Goal: Transaction & Acquisition: Purchase product/service

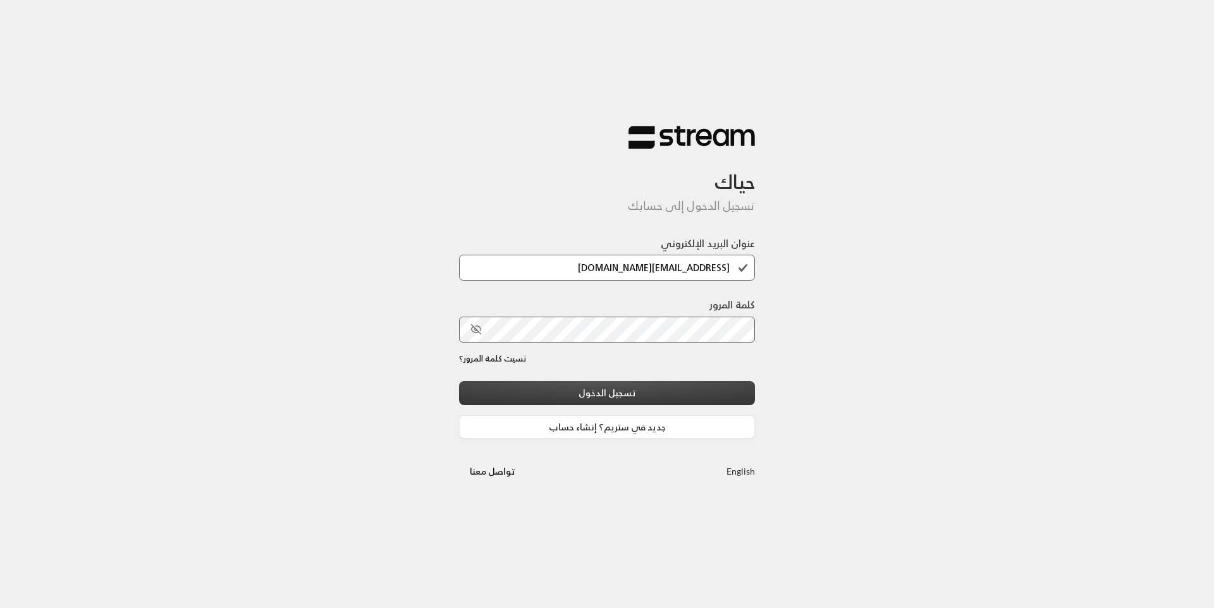
click at [639, 399] on button "تسجيل الدخول" at bounding box center [607, 392] width 296 height 23
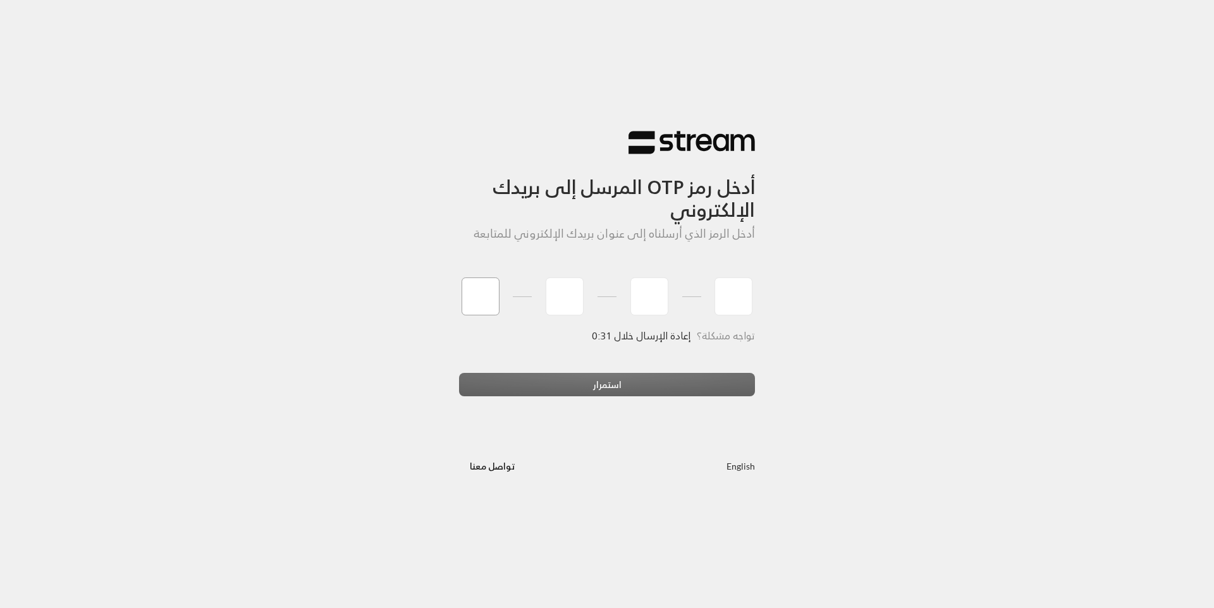
type input "7"
type input "1"
type input "5"
type input "6"
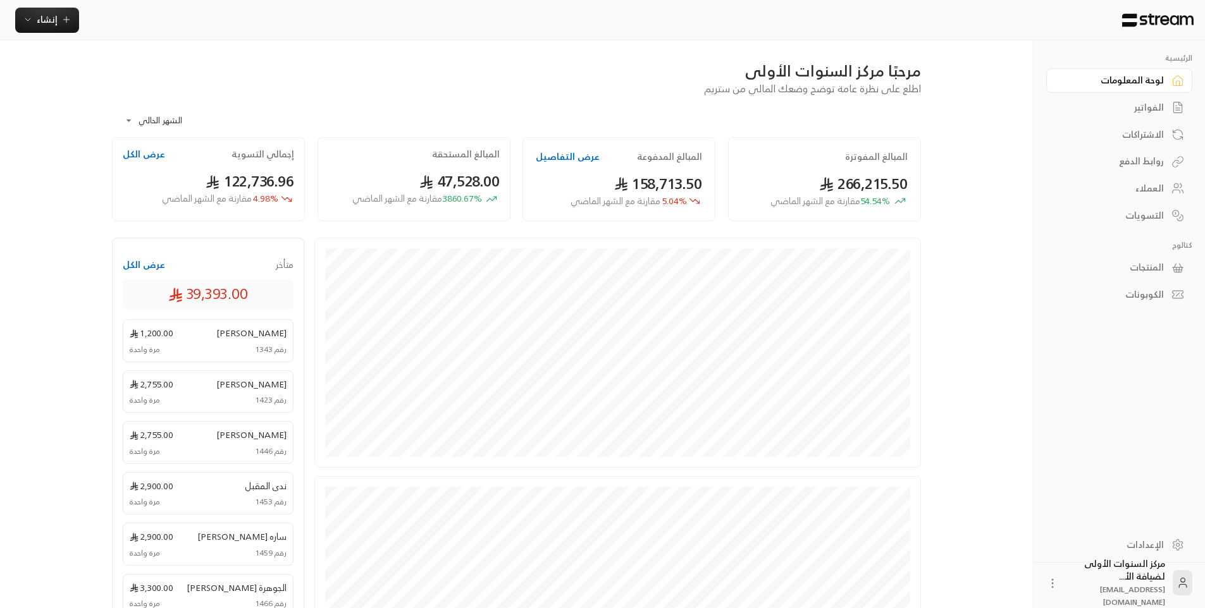
click at [1164, 102] on link "الفواتير" at bounding box center [1119, 108] width 146 height 25
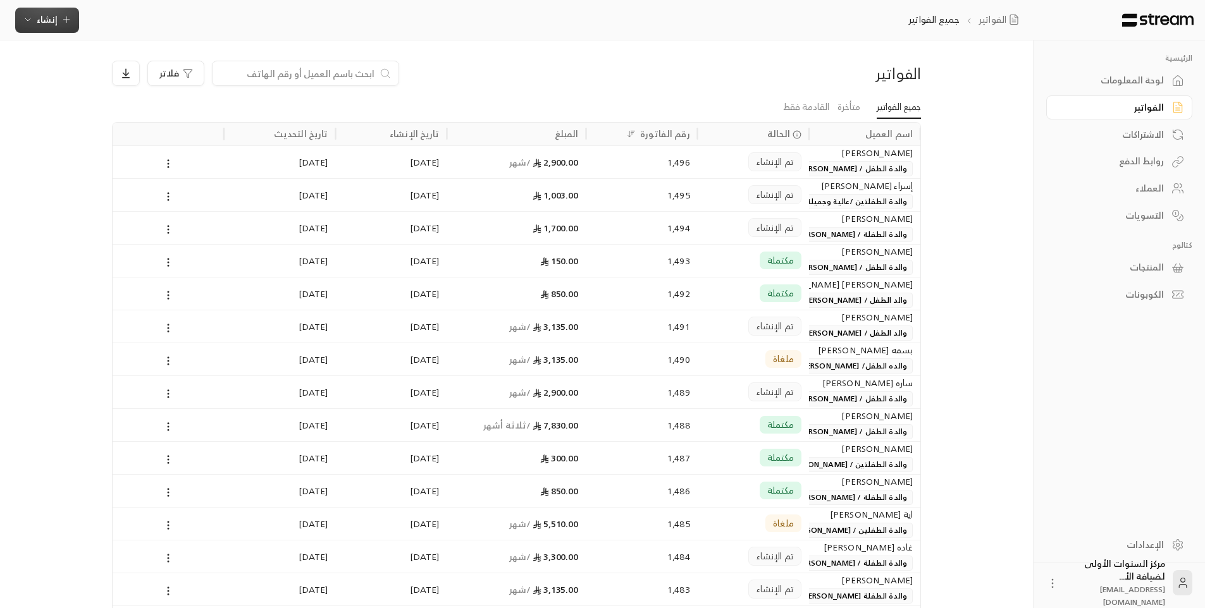
click at [65, 25] on icon "button" at bounding box center [66, 20] width 10 height 10
click at [325, 71] on input at bounding box center [297, 73] width 154 height 14
type input "ج"
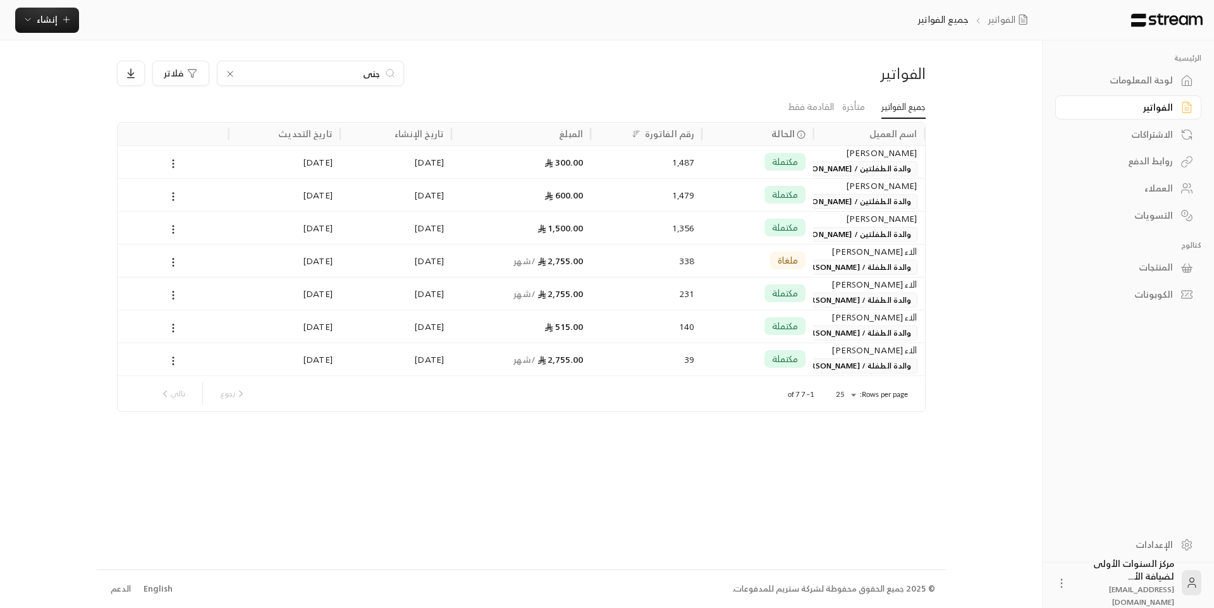
type input "جنى"
click at [643, 168] on div "1,487" at bounding box center [646, 162] width 96 height 32
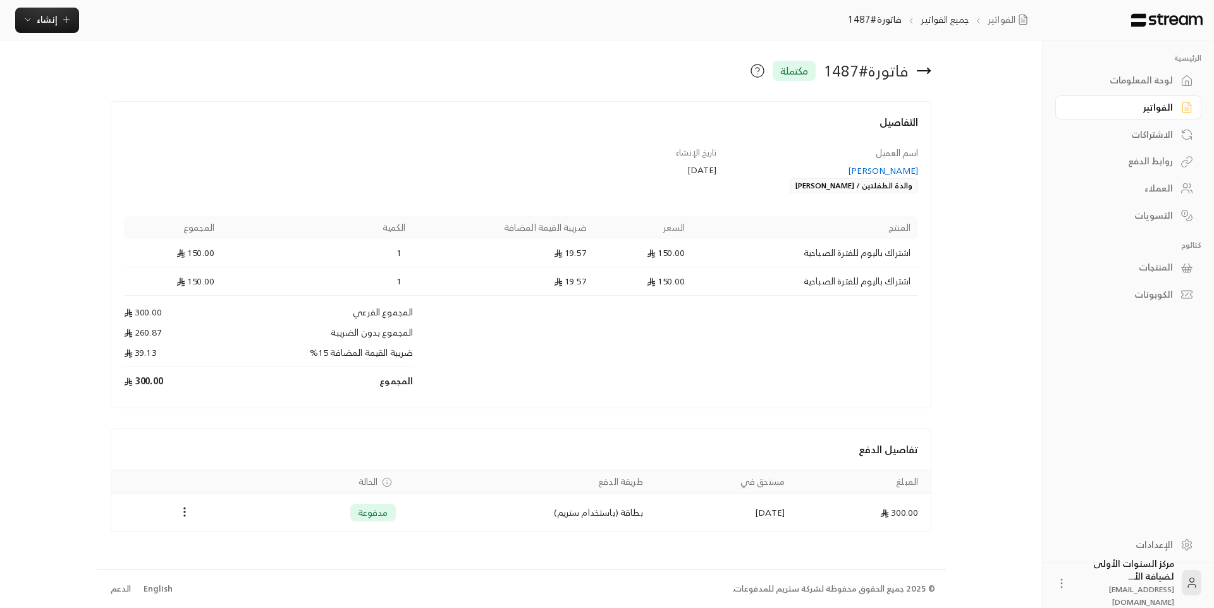
click at [929, 64] on icon at bounding box center [924, 70] width 15 height 15
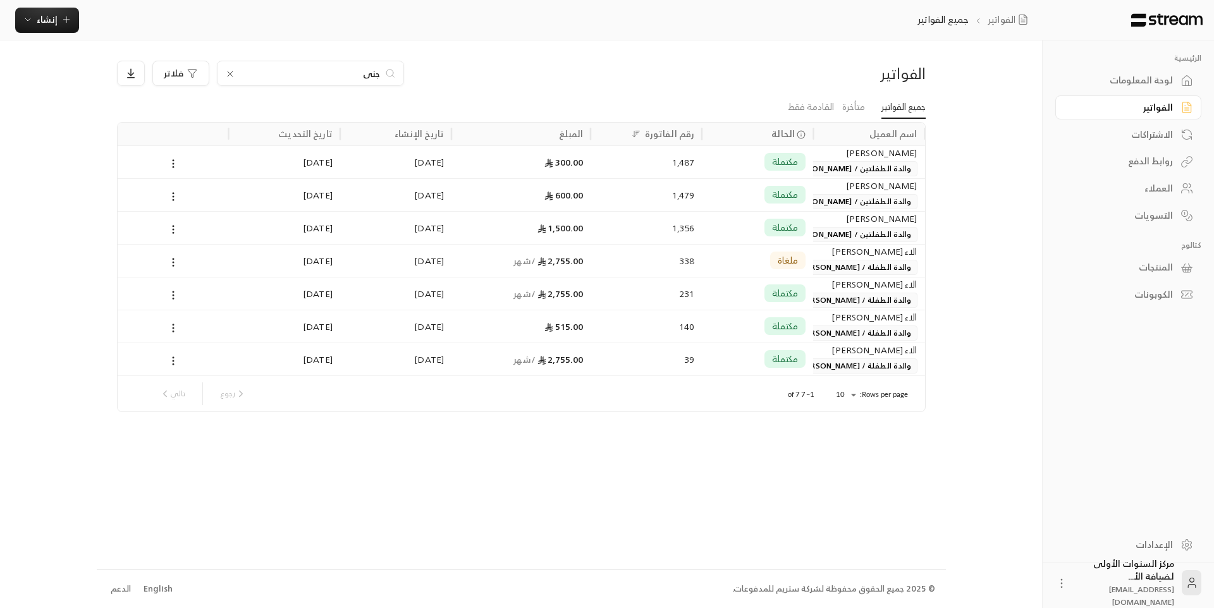
click at [228, 74] on icon at bounding box center [230, 74] width 10 height 10
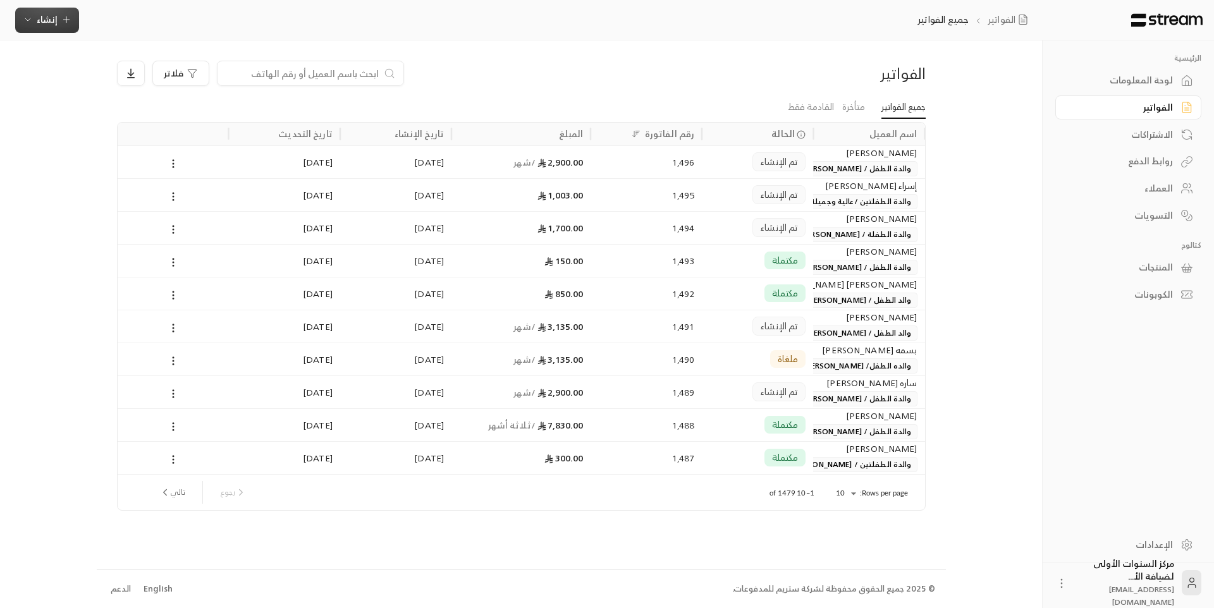
click at [57, 25] on span "إنشاء" at bounding box center [47, 19] width 49 height 16
click at [188, 78] on div "إنشاء فاتورة مرة واحدة بسهولة للمعاملات السريعة." at bounding box center [109, 78] width 159 height 25
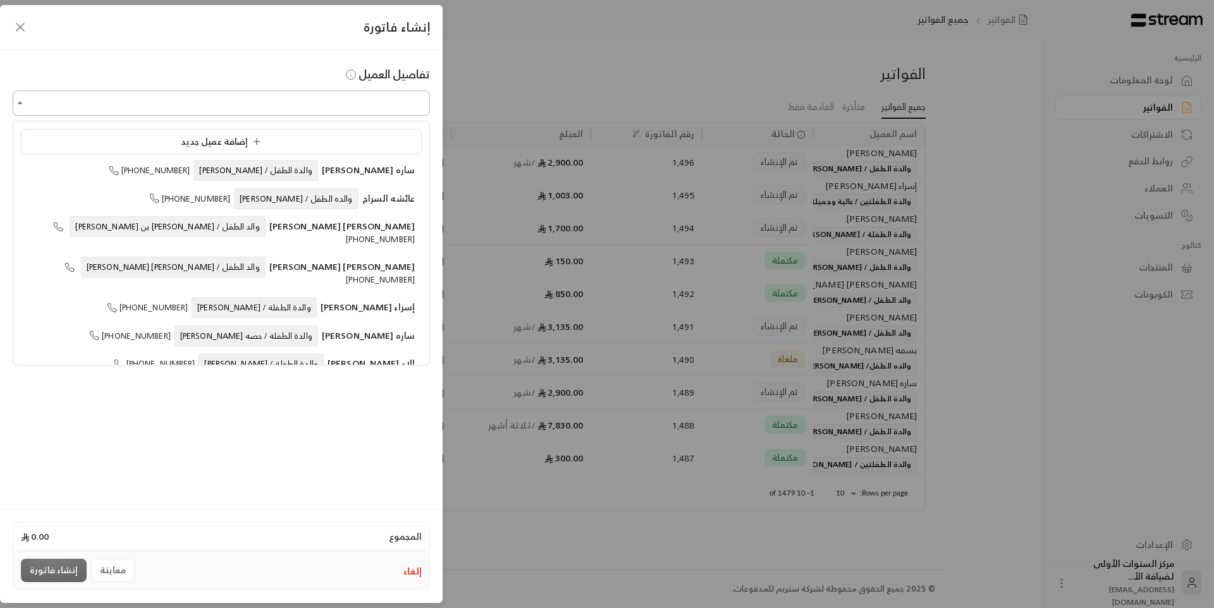
click at [366, 104] on input "اختر العميل" at bounding box center [221, 103] width 417 height 22
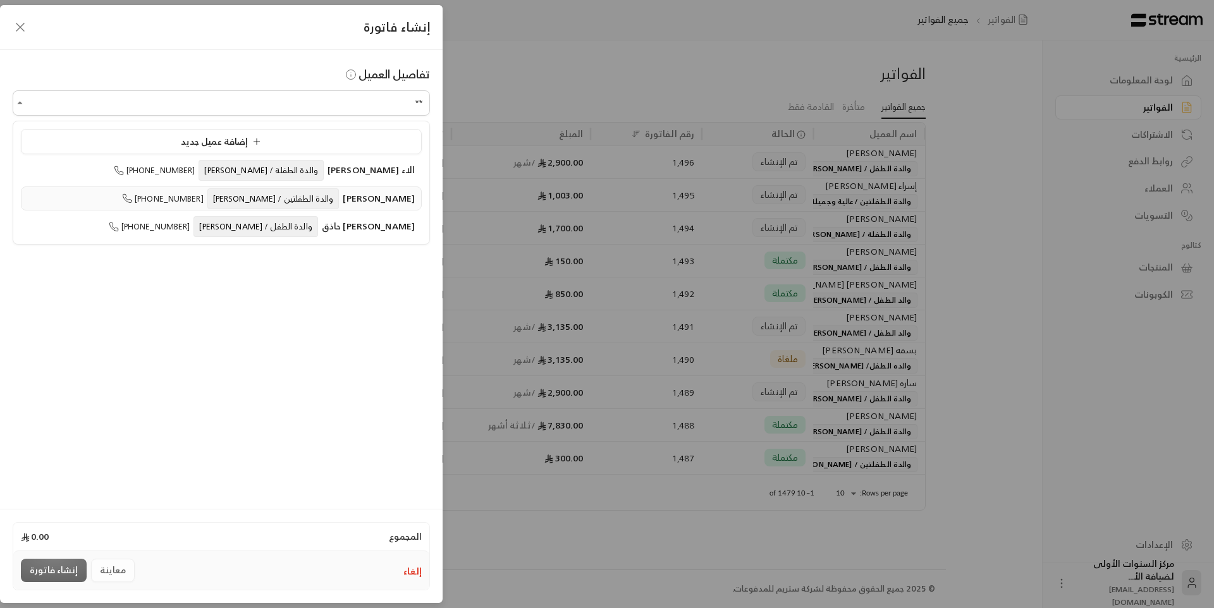
click at [269, 197] on span "والدة الطفلتين / [PERSON_NAME]" at bounding box center [273, 198] width 132 height 21
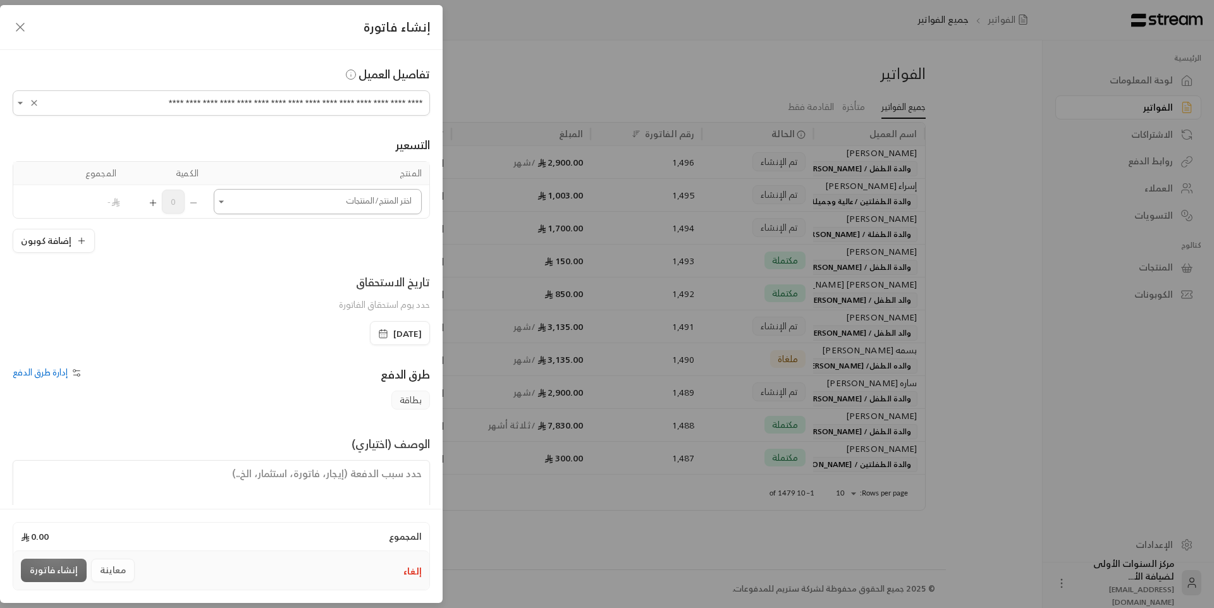
type input "**********"
click at [273, 199] on input "اختر العميل" at bounding box center [318, 202] width 208 height 22
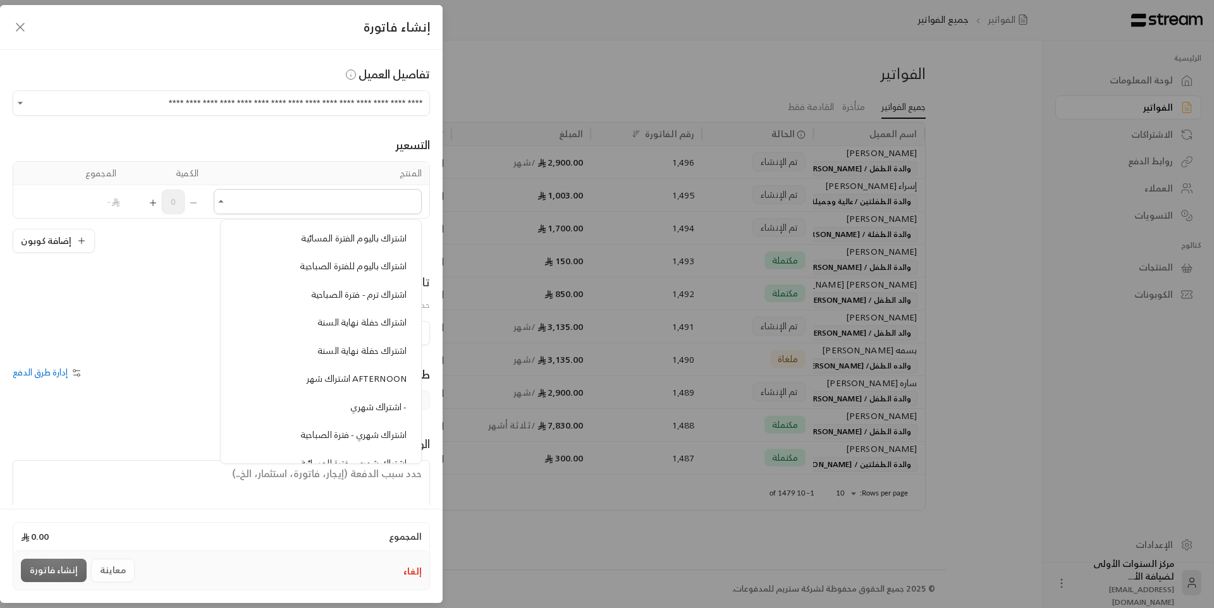
scroll to position [443, 0]
click at [324, 288] on span "اشتراك باليوم للفترة الصباحية" at bounding box center [353, 295] width 107 height 16
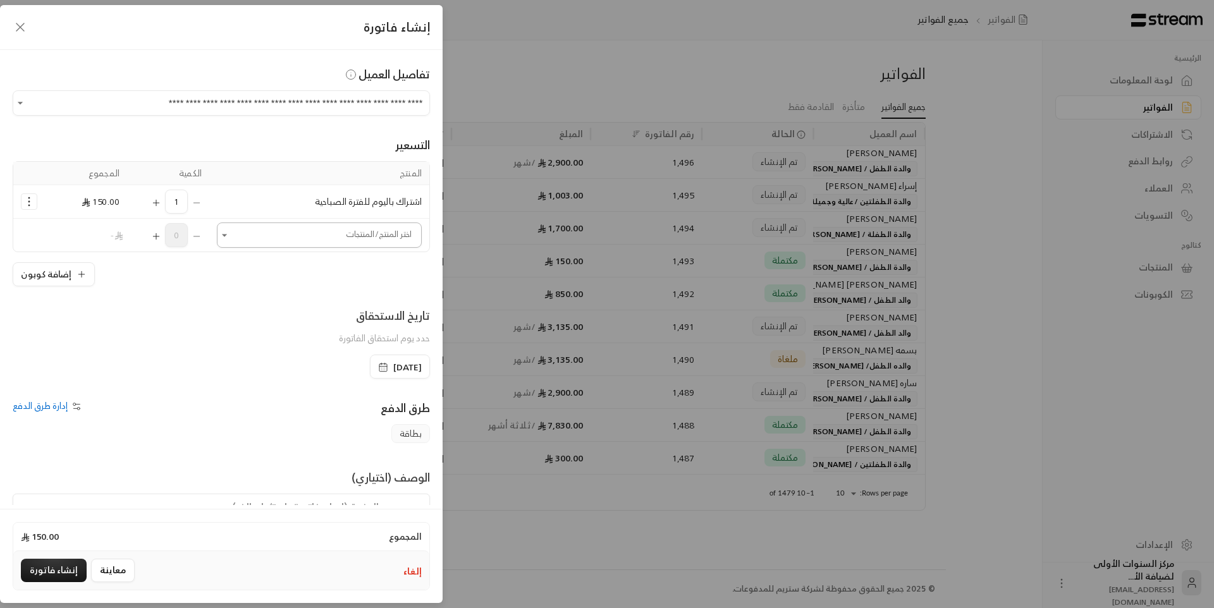
click at [231, 232] on icon "Open" at bounding box center [224, 235] width 13 height 13
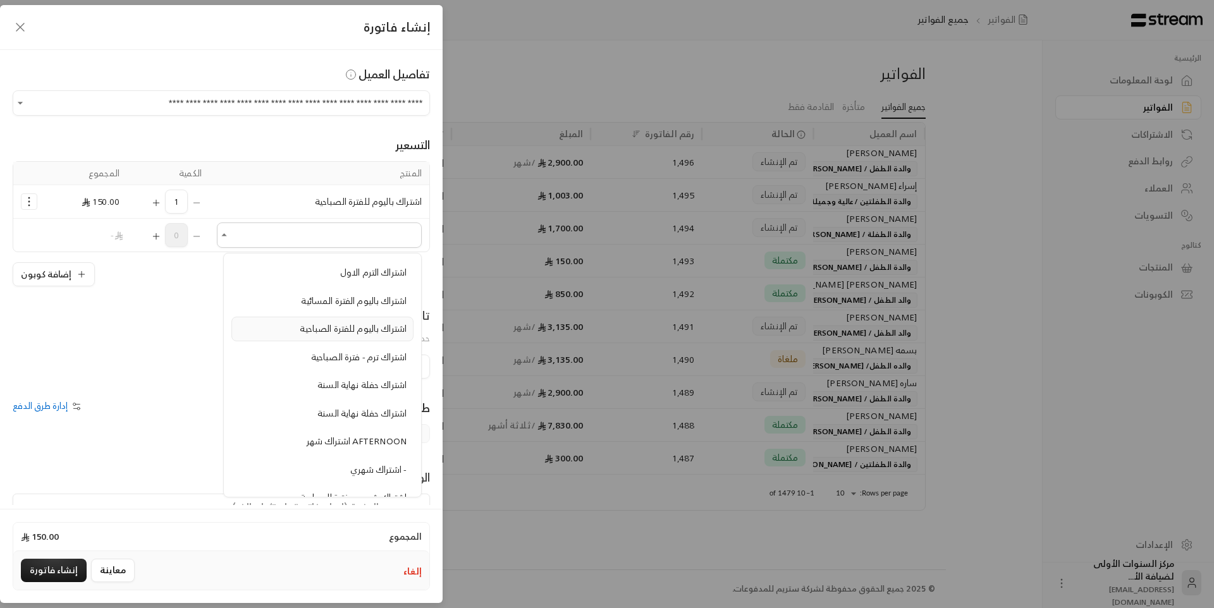
click at [361, 326] on span "اشتراك باليوم للفترة الصباحية" at bounding box center [353, 329] width 107 height 16
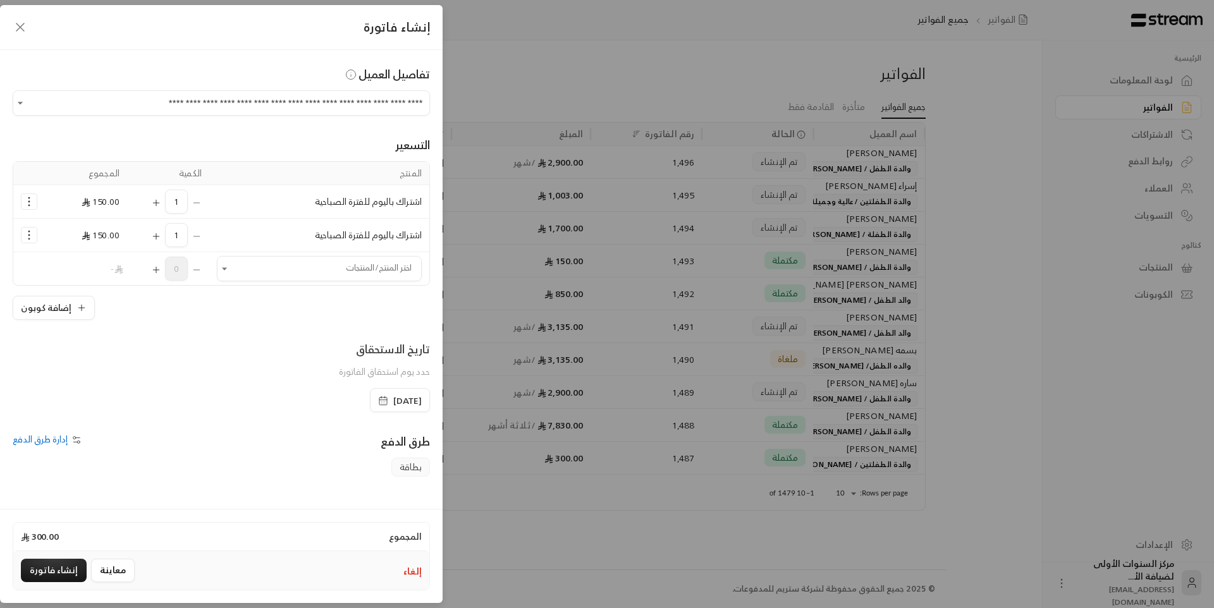
click at [393, 402] on span "[DATE]" at bounding box center [407, 401] width 28 height 13
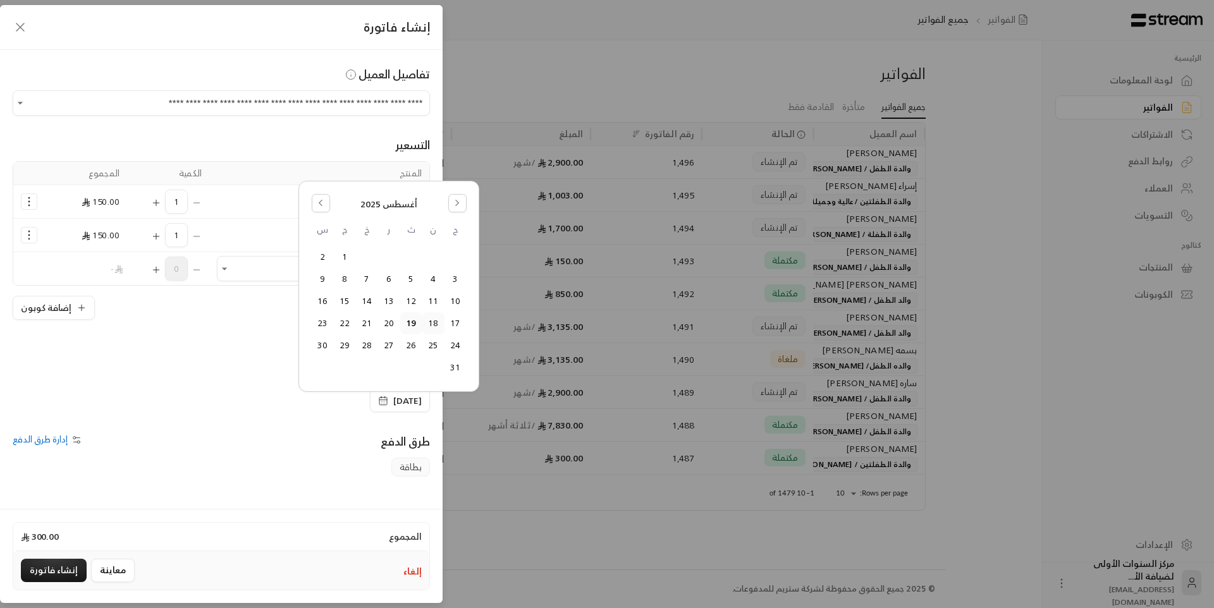
click at [429, 323] on button "18" at bounding box center [433, 323] width 21 height 21
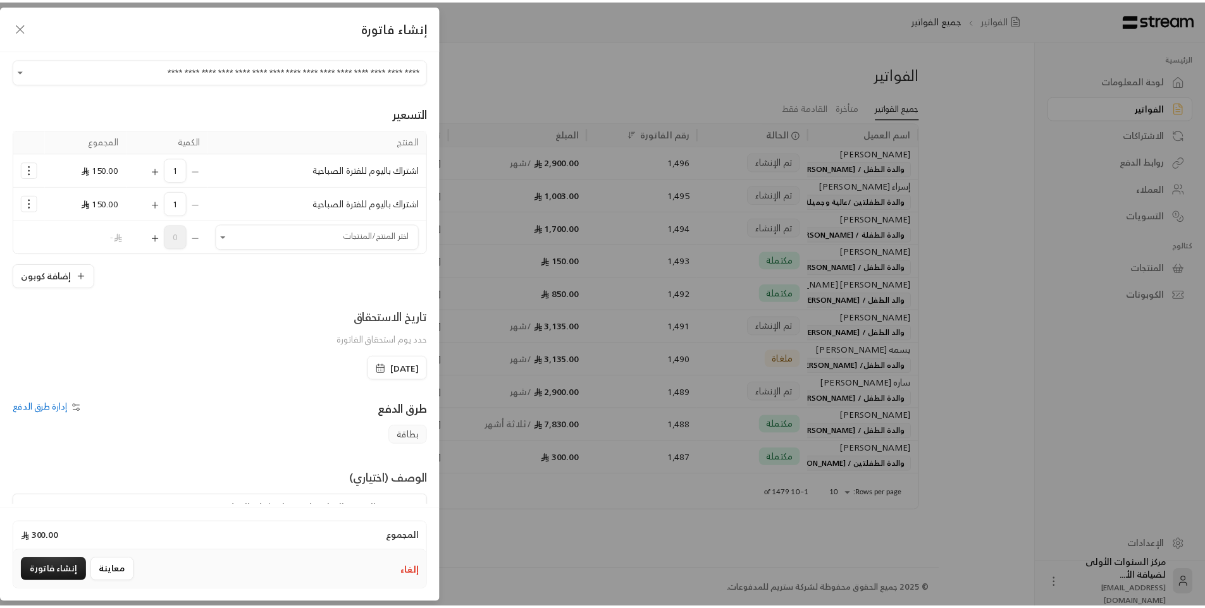
scroll to position [63, 0]
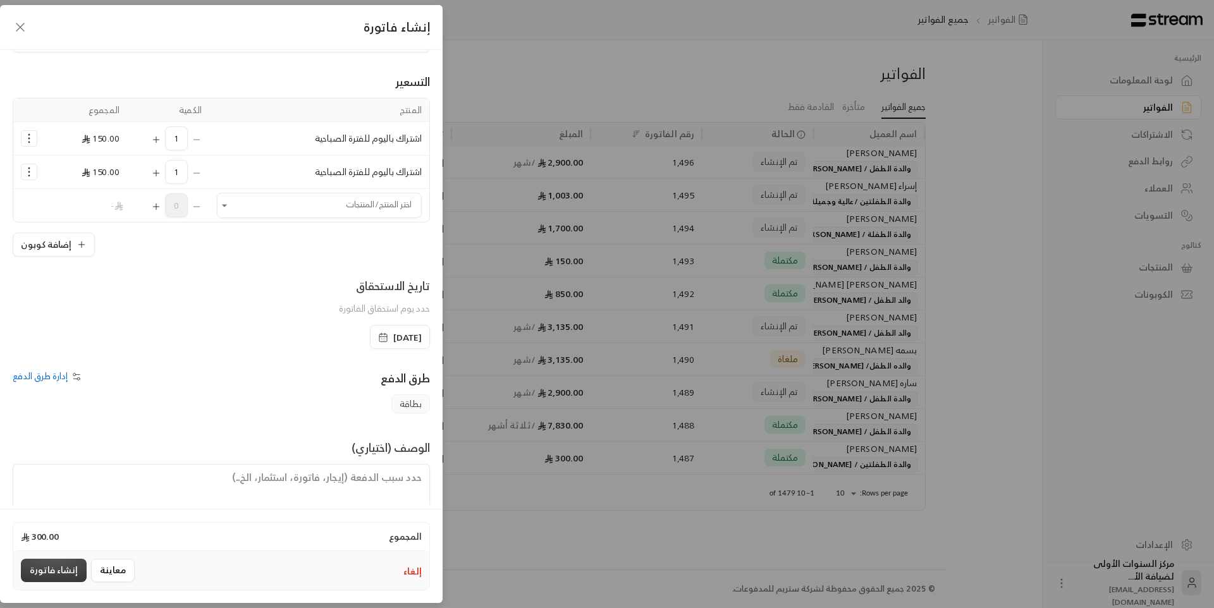
click at [50, 569] on button "إنشاء فاتورة" at bounding box center [54, 570] width 66 height 23
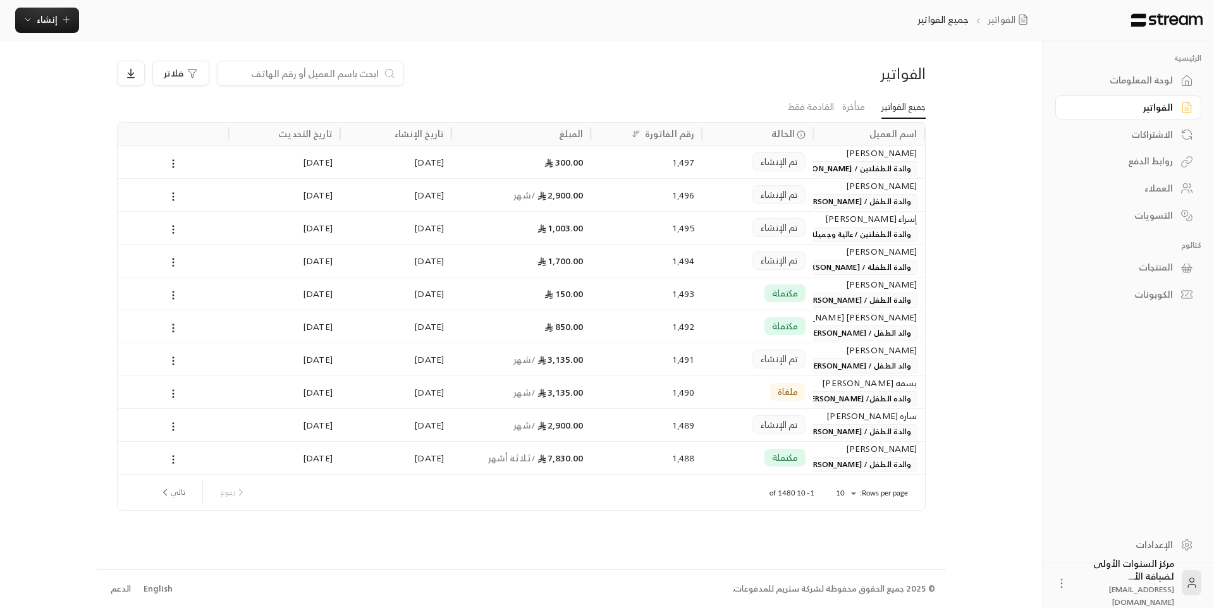
click at [1128, 86] on div "لوحة المعلومات" at bounding box center [1123, 80] width 102 height 13
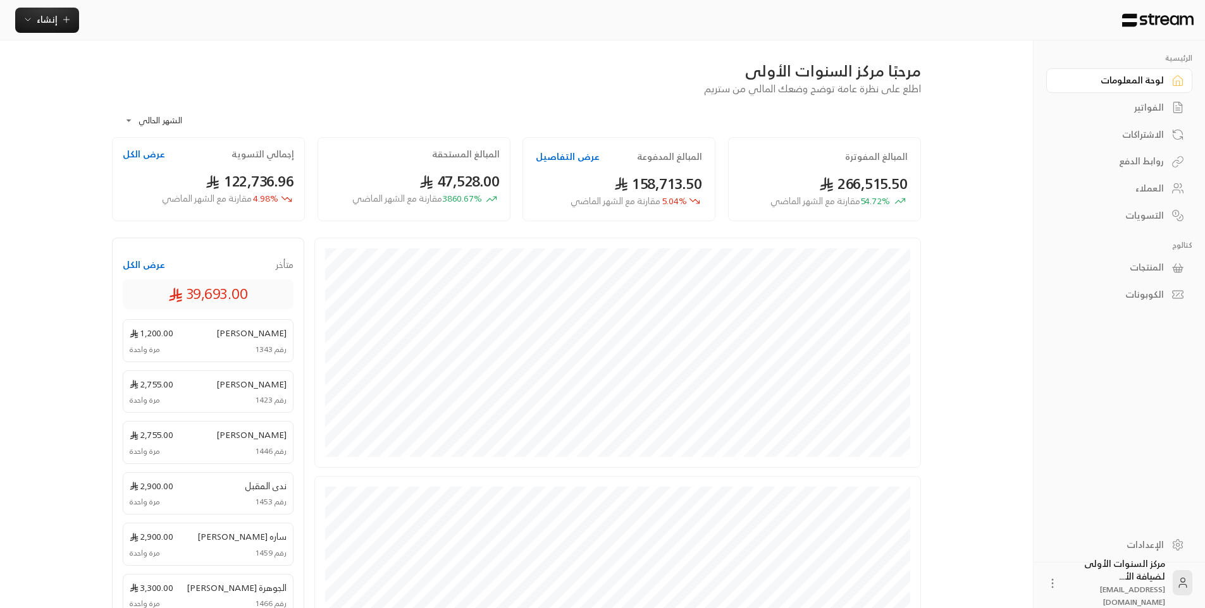
click at [1128, 101] on link "الفواتير" at bounding box center [1119, 108] width 146 height 25
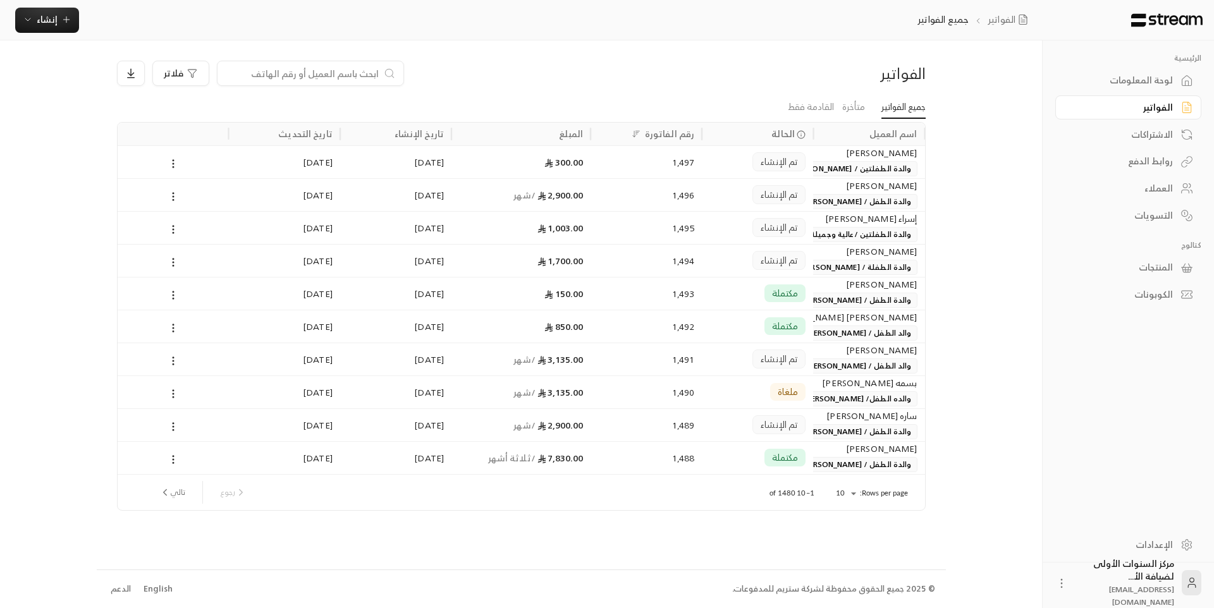
click at [837, 104] on li "متأخرة" at bounding box center [853, 107] width 39 height 23
click at [843, 104] on link "متأخرة" at bounding box center [854, 107] width 23 height 23
click at [890, 110] on link "جميع الفواتير" at bounding box center [904, 107] width 44 height 23
click at [1101, 83] on div "لوحة المعلومات" at bounding box center [1123, 80] width 102 height 13
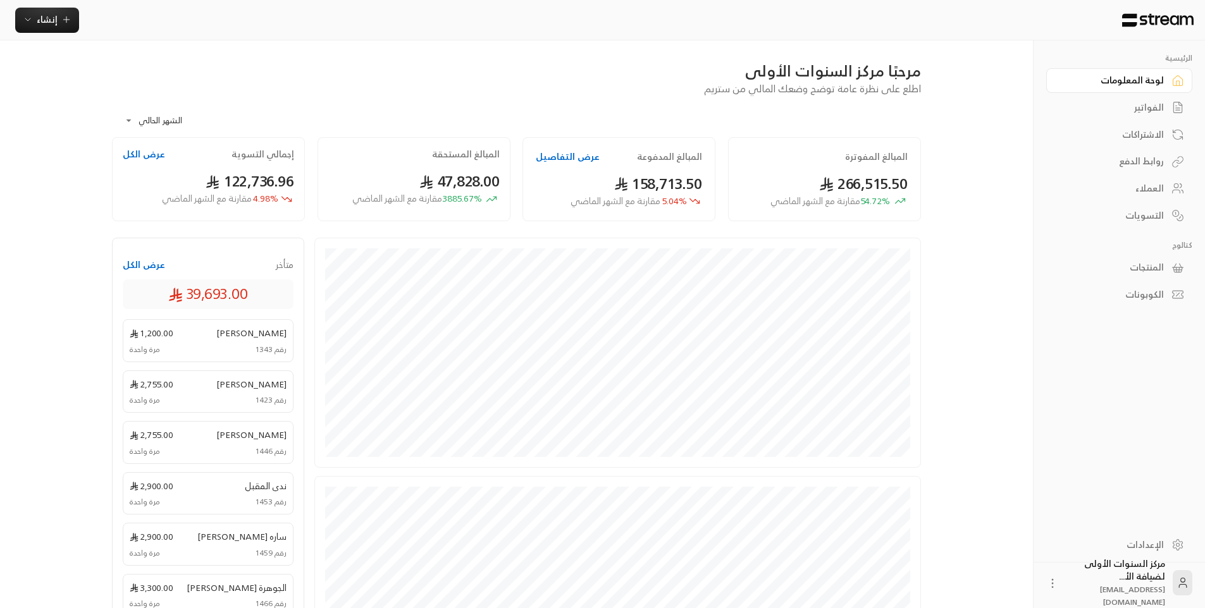
click at [571, 159] on button "عرض التفاصيل" at bounding box center [568, 157] width 64 height 13
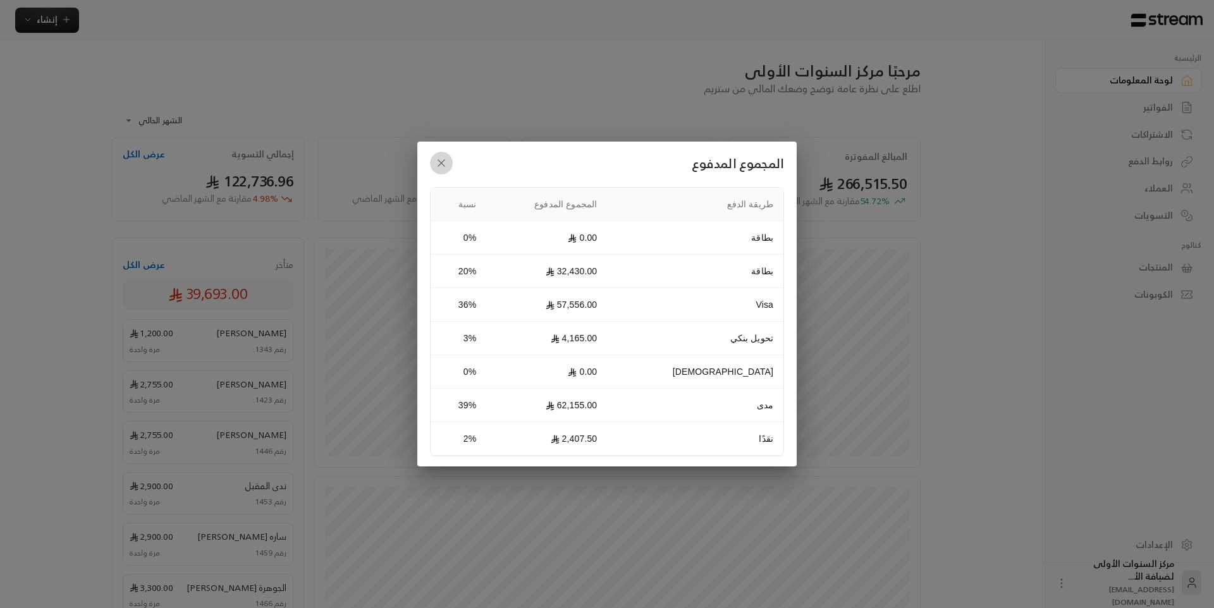
click at [438, 165] on icon "button" at bounding box center [441, 163] width 13 height 13
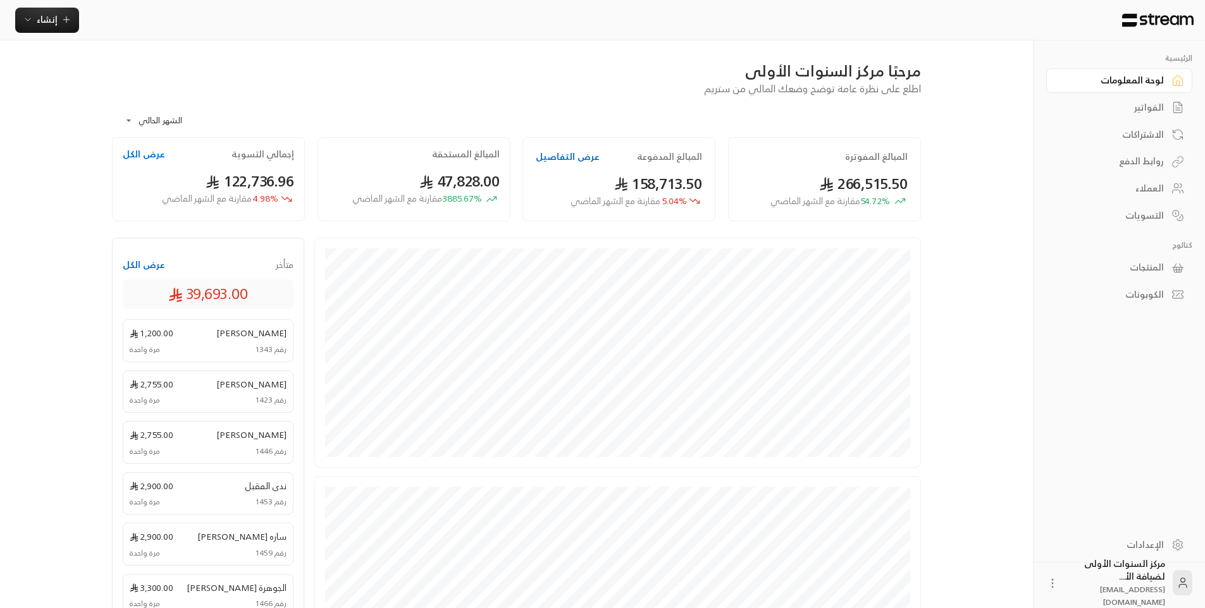
click at [464, 169] on span "47,828.00" at bounding box center [459, 181] width 80 height 26
click at [149, 155] on button "عرض الكل" at bounding box center [144, 154] width 42 height 13
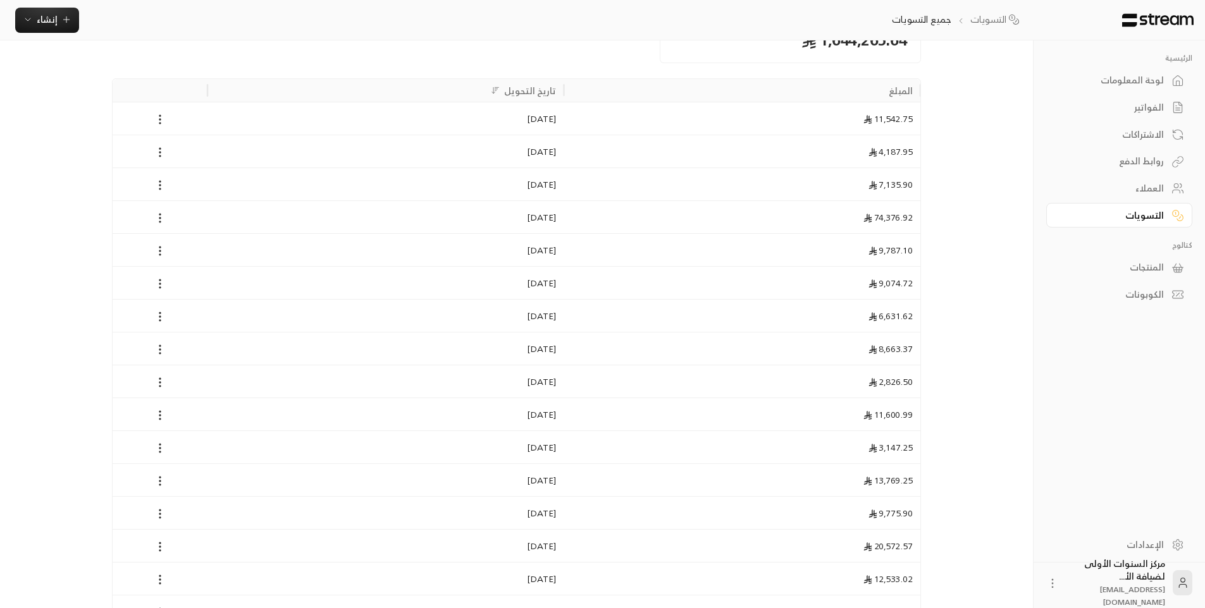
scroll to position [127, 0]
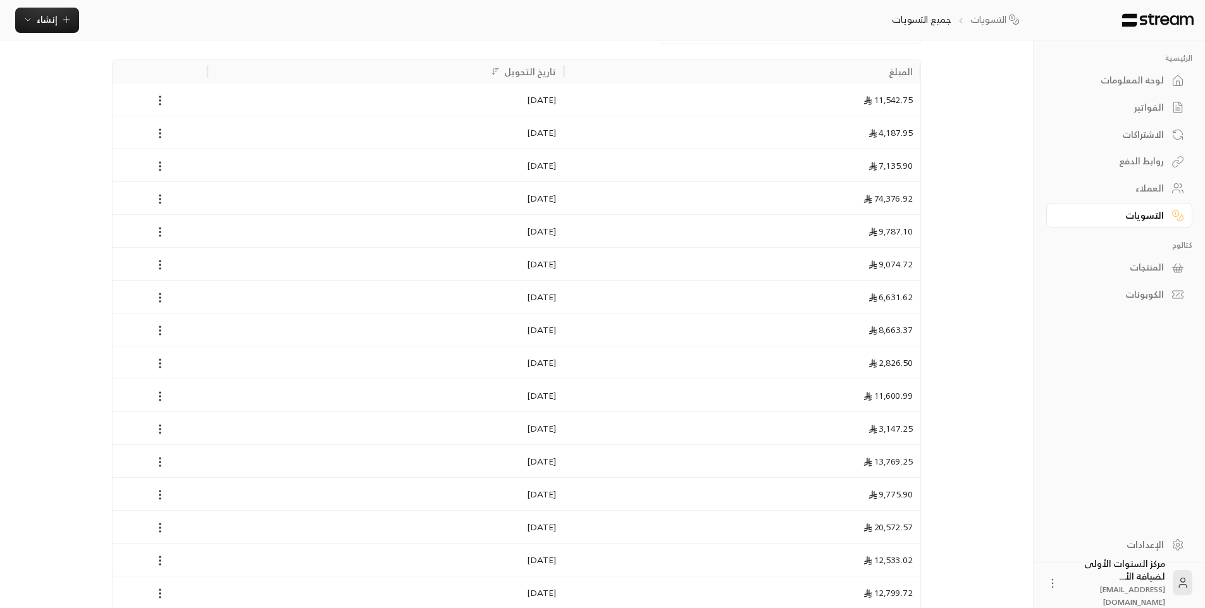
click at [1139, 113] on div "الفواتير" at bounding box center [1113, 107] width 102 height 13
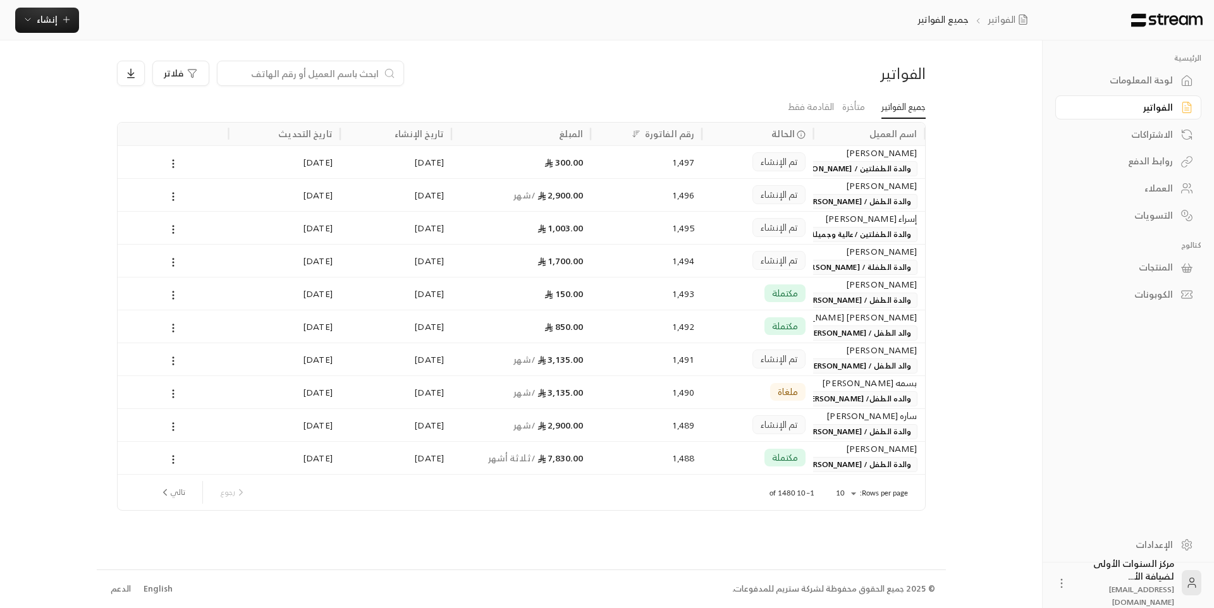
click at [1136, 82] on div "لوحة المعلومات" at bounding box center [1123, 80] width 102 height 13
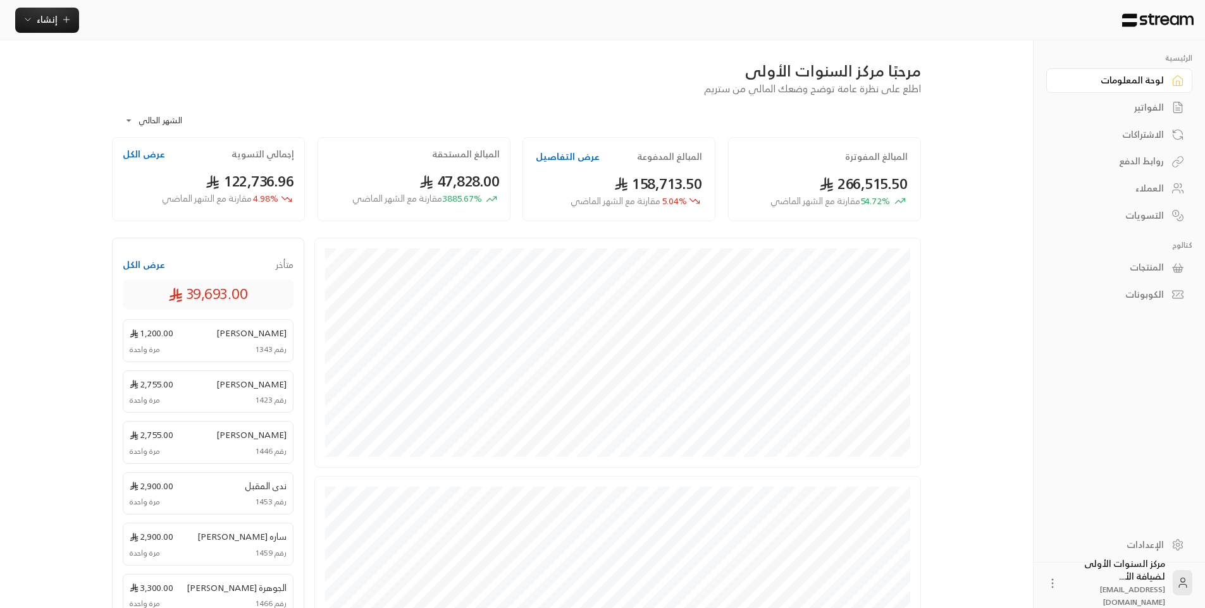
click at [880, 207] on span "54.72 % مقارنة مع الشهر الماضي" at bounding box center [830, 201] width 120 height 13
click at [819, 184] on icon at bounding box center [826, 184] width 15 height 15
click at [766, 117] on div "**********" at bounding box center [516, 116] width 809 height 41
click at [572, 115] on div "**********" at bounding box center [516, 116] width 809 height 41
click at [436, 157] on h2 "المبالغ المستحقة" at bounding box center [466, 154] width 68 height 13
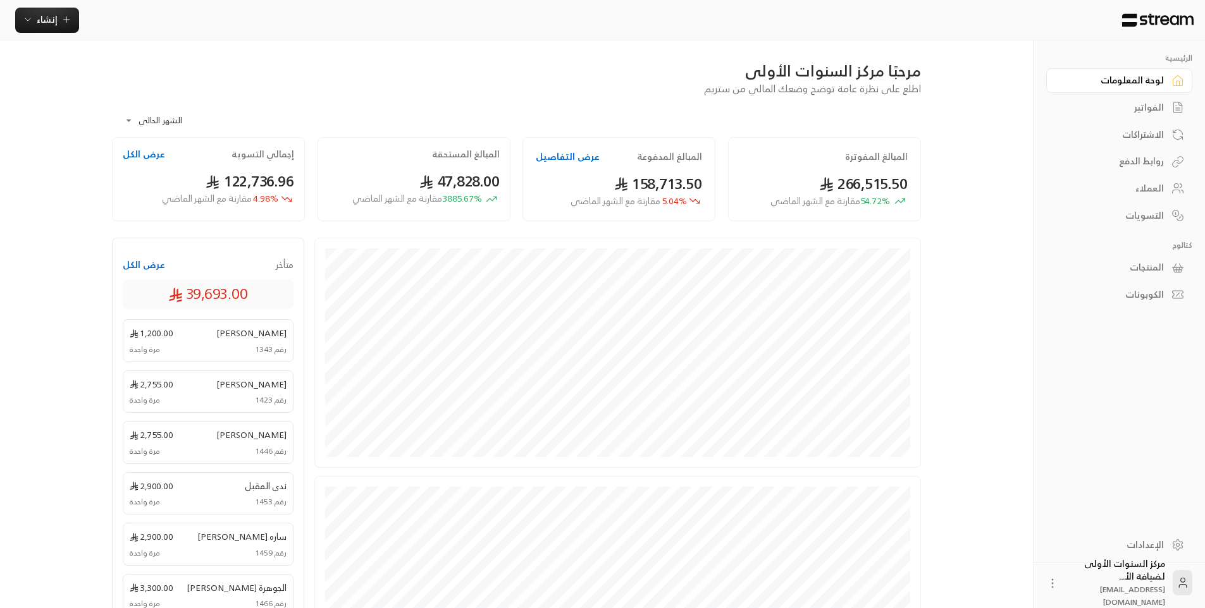
click at [141, 148] on button "عرض الكل" at bounding box center [144, 154] width 42 height 13
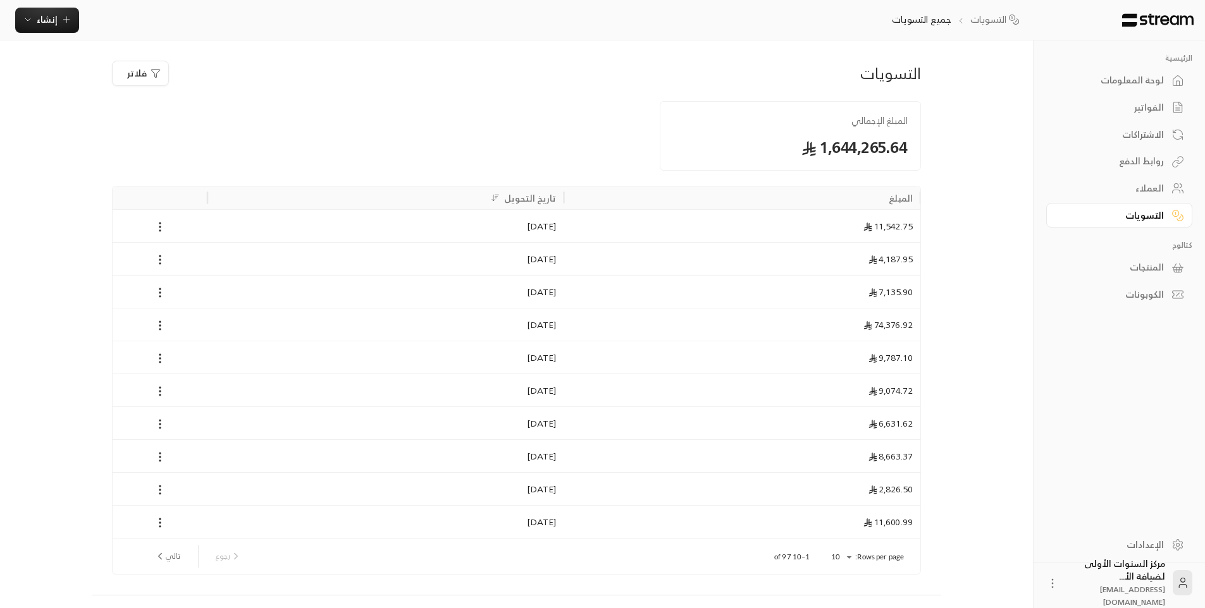
click at [1168, 81] on link "لوحة المعلومات" at bounding box center [1119, 80] width 146 height 25
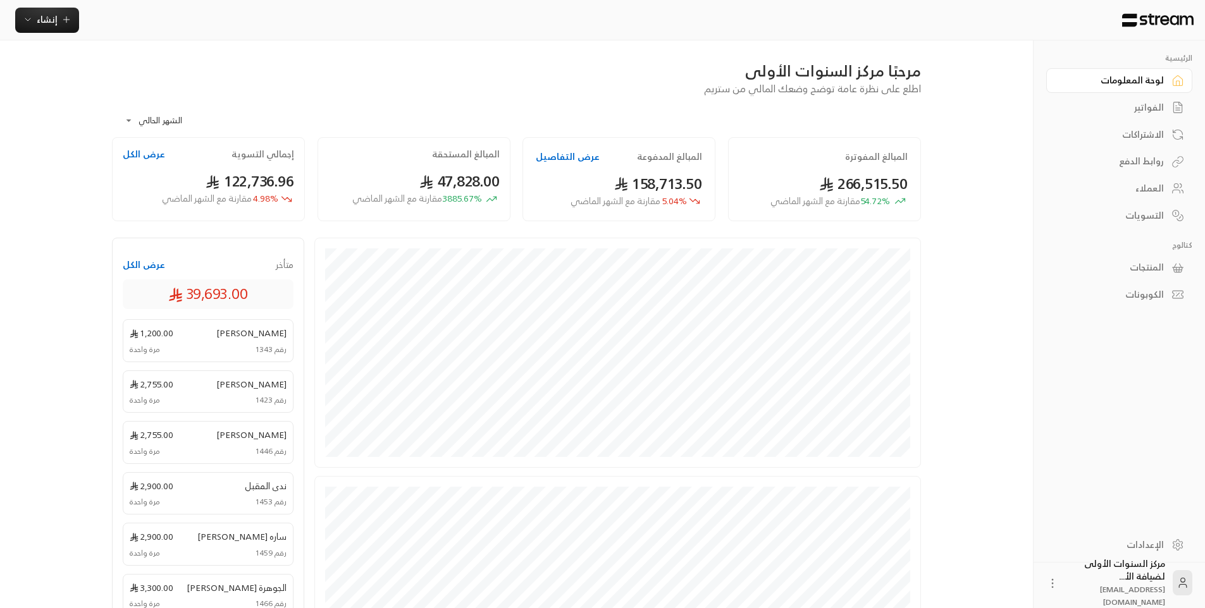
click at [606, 83] on div "مرحبًا مركز السنوات الأولى اطلع على نظرة عامة توضح وضعك المالي من ستريم" at bounding box center [517, 78] width 822 height 35
click at [621, 81] on div "مرحبًا مركز السنوات الأولى اطلع على نظرة عامة توضح وضعك المالي من ستريم" at bounding box center [517, 78] width 822 height 35
click at [639, 159] on div "المبالغ المدفوعة عرض التفاصيل" at bounding box center [619, 157] width 166 height 13
click at [641, 157] on h2 "المبالغ المدفوعة" at bounding box center [669, 157] width 65 height 13
click at [483, 150] on h2 "المبالغ المستحقة" at bounding box center [466, 154] width 68 height 13
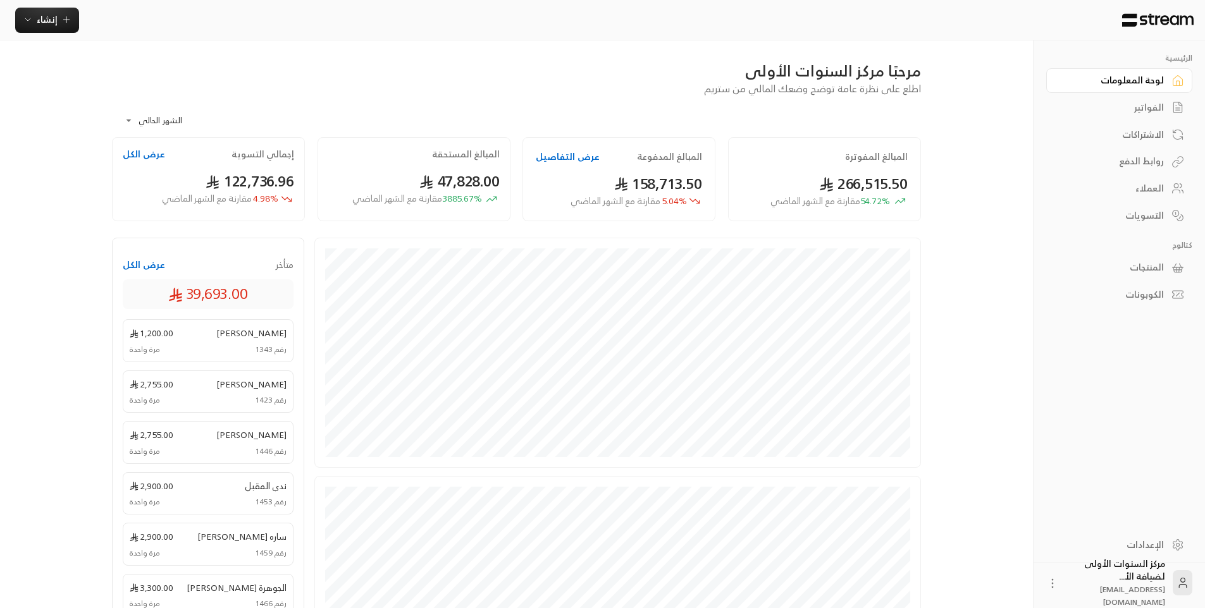
click at [849, 161] on h2 "المبالغ المفوترة" at bounding box center [876, 157] width 63 height 13
click at [823, 187] on icon at bounding box center [826, 183] width 13 height 13
click at [620, 176] on span "158,713.50" at bounding box center [658, 184] width 89 height 26
click at [549, 120] on div "**********" at bounding box center [516, 116] width 809 height 41
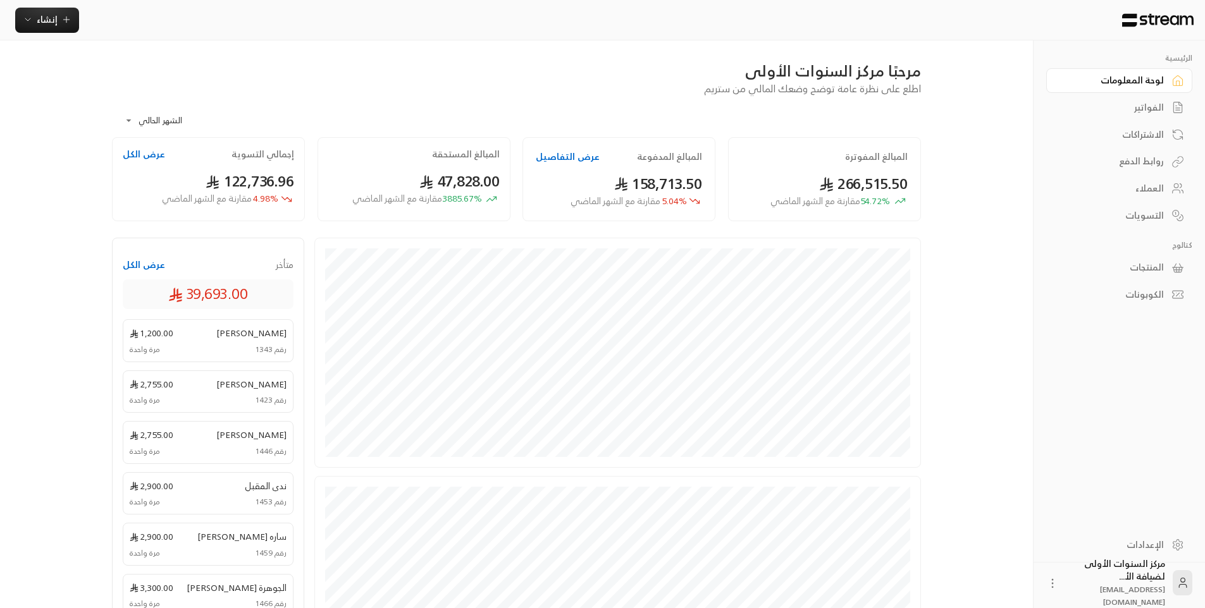
click at [151, 151] on button "عرض الكل" at bounding box center [144, 154] width 42 height 13
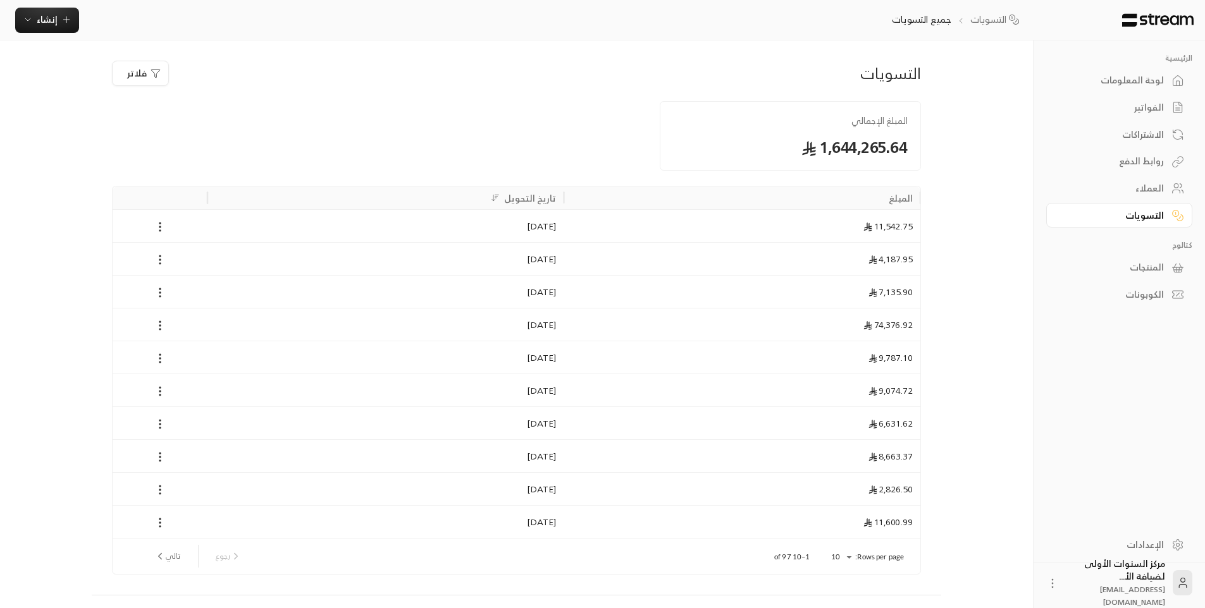
click at [1128, 75] on div "لوحة المعلومات" at bounding box center [1113, 80] width 102 height 13
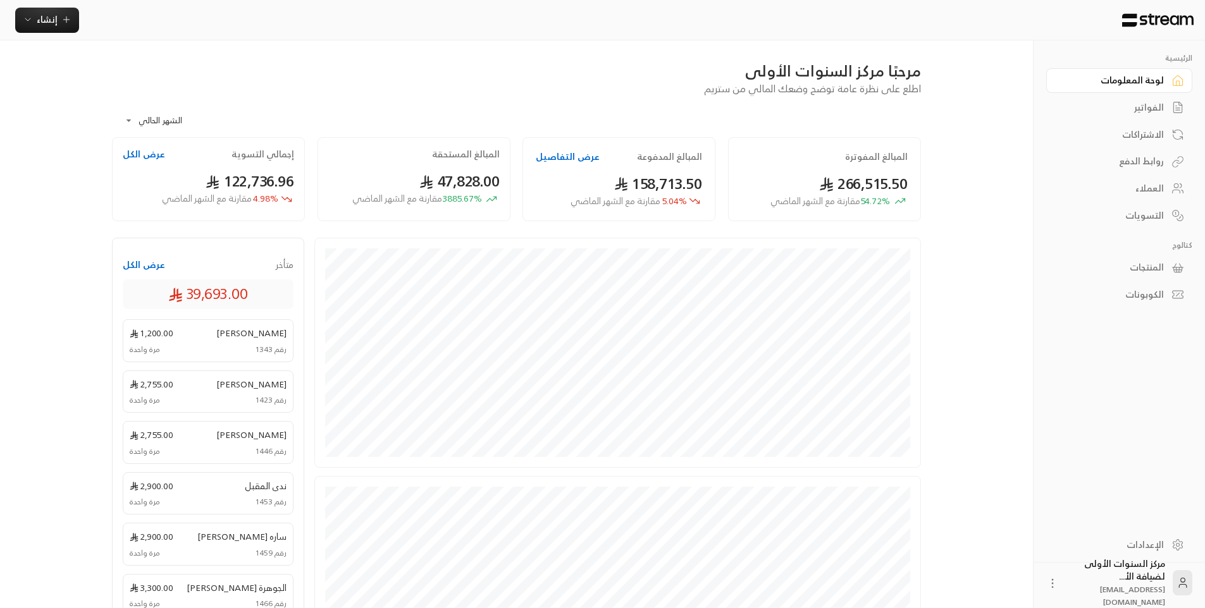
click at [1123, 113] on div "الفواتير" at bounding box center [1113, 107] width 102 height 13
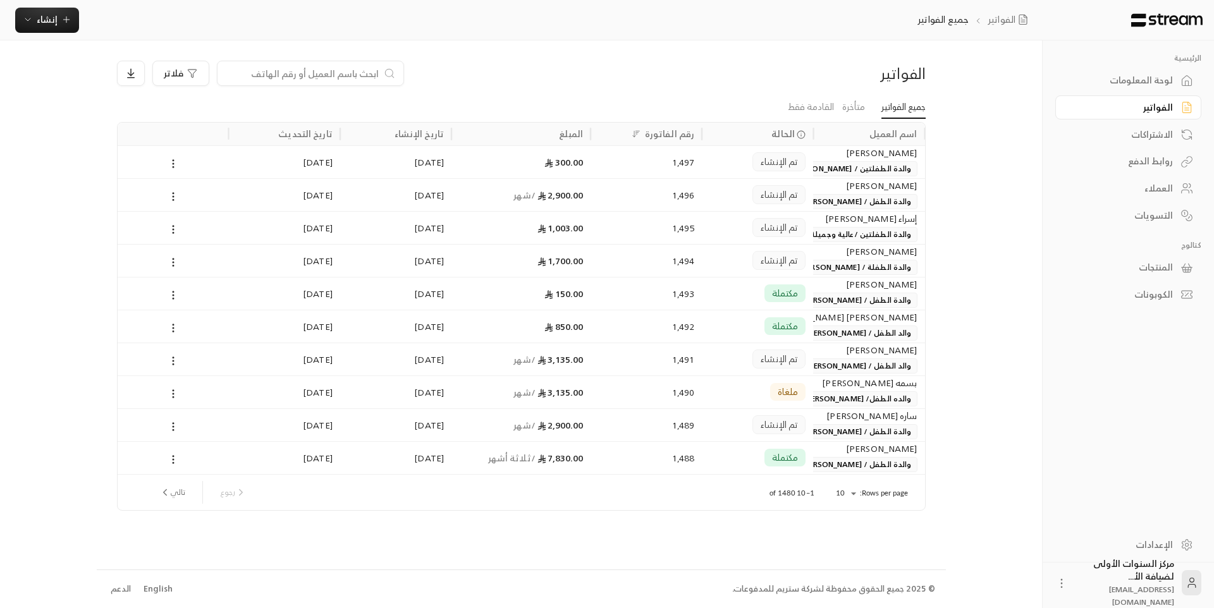
click at [1130, 89] on link "لوحة المعلومات" at bounding box center [1129, 80] width 146 height 25
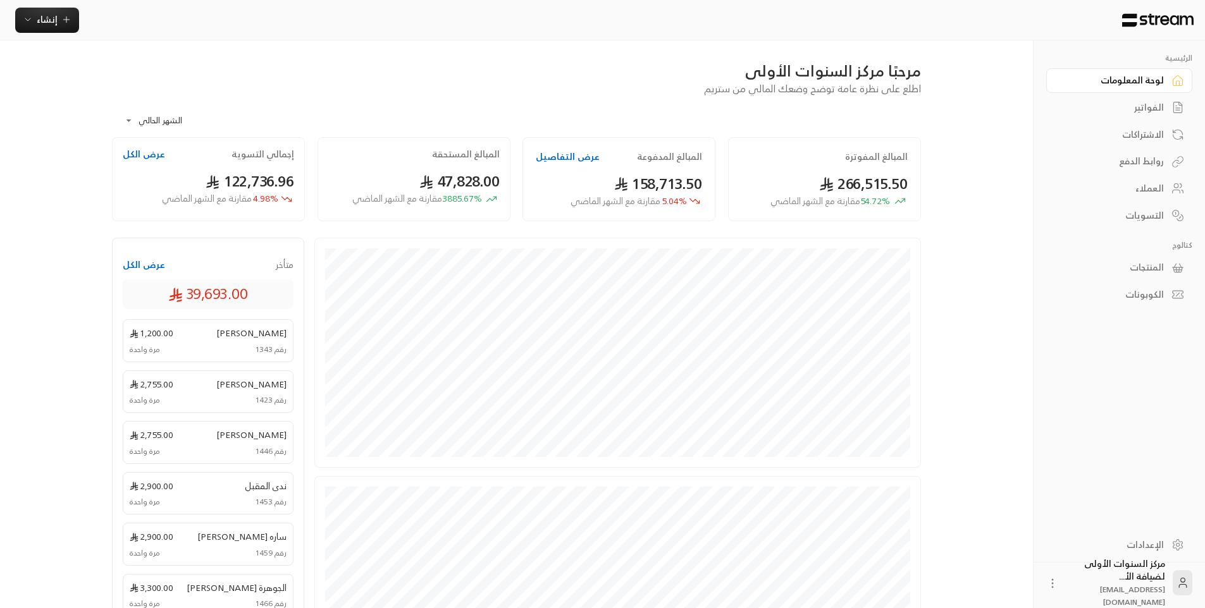
click at [741, 120] on div "**********" at bounding box center [516, 116] width 809 height 41
click at [225, 172] on span "122,736.96" at bounding box center [250, 181] width 89 height 26
click at [256, 86] on div "مرحبًا مركز السنوات الأولى اطلع على نظرة عامة توضح وضعك المالي من ستريم" at bounding box center [517, 78] width 822 height 35
click at [321, 80] on div "مرحبًا مركز السنوات الأولى" at bounding box center [516, 71] width 809 height 20
click at [1183, 109] on icon at bounding box center [1177, 107] width 13 height 13
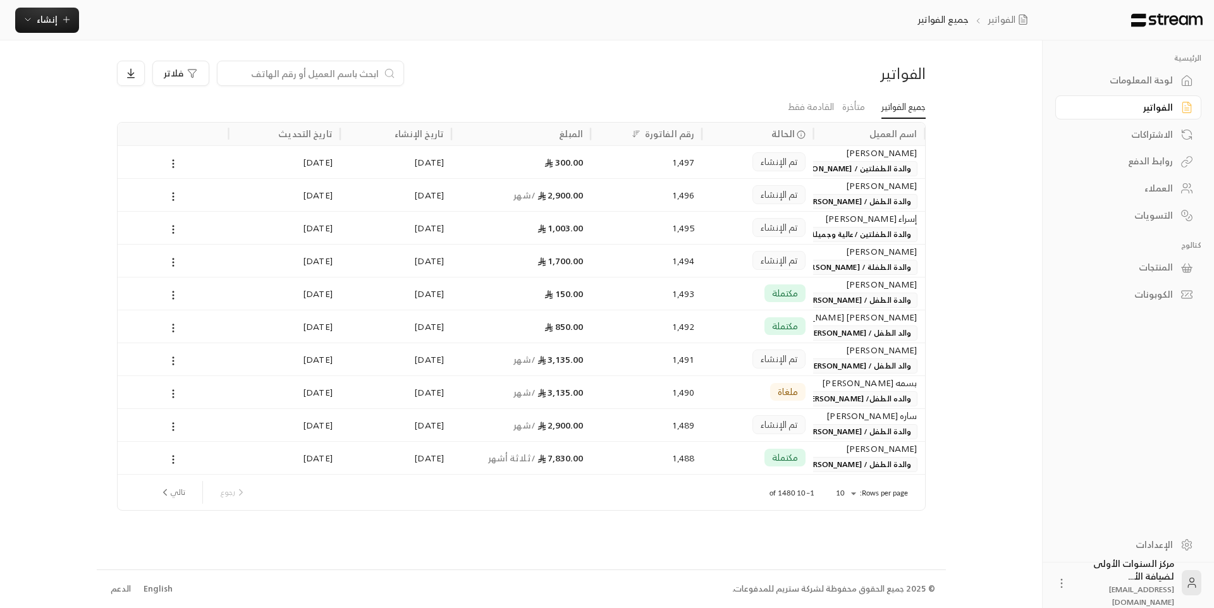
click at [1136, 81] on div "لوحة المعلومات" at bounding box center [1123, 80] width 102 height 13
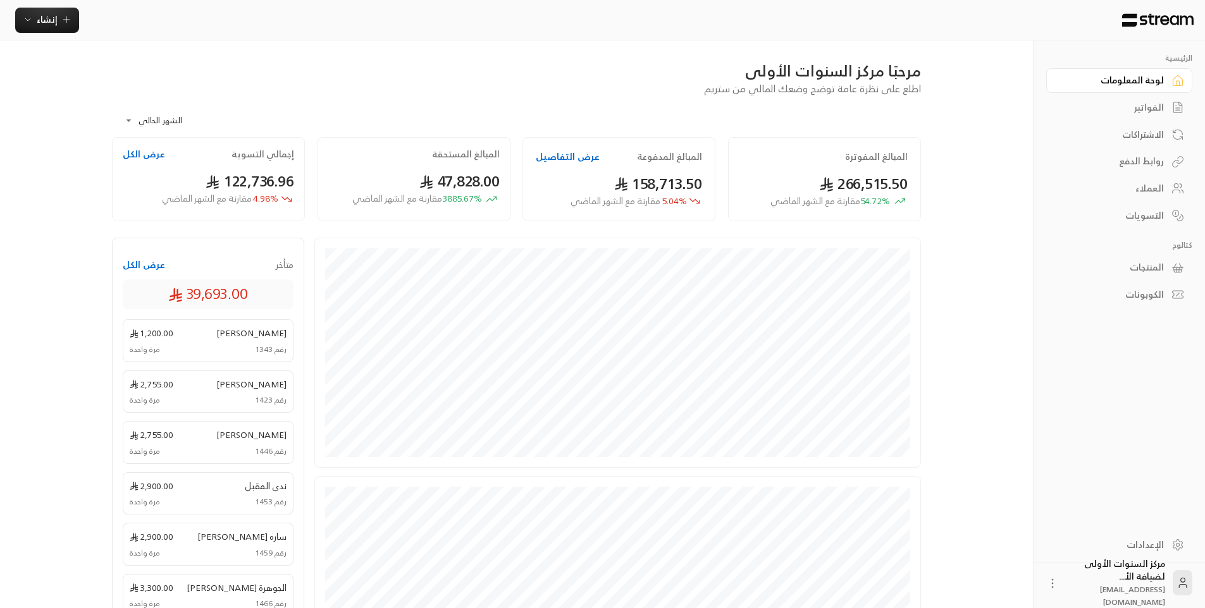
click at [628, 84] on div "مرحبًا مركز السنوات الأولى اطلع على نظرة عامة توضح وضعك المالي من ستريم" at bounding box center [517, 78] width 822 height 35
click at [652, 195] on span "مقارنة مع الشهر الماضي" at bounding box center [616, 201] width 90 height 16
click at [450, 71] on div "مرحبًا مركز السنوات الأولى" at bounding box center [516, 71] width 809 height 20
click at [464, 154] on h2 "المبالغ المستحقة" at bounding box center [466, 154] width 68 height 13
click at [565, 121] on div "**********" at bounding box center [516, 116] width 809 height 41
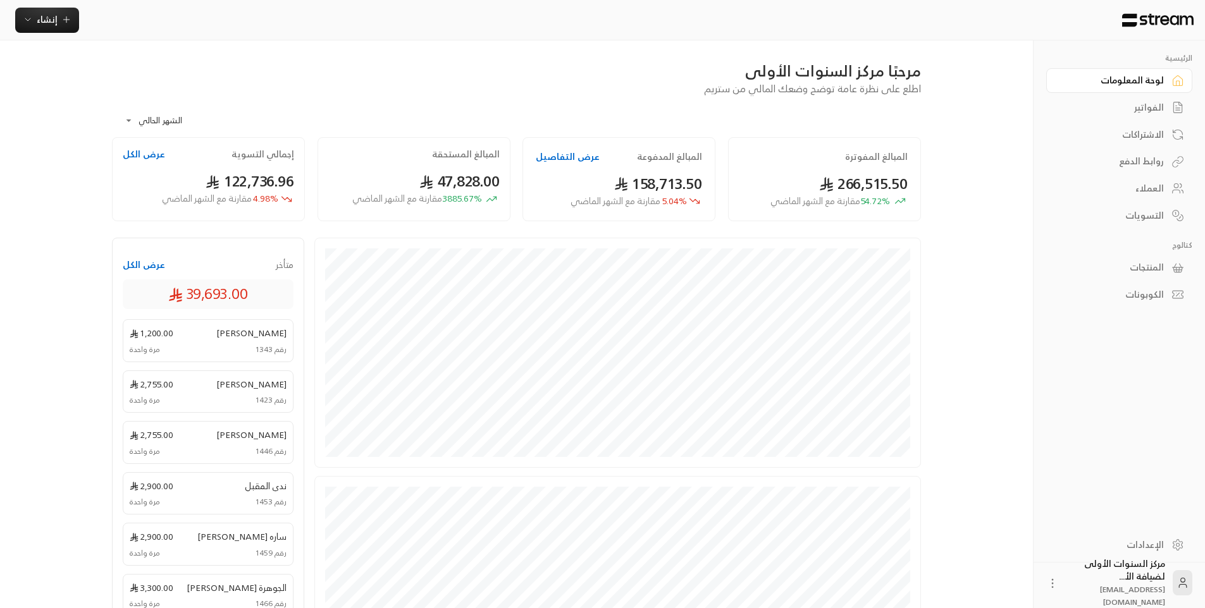
click at [564, 151] on button "عرض التفاصيل" at bounding box center [568, 157] width 64 height 13
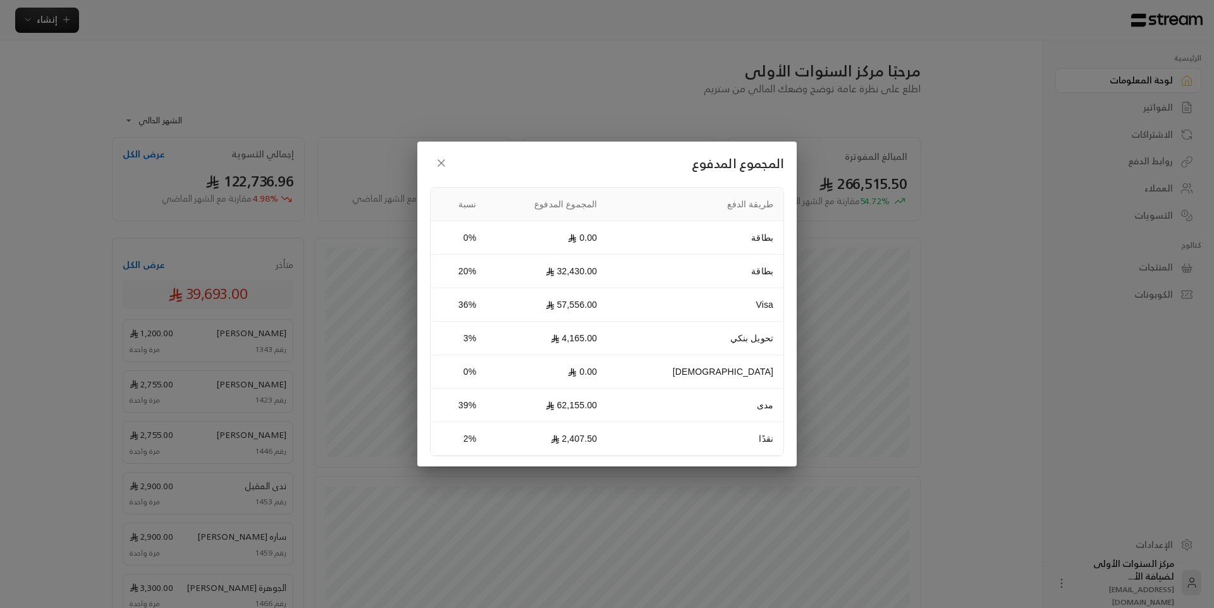
click at [445, 167] on icon "button" at bounding box center [441, 163] width 13 height 13
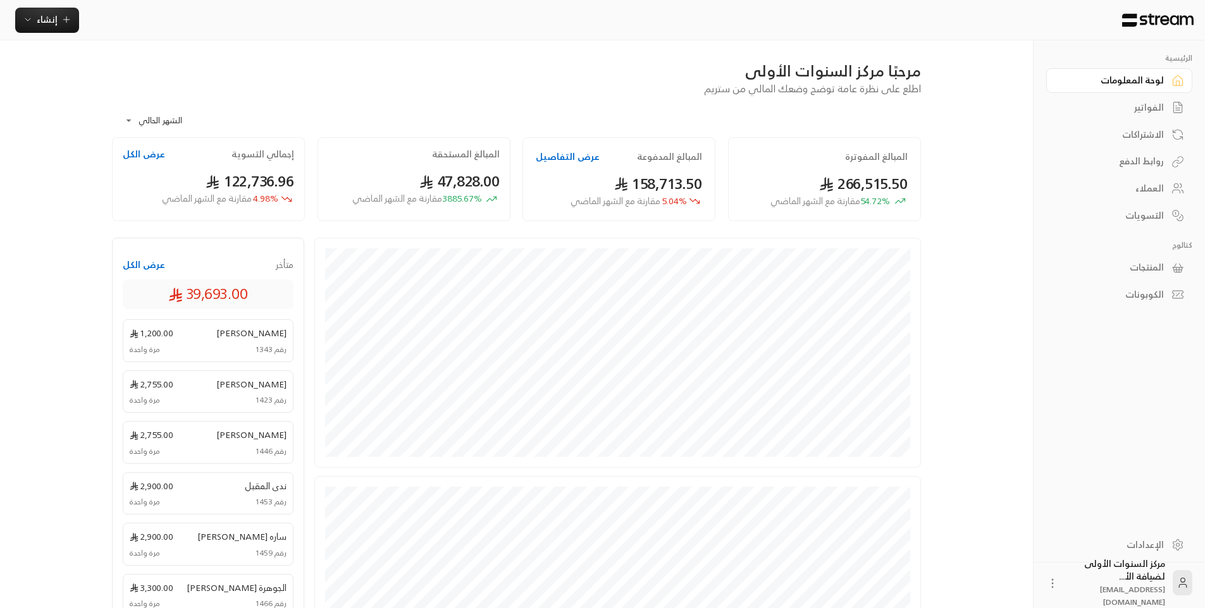
click at [1160, 104] on div "الفواتير" at bounding box center [1113, 107] width 102 height 13
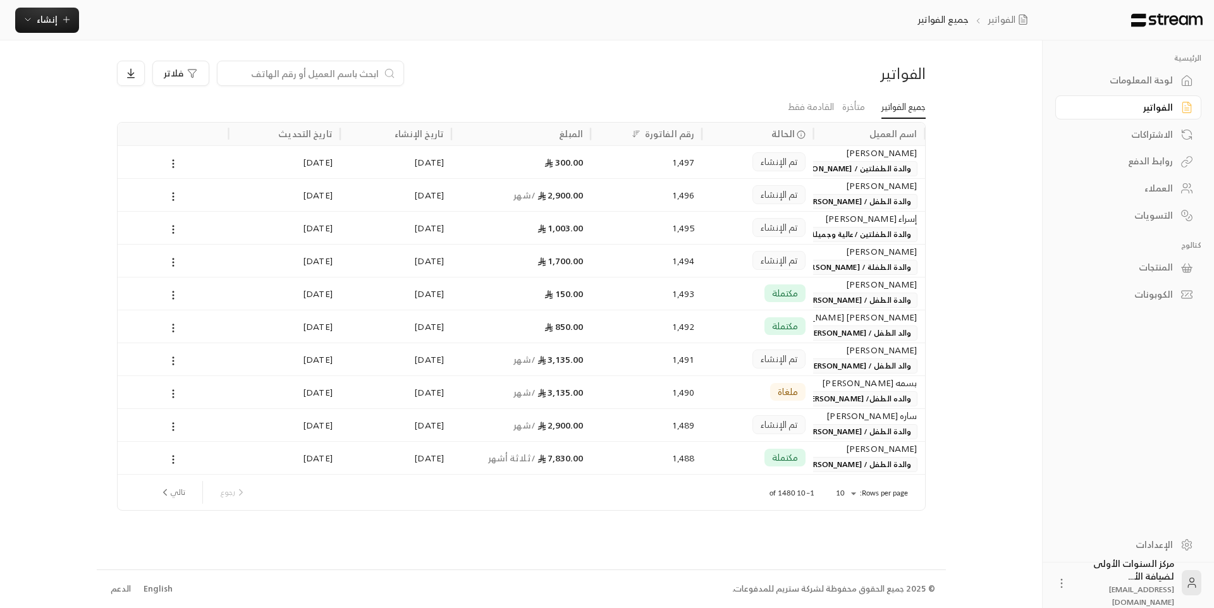
click at [839, 79] on div "الفواتير" at bounding box center [828, 73] width 193 height 20
click at [1109, 77] on div "لوحة المعلومات" at bounding box center [1123, 80] width 102 height 13
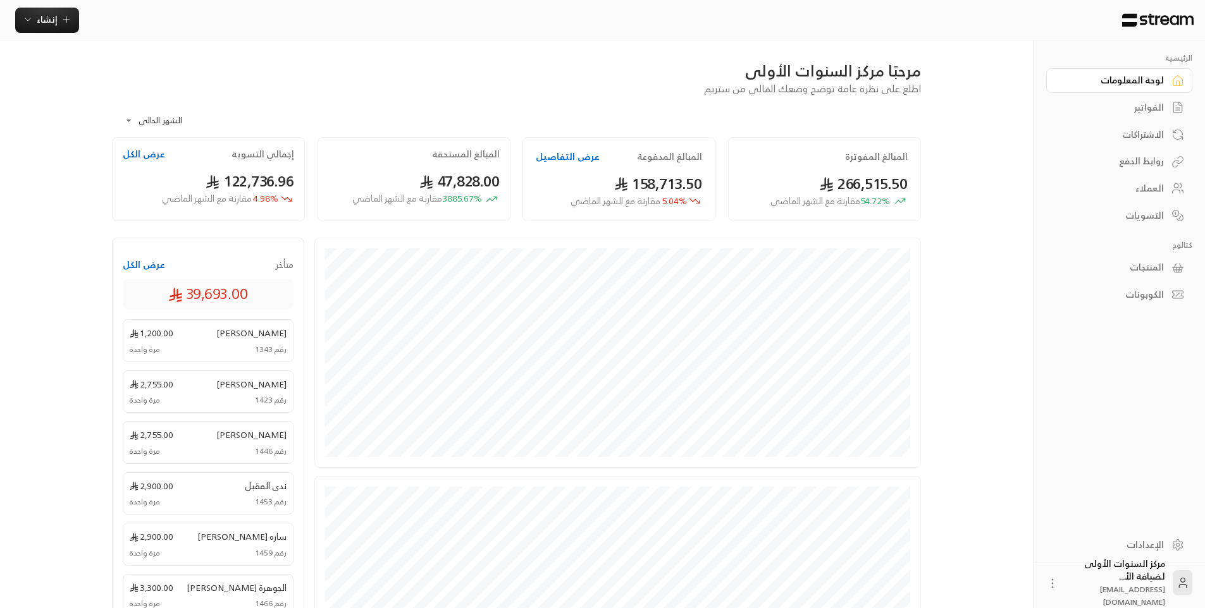
click at [1108, 104] on div "الفواتير" at bounding box center [1113, 107] width 102 height 13
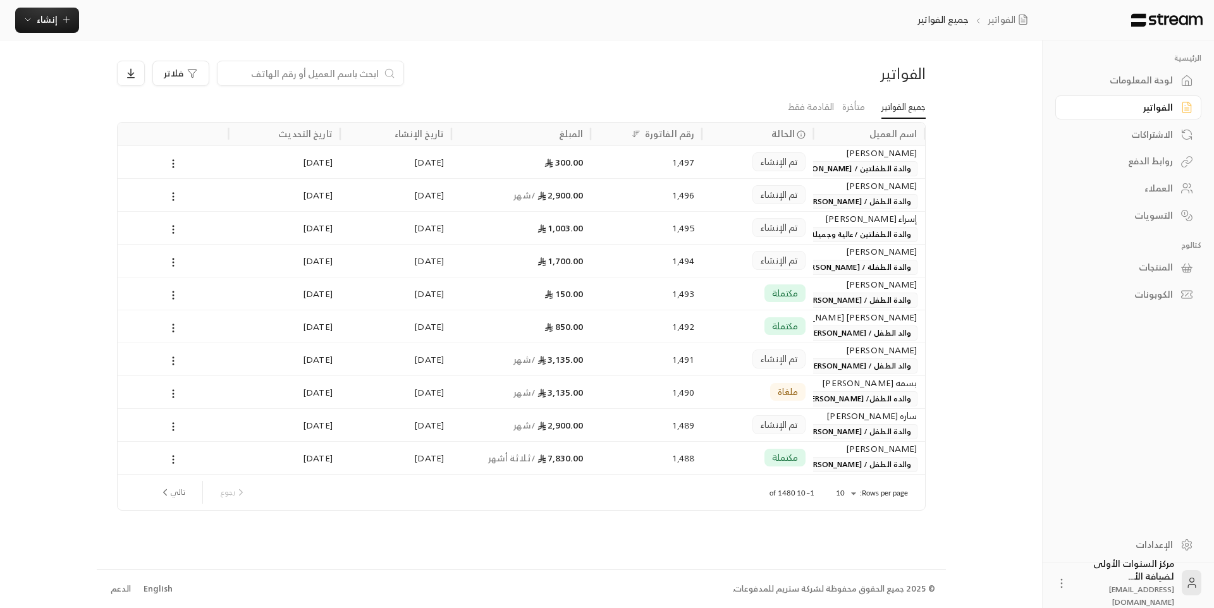
click at [1111, 86] on div "لوحة المعلومات" at bounding box center [1123, 80] width 102 height 13
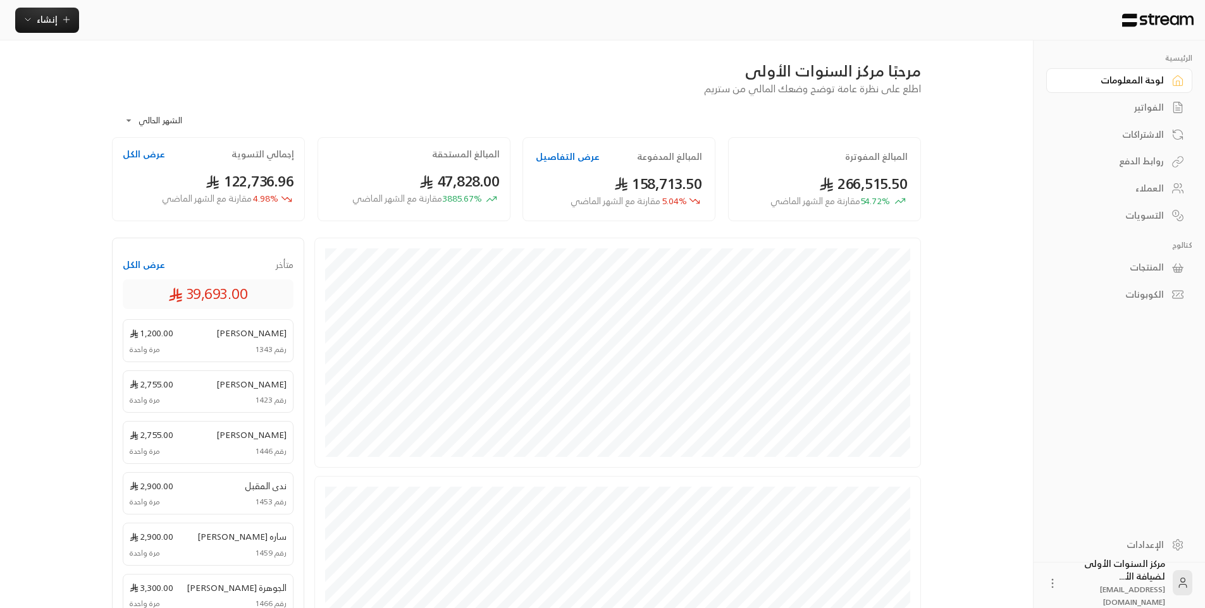
click at [1116, 130] on div "الاشتراكات" at bounding box center [1113, 134] width 102 height 13
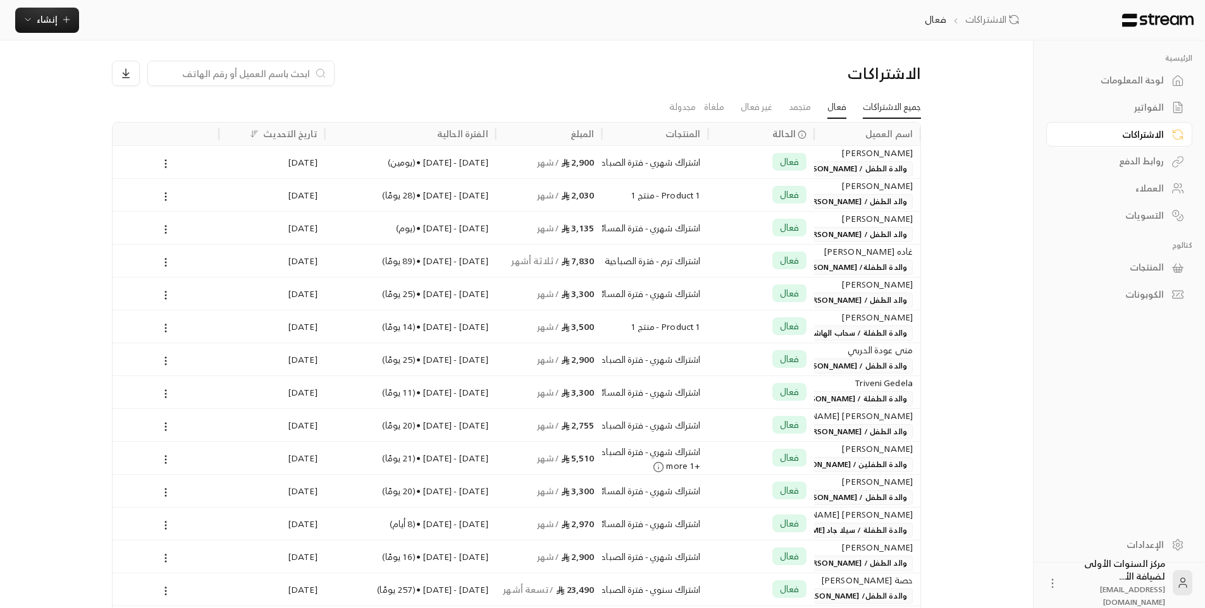
click at [884, 106] on link "جميع الاشتراكات" at bounding box center [892, 107] width 58 height 23
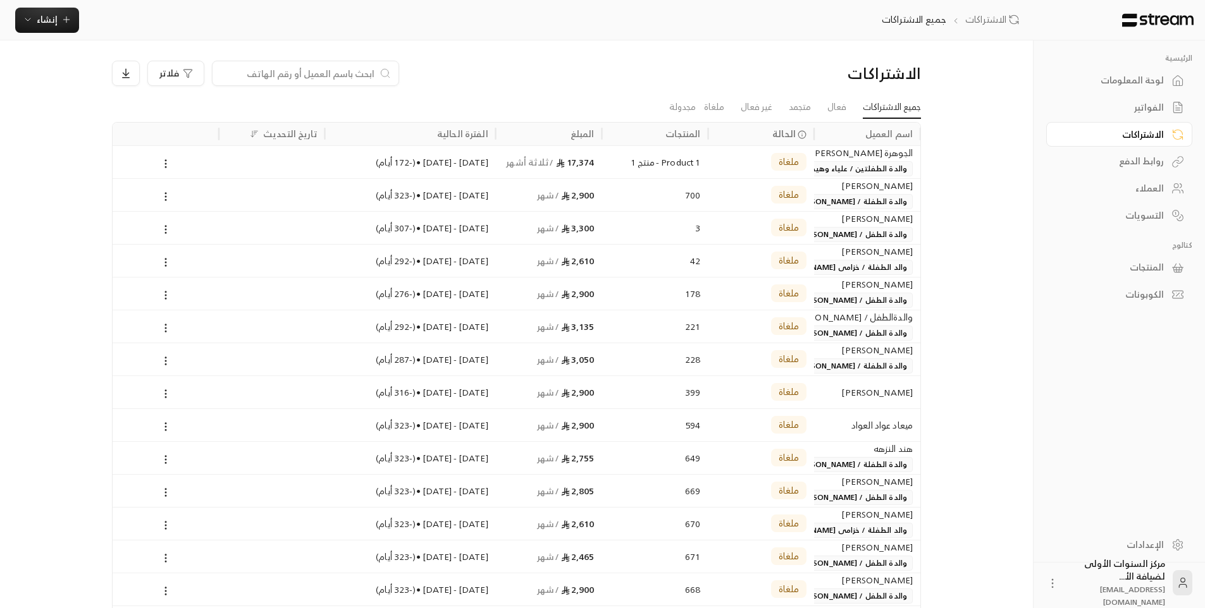
click at [1130, 87] on div "لوحة المعلومات" at bounding box center [1113, 80] width 102 height 13
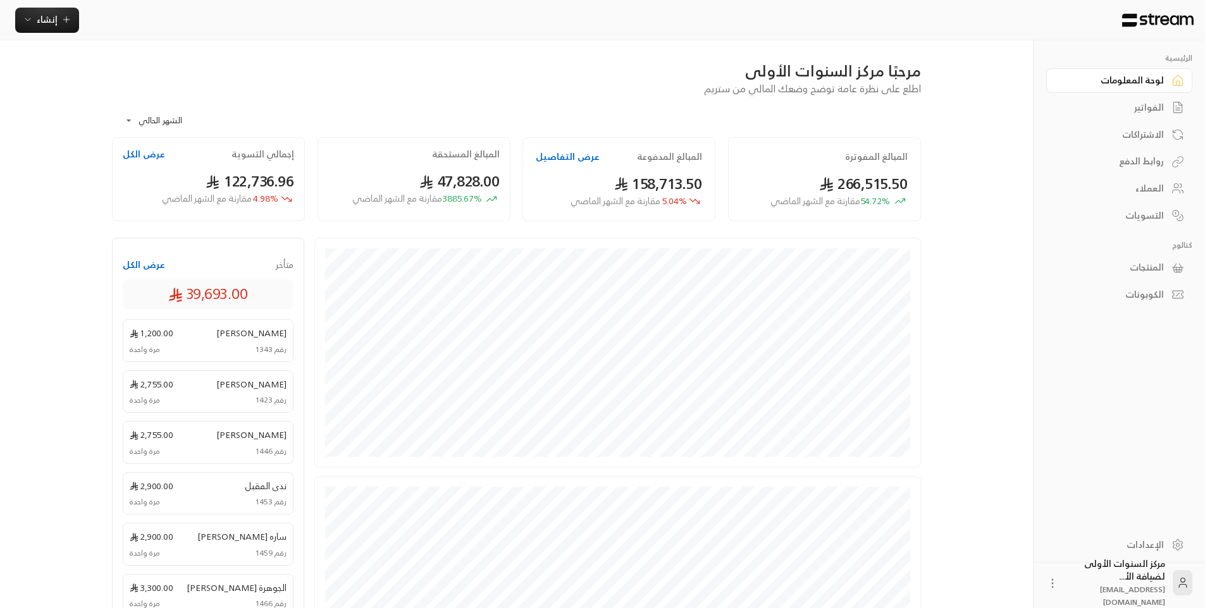
click at [1134, 108] on div "الفواتير" at bounding box center [1113, 107] width 102 height 13
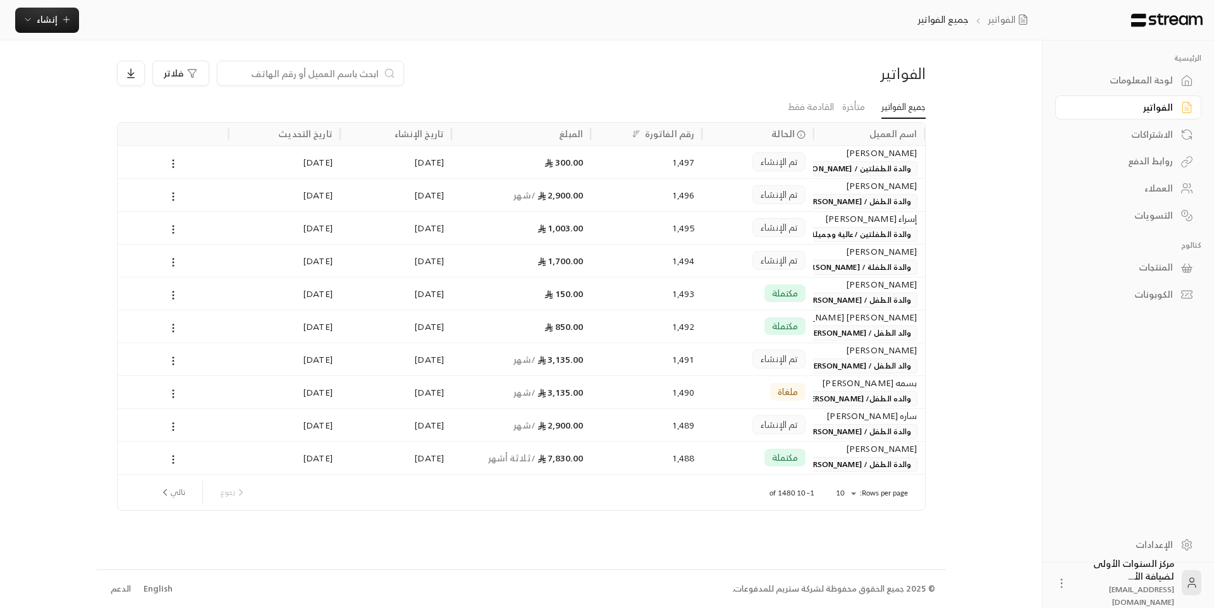
click at [1130, 78] on div "لوحة المعلومات" at bounding box center [1123, 80] width 102 height 13
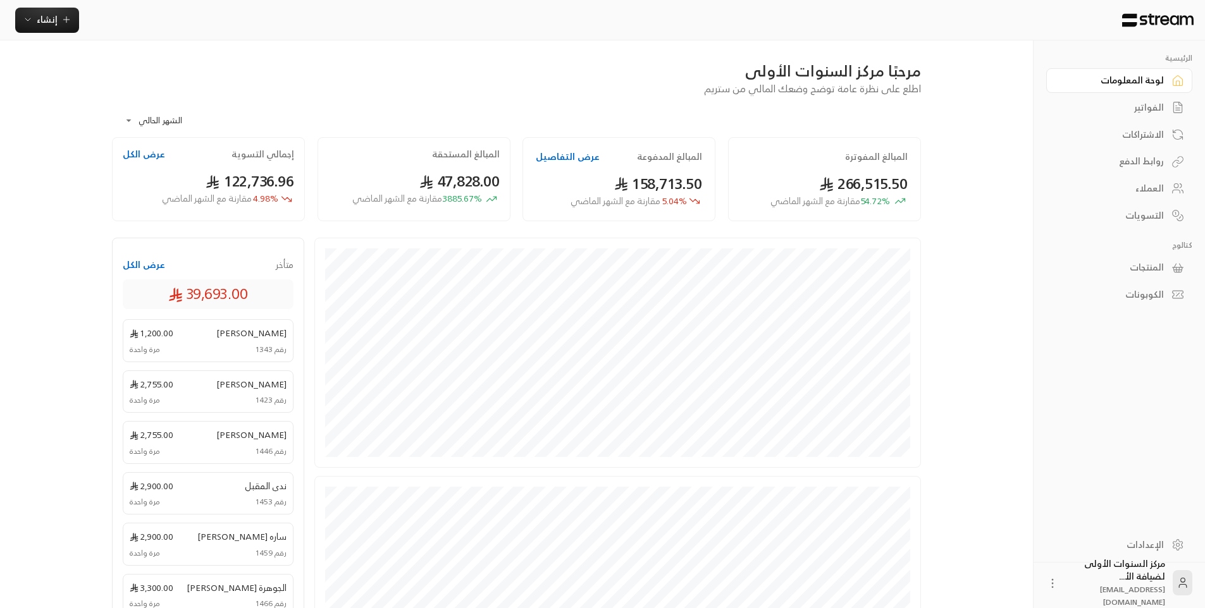
click at [818, 116] on div "**********" at bounding box center [516, 116] width 809 height 41
click at [700, 89] on div "مرحبًا مركز السنوات الأولى اطلع على نظرة عامة توضح وضعك المالي من ستريم" at bounding box center [517, 78] width 822 height 35
click at [1117, 102] on div "الفواتير" at bounding box center [1113, 107] width 102 height 13
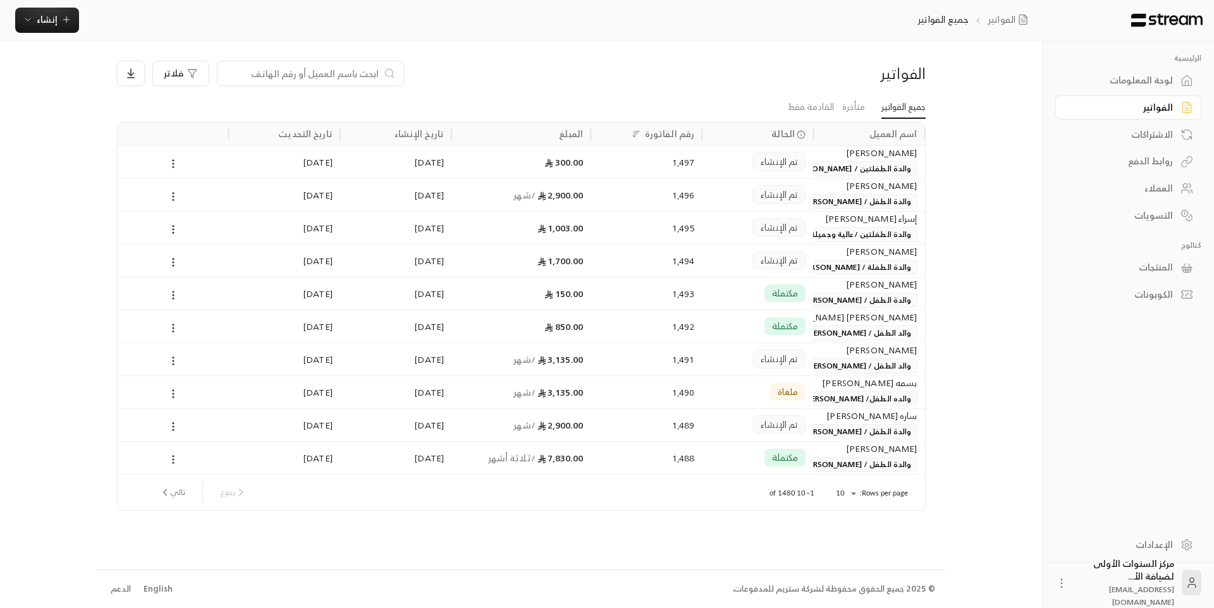
click at [1118, 70] on link "لوحة المعلومات" at bounding box center [1129, 80] width 146 height 25
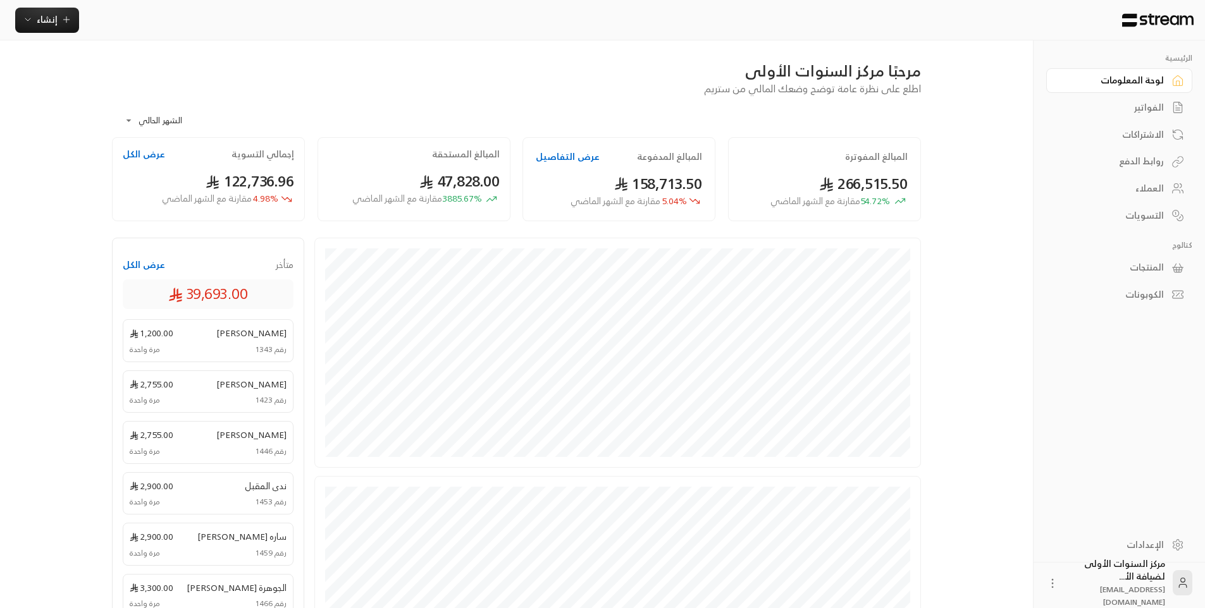
click at [1152, 106] on div "الفواتير" at bounding box center [1113, 107] width 102 height 13
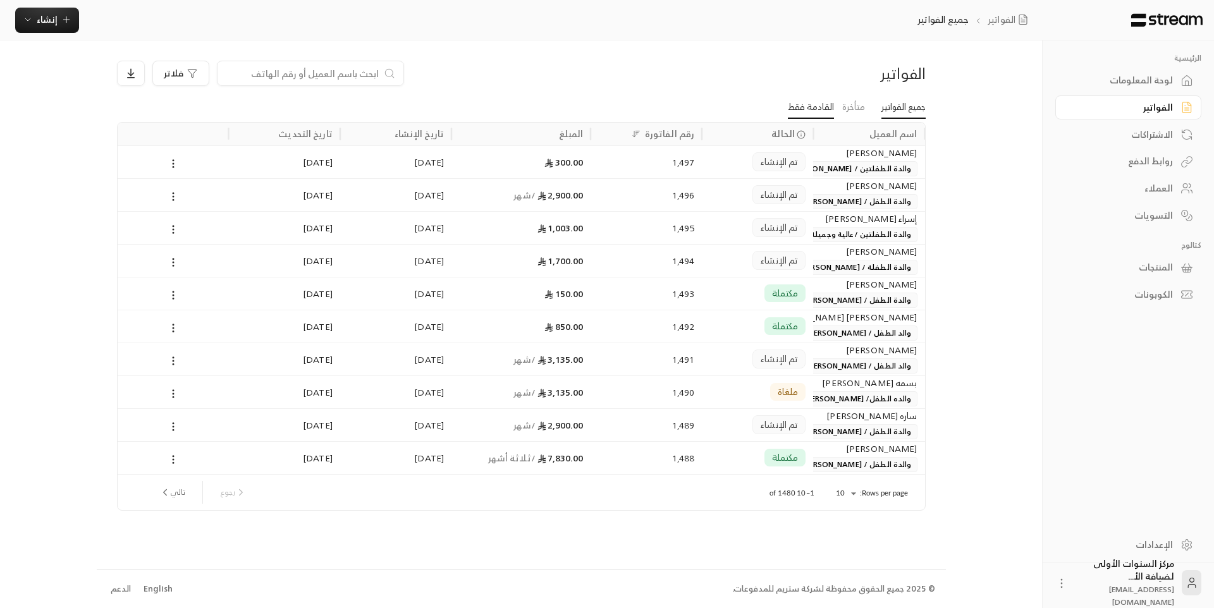
click at [824, 101] on link "القادمة فقط" at bounding box center [811, 107] width 46 height 23
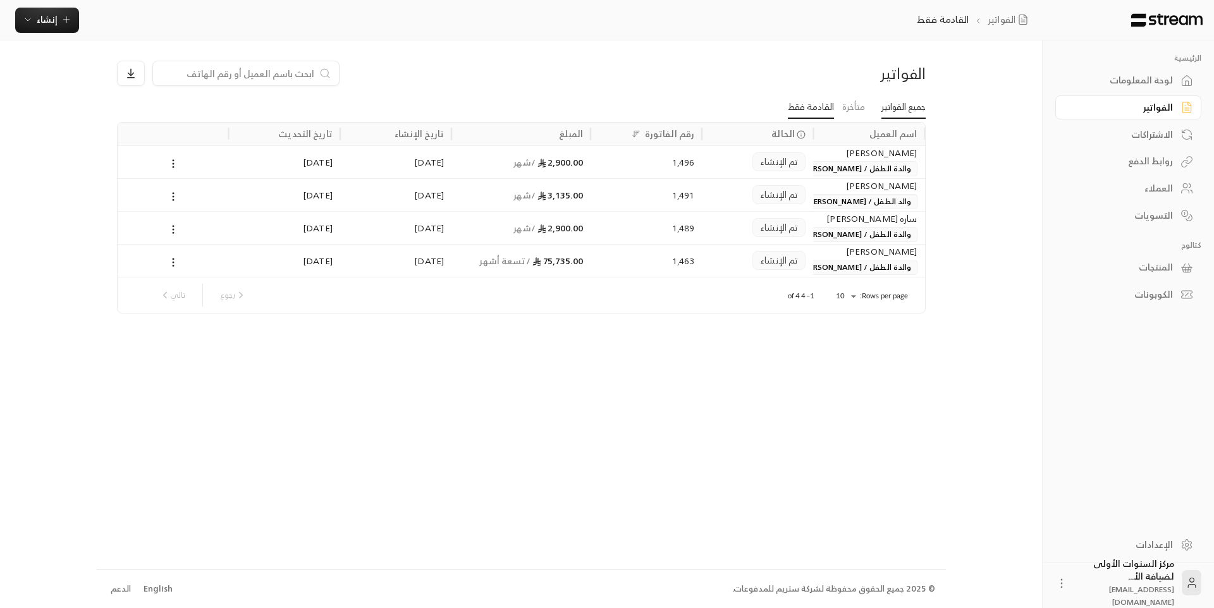
click at [901, 111] on link "جميع الفواتير" at bounding box center [904, 107] width 44 height 23
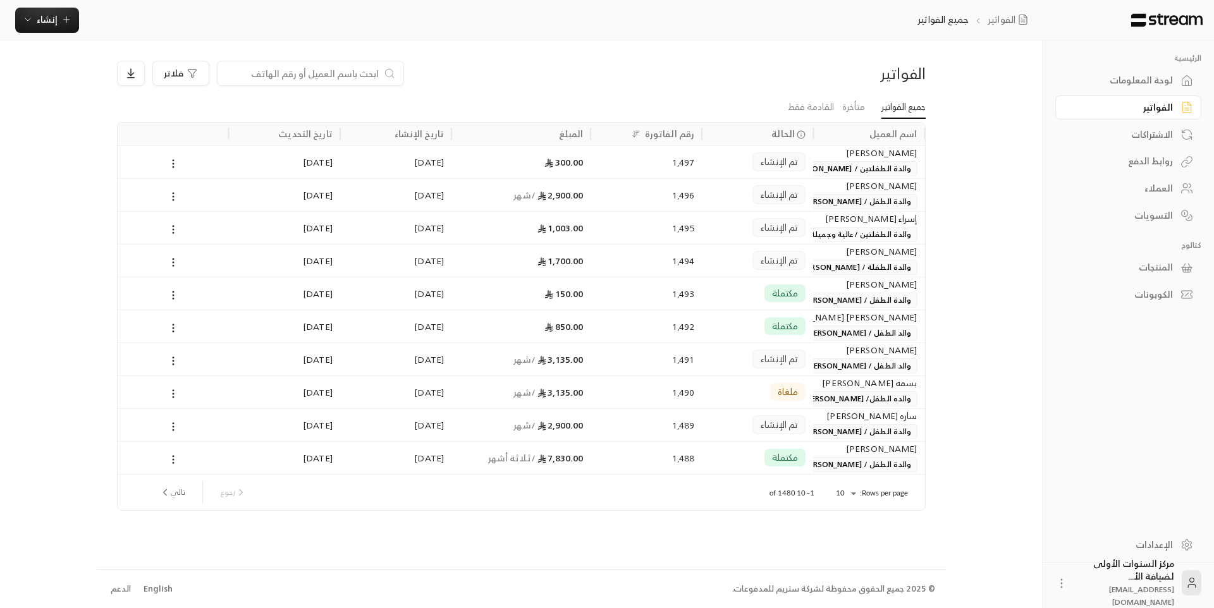
click at [839, 67] on div "الفواتير" at bounding box center [828, 73] width 193 height 20
click at [1154, 126] on link "الاشتراكات" at bounding box center [1129, 134] width 146 height 25
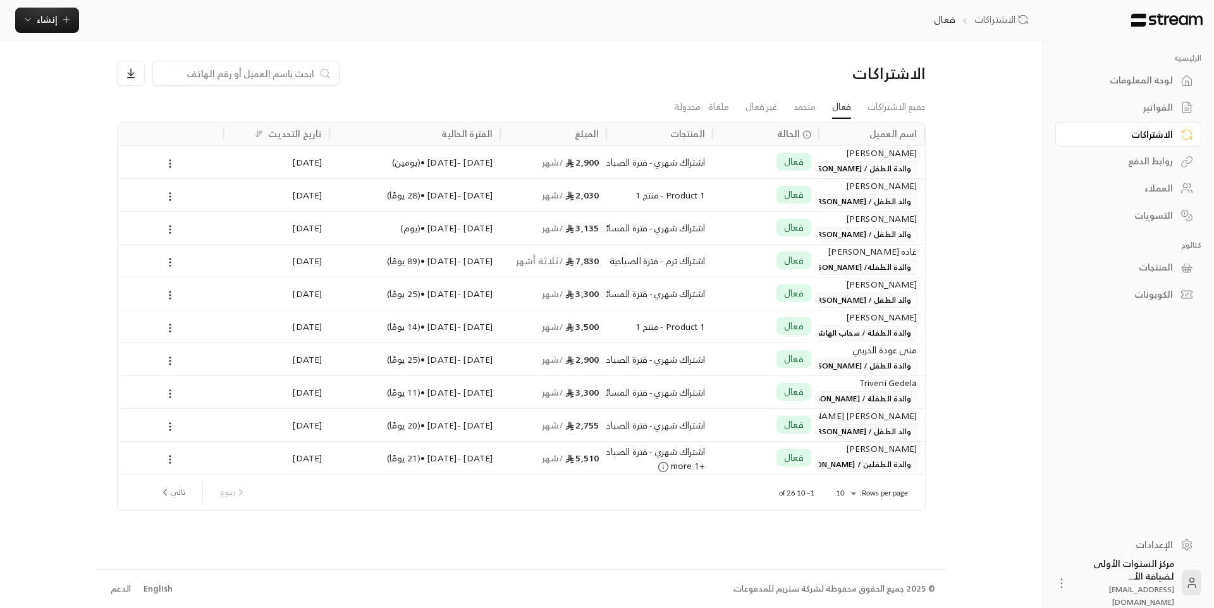
click at [1107, 114] on link "الفواتير" at bounding box center [1129, 108] width 146 height 25
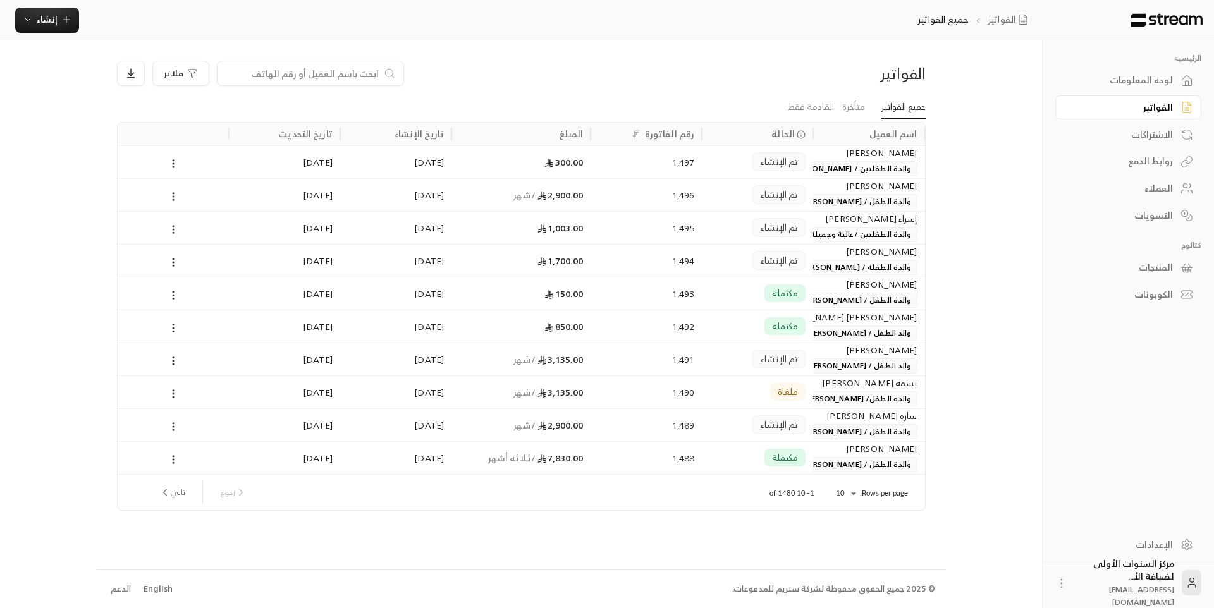
click at [1122, 80] on div "لوحة المعلومات" at bounding box center [1123, 80] width 102 height 13
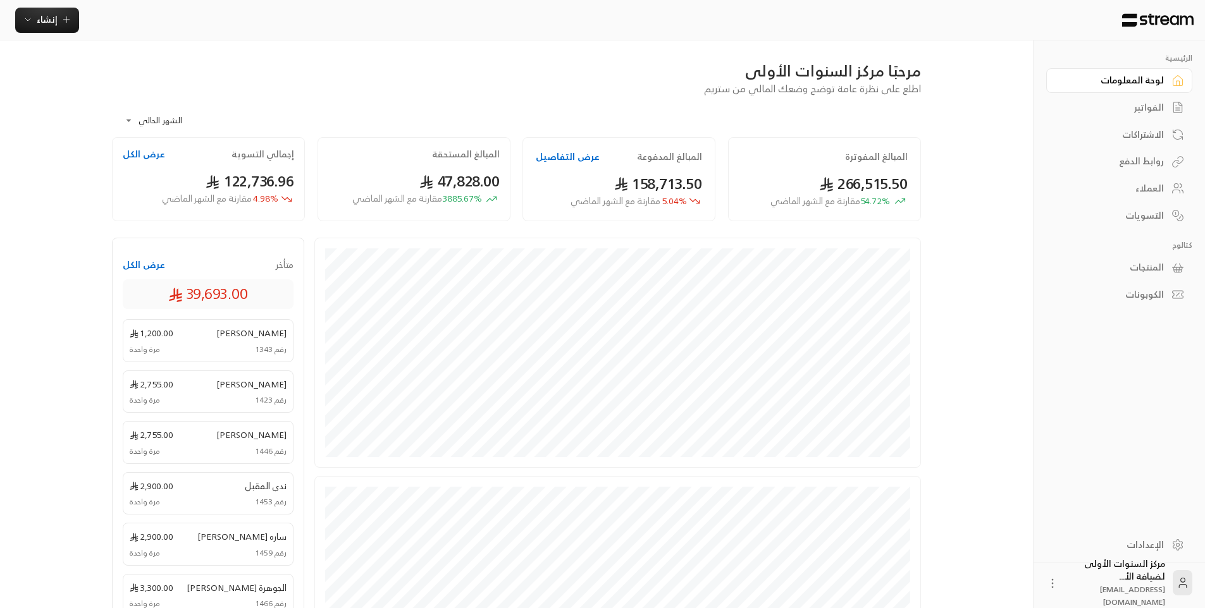
click at [931, 72] on div "**********" at bounding box center [516, 455] width 849 height 831
click at [1146, 106] on div "الفواتير" at bounding box center [1113, 107] width 102 height 13
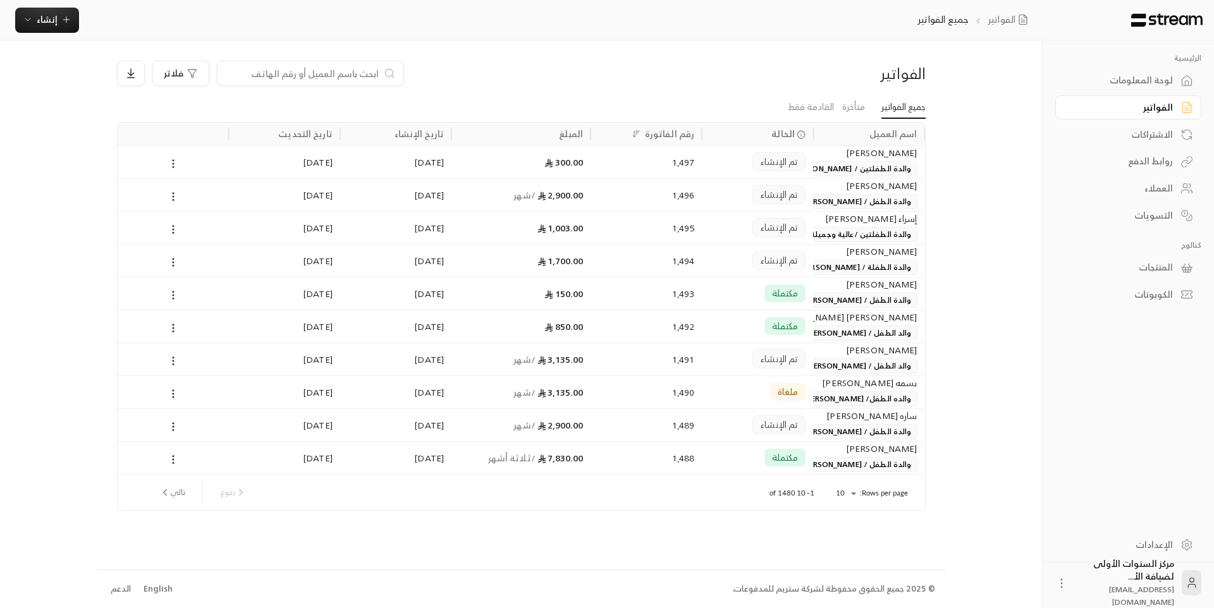
click at [1143, 82] on div "لوحة المعلومات" at bounding box center [1123, 80] width 102 height 13
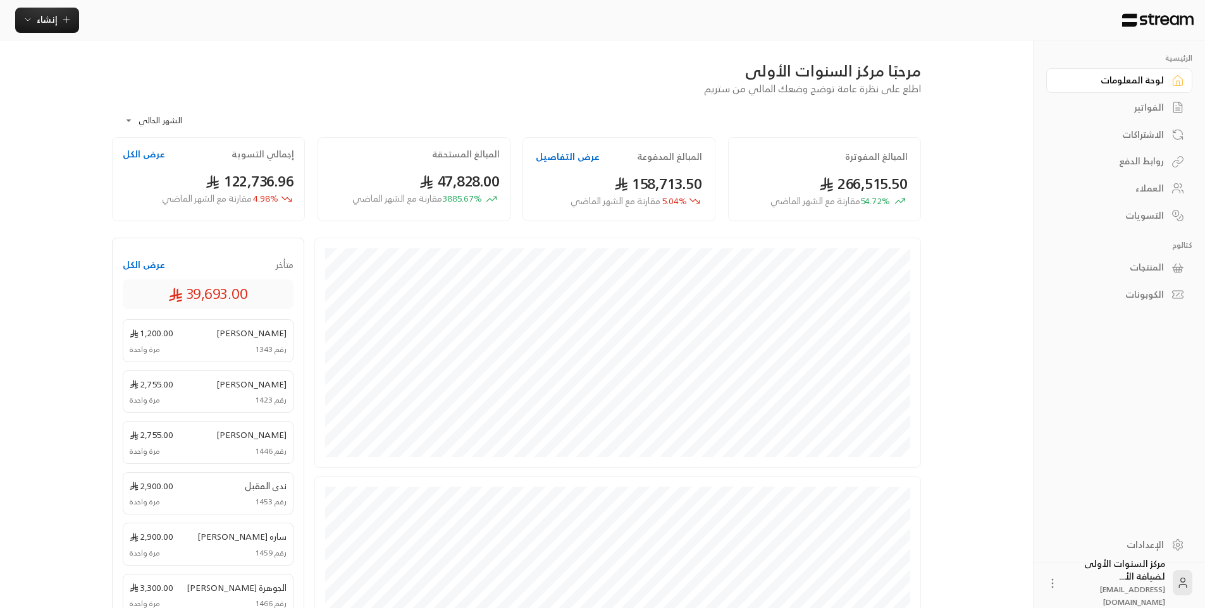
click at [1144, 110] on div "الفواتير" at bounding box center [1113, 107] width 102 height 13
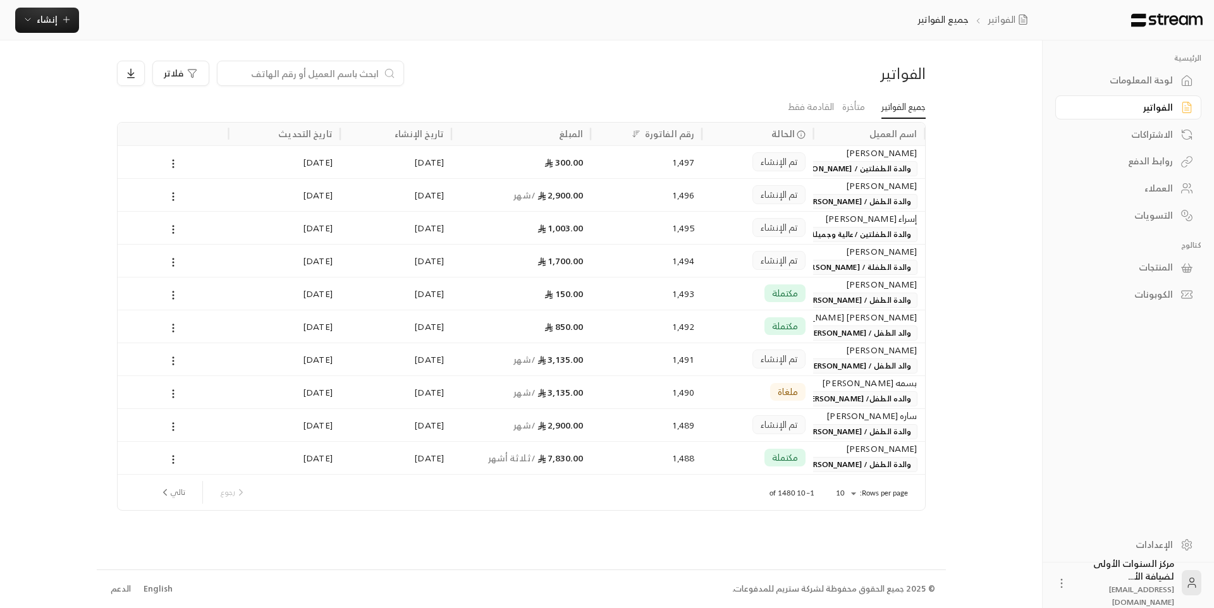
click at [1137, 84] on div "لوحة المعلومات" at bounding box center [1123, 80] width 102 height 13
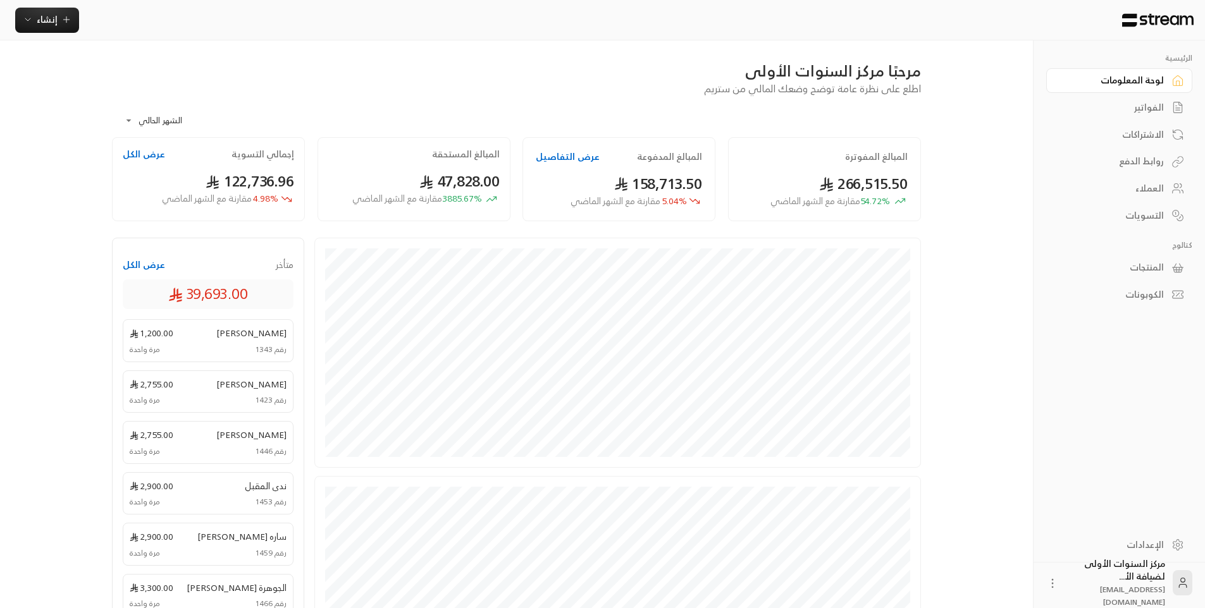
click at [1142, 109] on div "الفواتير" at bounding box center [1113, 107] width 102 height 13
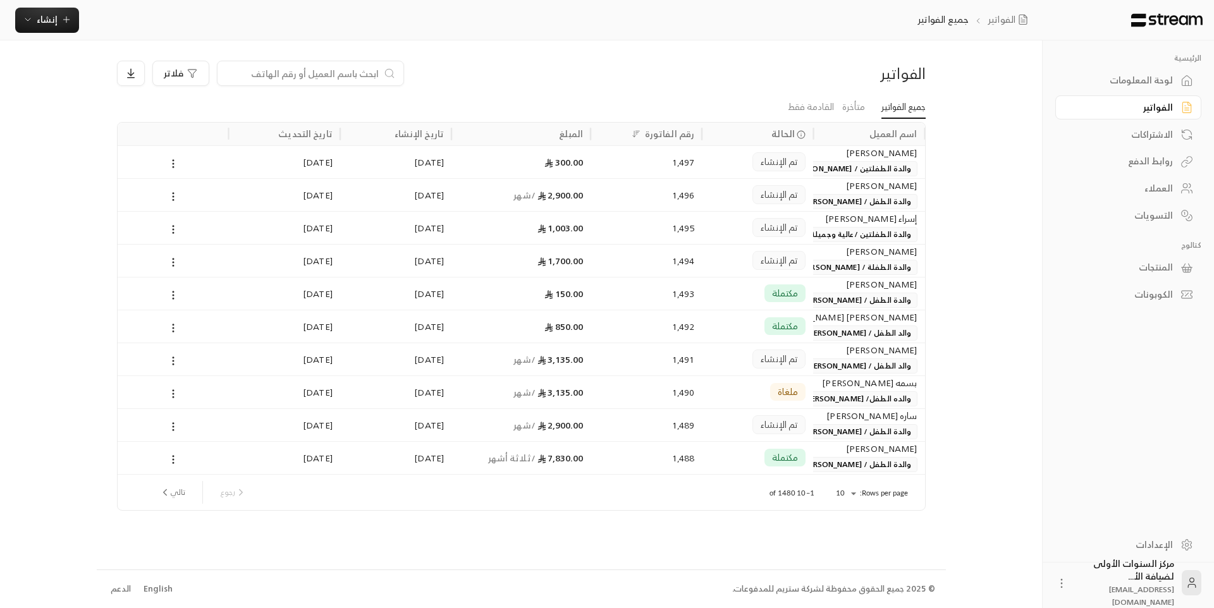
click at [1128, 80] on div "لوحة المعلومات" at bounding box center [1123, 80] width 102 height 13
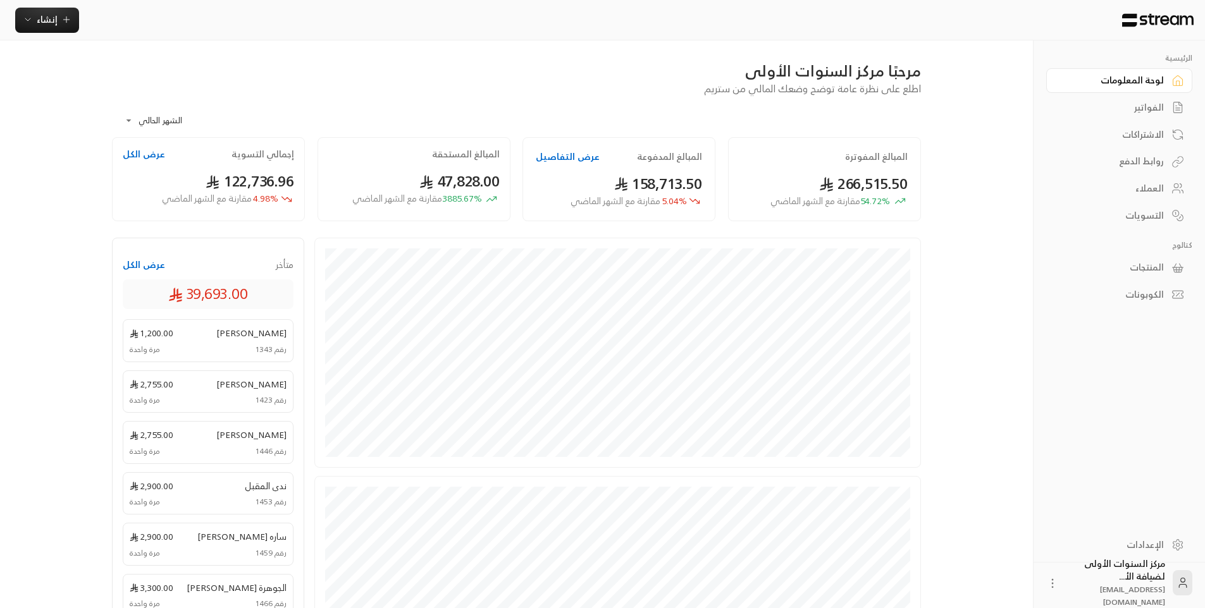
click at [1116, 111] on div "الفواتير" at bounding box center [1113, 107] width 102 height 13
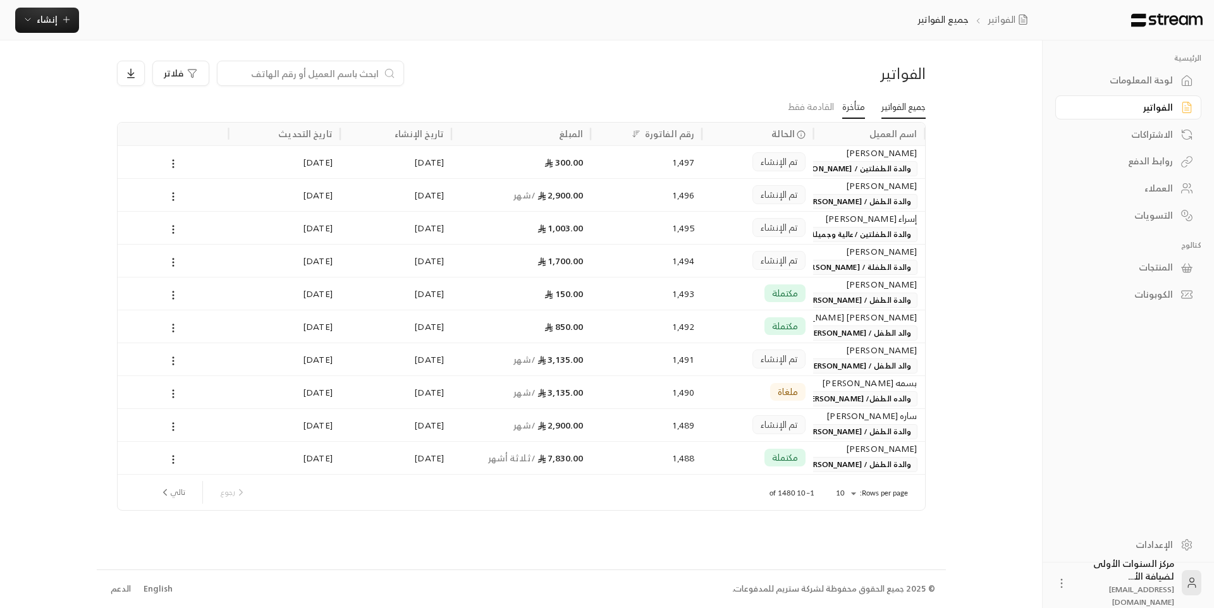
click at [849, 109] on link "متأخرة" at bounding box center [854, 107] width 23 height 23
click at [1135, 81] on div "لوحة المعلومات" at bounding box center [1123, 80] width 102 height 13
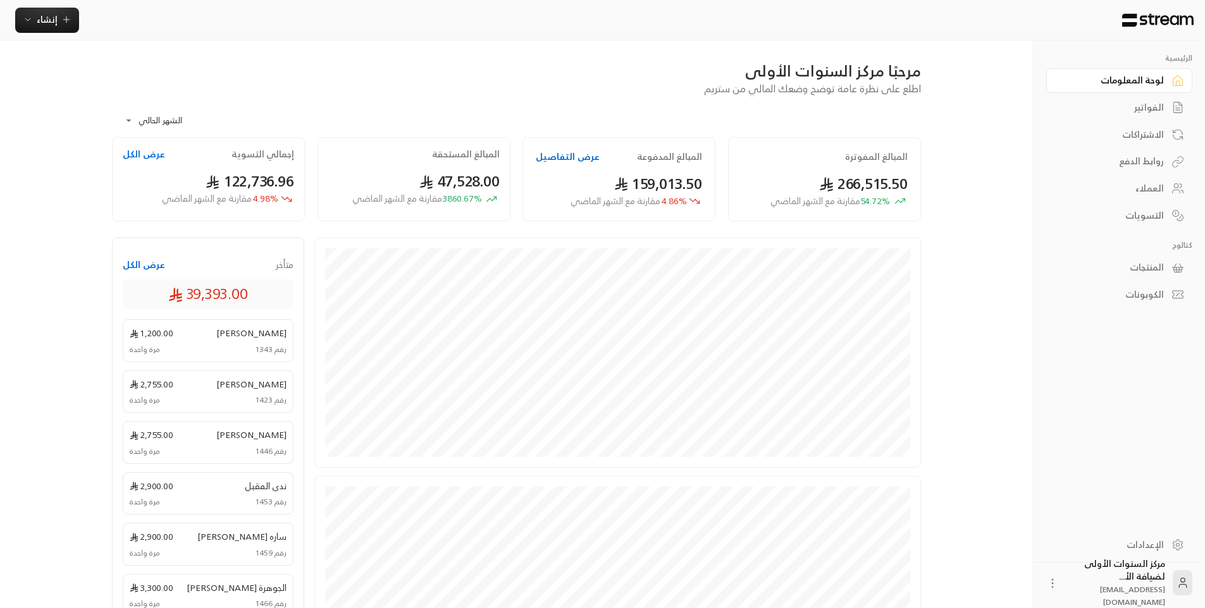
click at [1140, 102] on div "الفواتير" at bounding box center [1113, 107] width 102 height 13
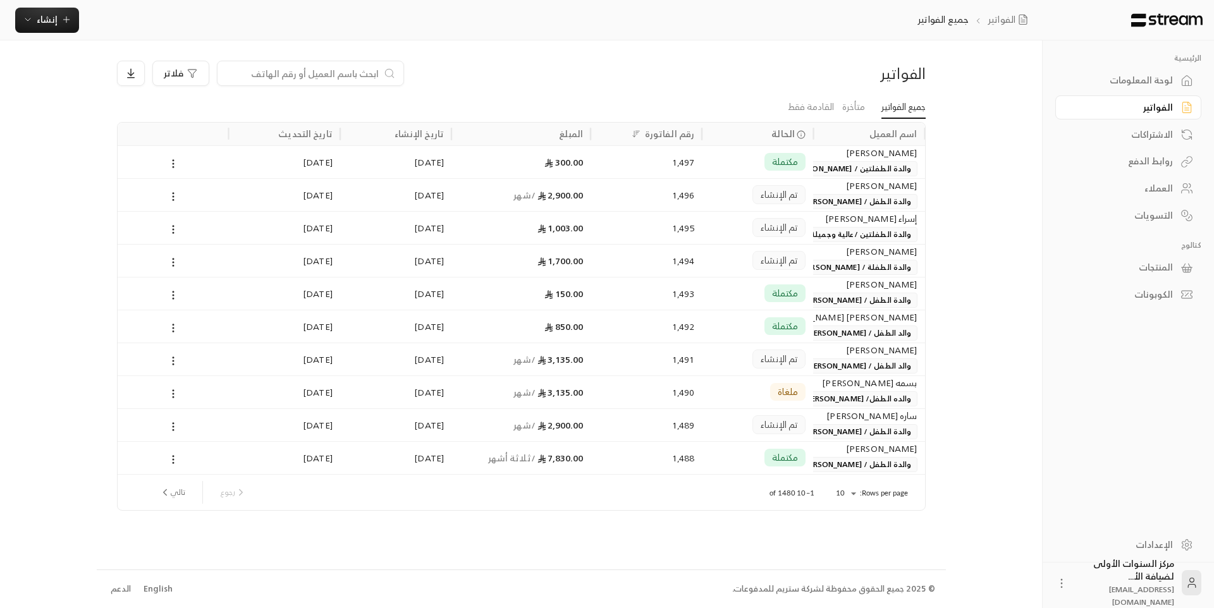
click at [949, 90] on div "الرئيسية لوحة المعلومات الفواتير الاشتراكات روابط الدفع العملاء التسويات كتالوج…" at bounding box center [608, 304] width 1022 height 608
click at [49, 26] on span "إنشاء" at bounding box center [47, 19] width 21 height 16
click at [133, 77] on div "إنشاء فاتورة مرة واحدة بسهولة للمعاملات السريعة." at bounding box center [109, 78] width 159 height 25
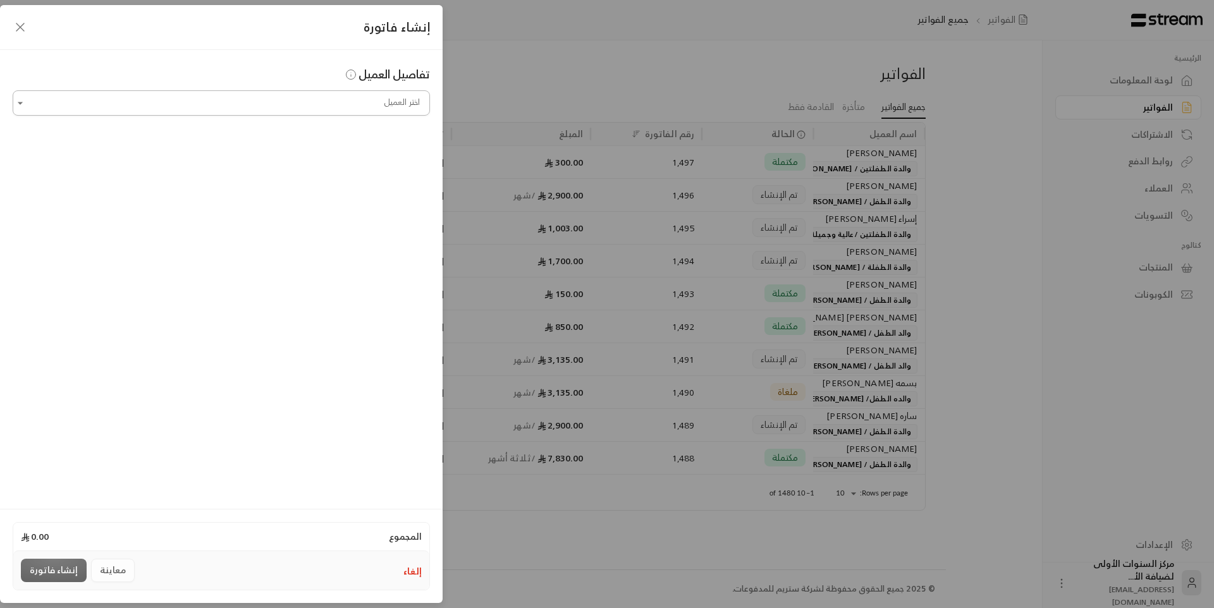
click at [379, 108] on input "اختر العميل" at bounding box center [221, 103] width 417 height 22
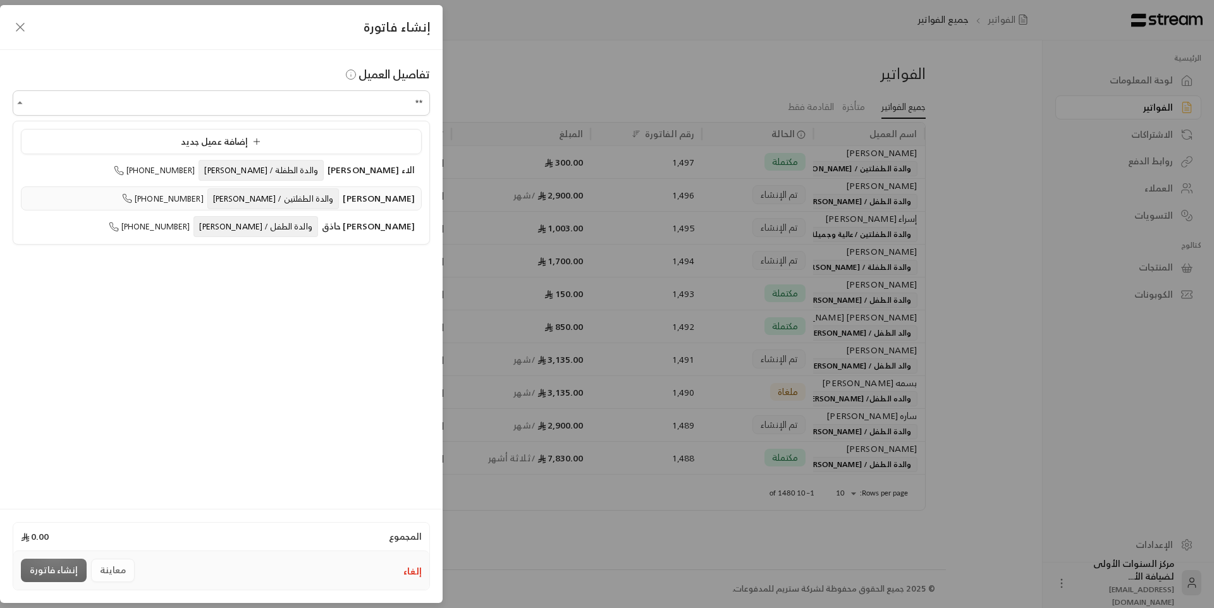
click at [266, 191] on span "والدة الطفلتين / [PERSON_NAME]" at bounding box center [273, 198] width 132 height 21
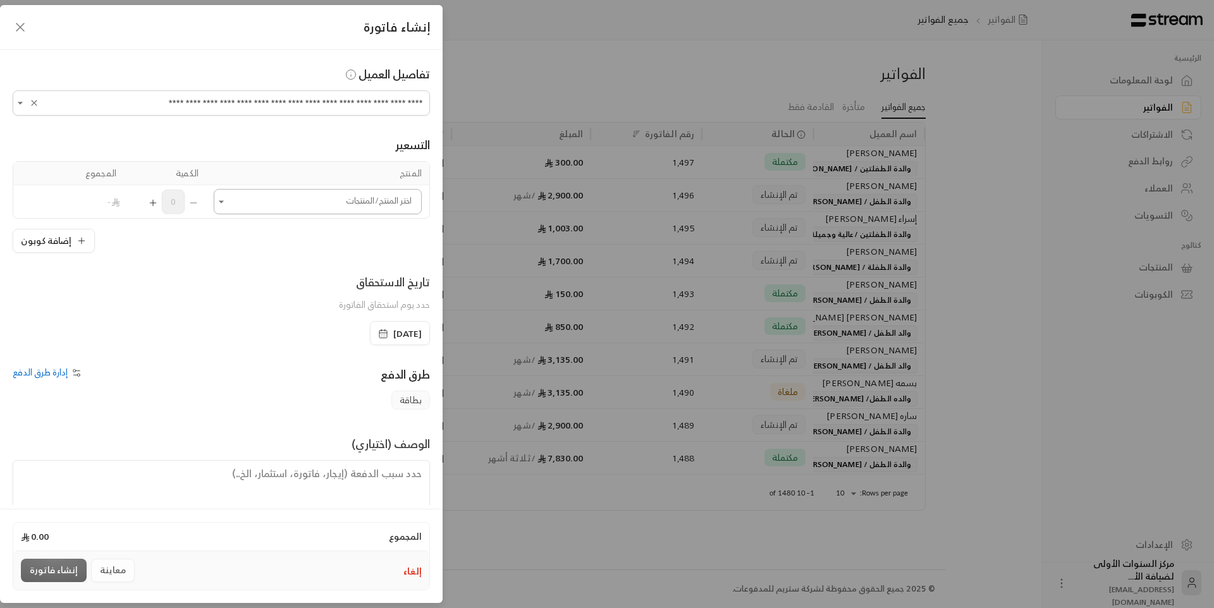
type input "**********"
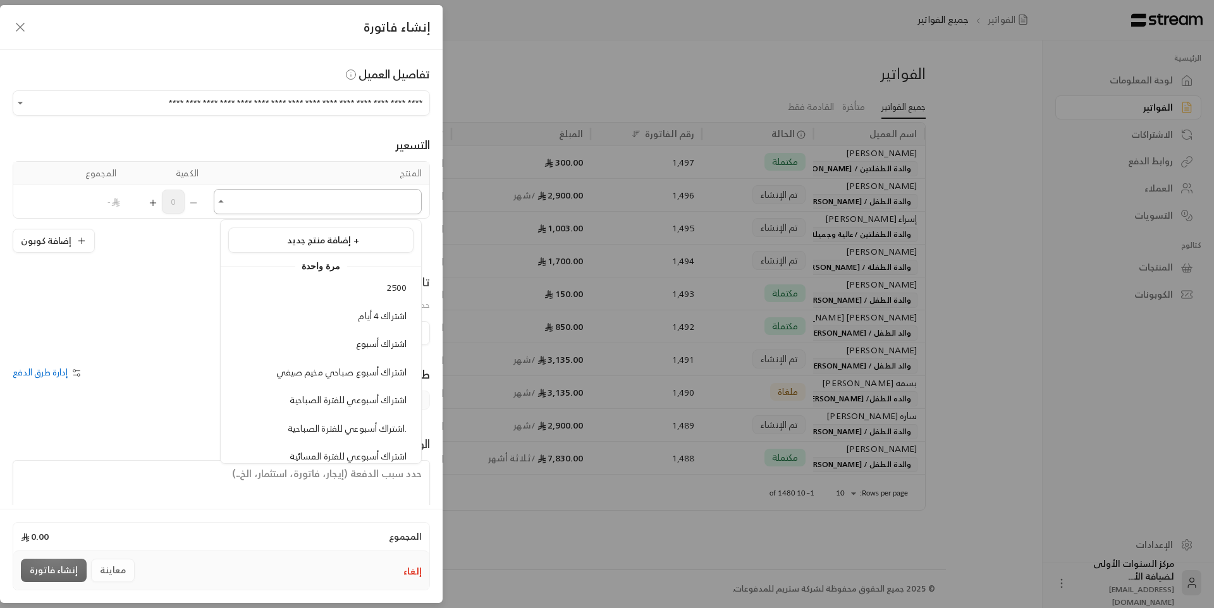
click at [368, 202] on input "اختر العميل" at bounding box center [318, 202] width 208 height 22
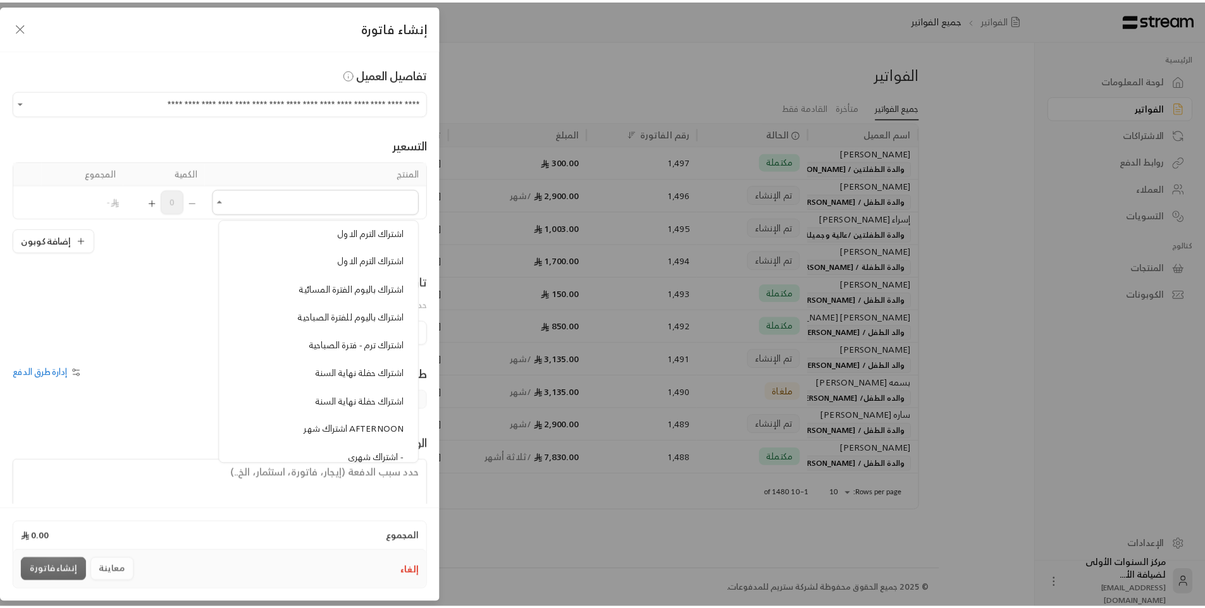
scroll to position [443, 0]
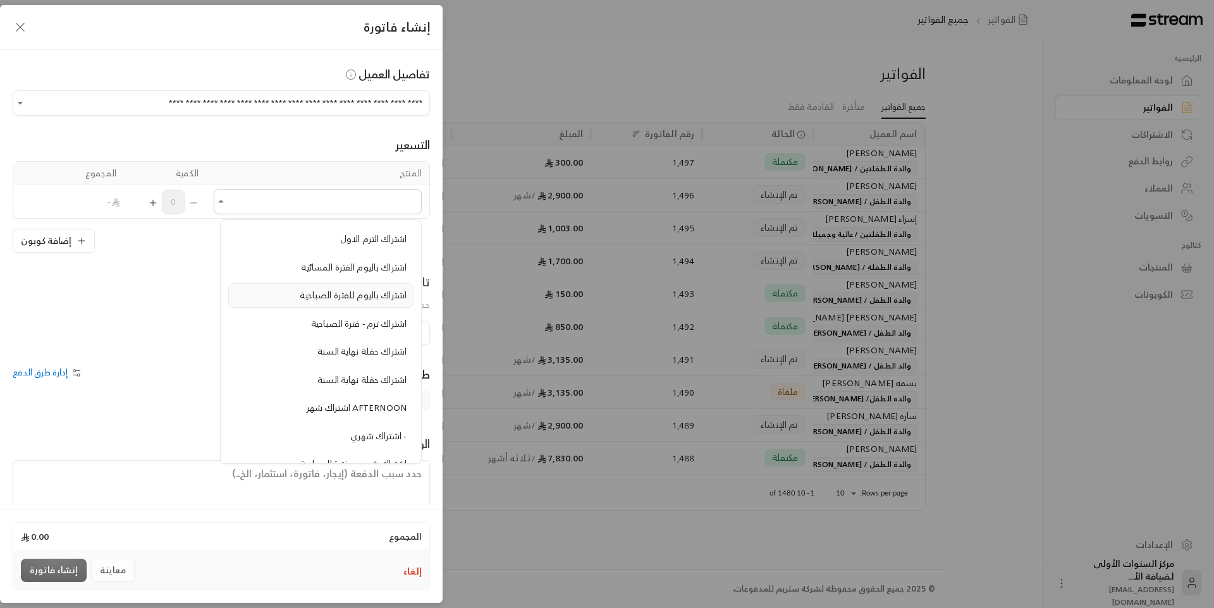
click at [368, 292] on span "اشتراك باليوم للفترة الصباحية" at bounding box center [353, 295] width 107 height 16
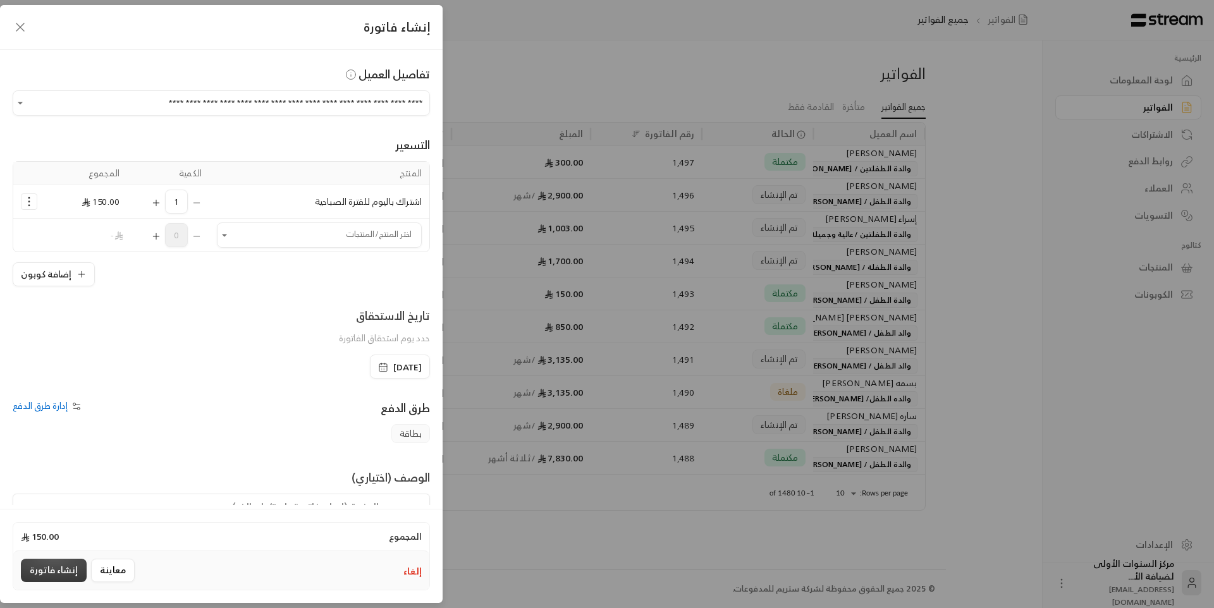
click at [65, 569] on button "إنشاء فاتورة" at bounding box center [54, 570] width 66 height 23
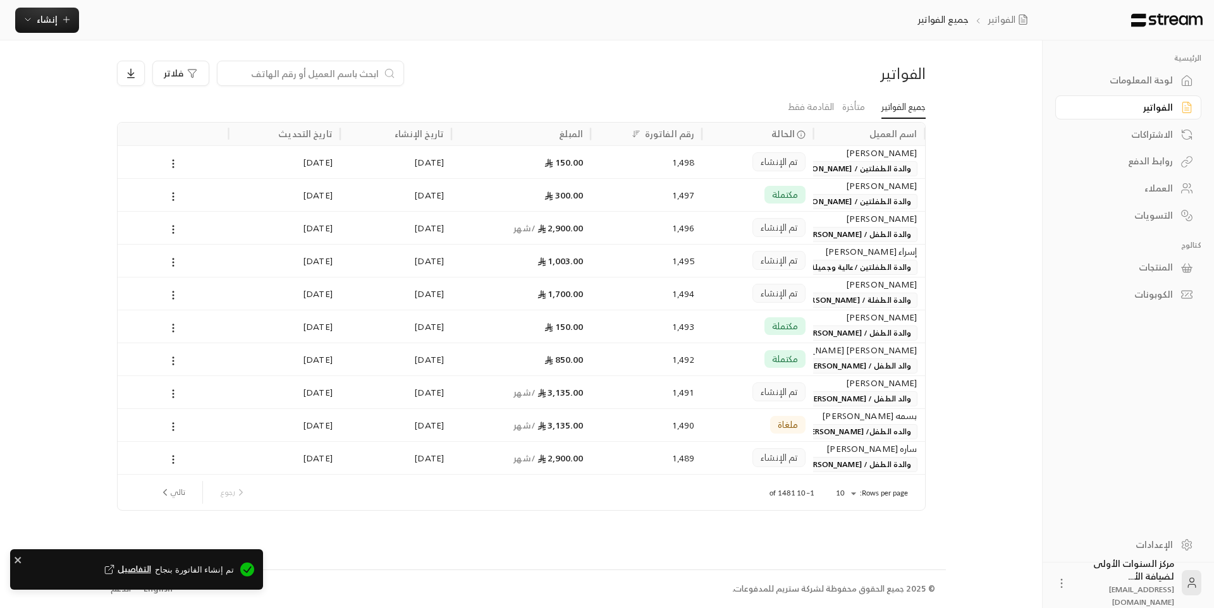
click at [1121, 81] on div "لوحة المعلومات" at bounding box center [1123, 80] width 102 height 13
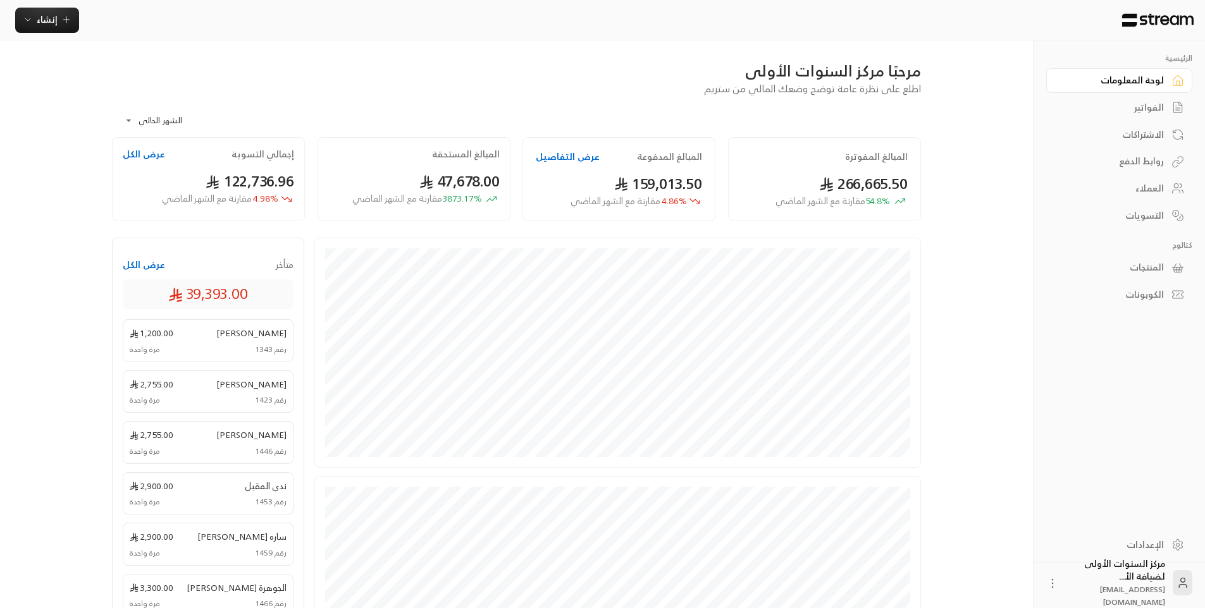
click at [1123, 107] on div "الفواتير" at bounding box center [1113, 107] width 102 height 13
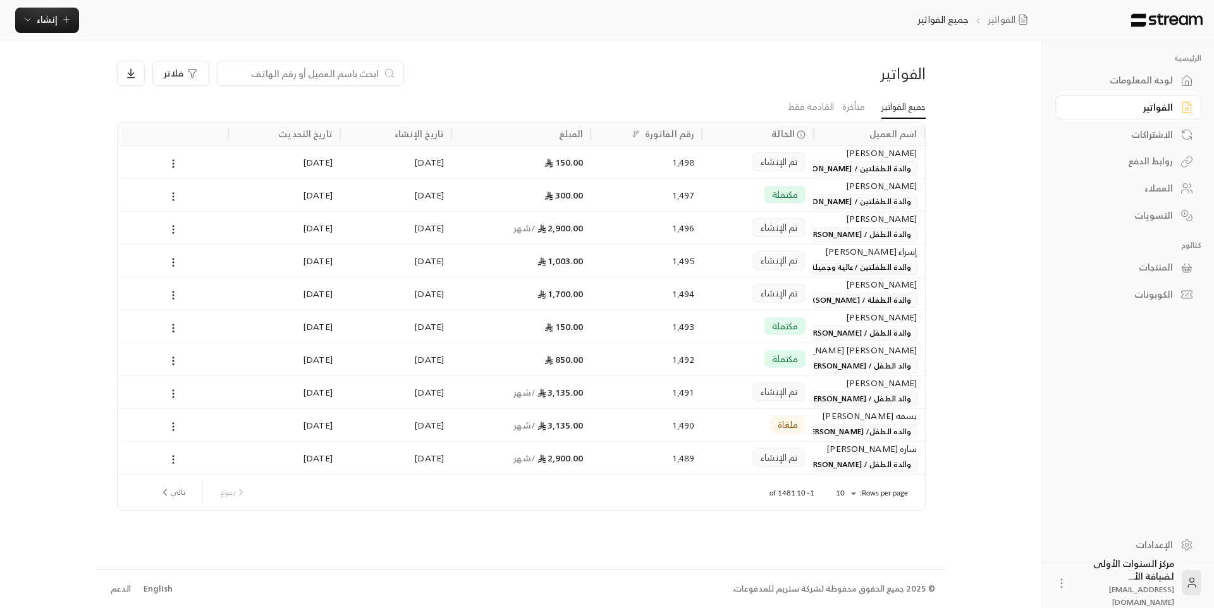
click at [373, 74] on input at bounding box center [302, 73] width 154 height 14
click at [821, 102] on link "القادمة فقط" at bounding box center [811, 107] width 46 height 23
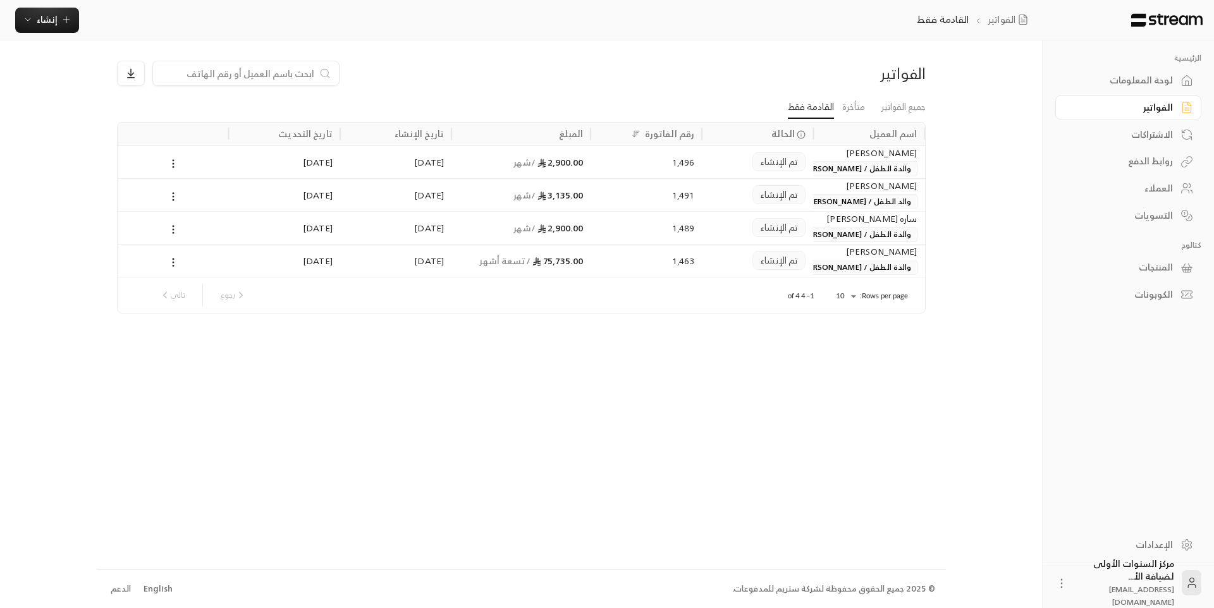
click at [853, 166] on span "والدة الطفل / [PERSON_NAME] [PERSON_NAME]" at bounding box center [825, 168] width 183 height 15
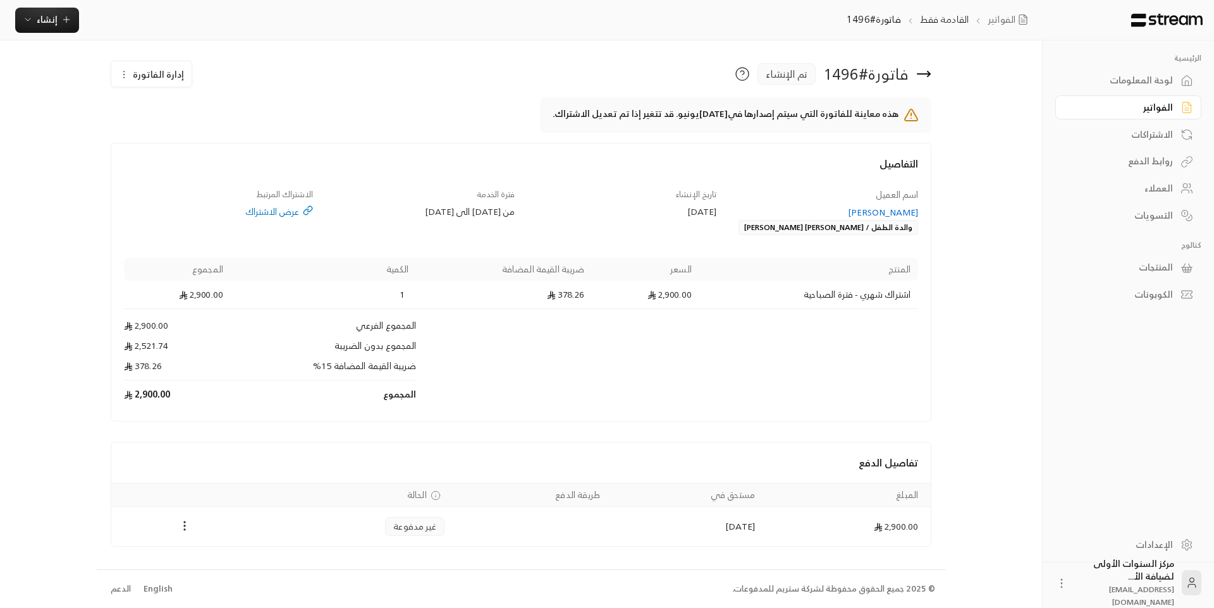
click at [924, 77] on icon at bounding box center [924, 73] width 15 height 15
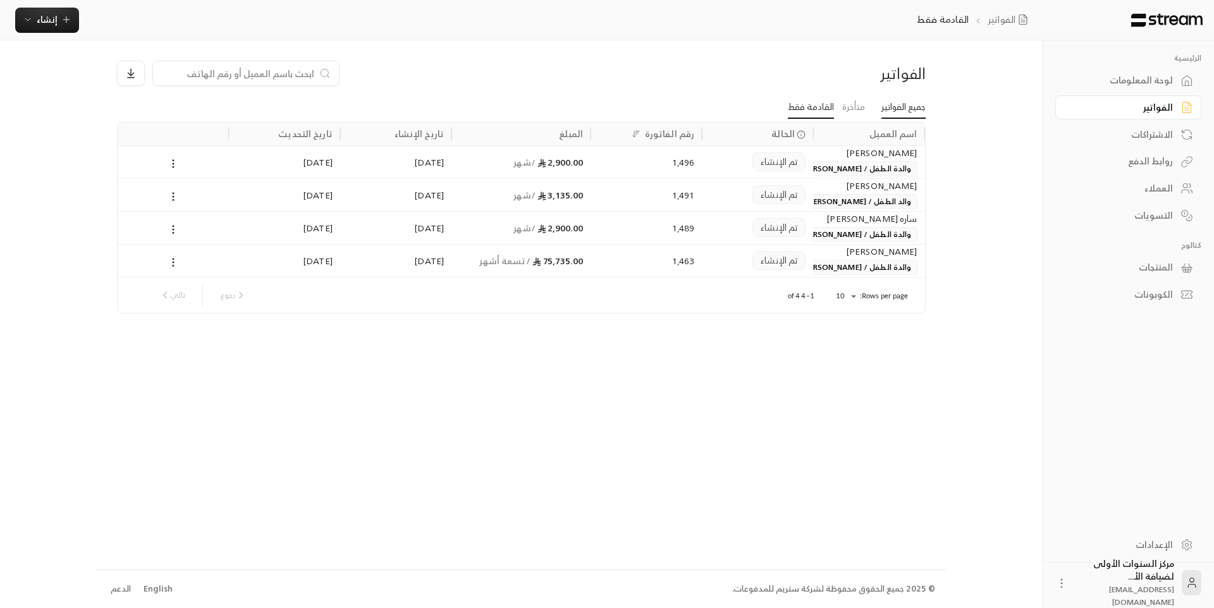
click at [891, 107] on link "جميع الفواتير" at bounding box center [904, 107] width 44 height 23
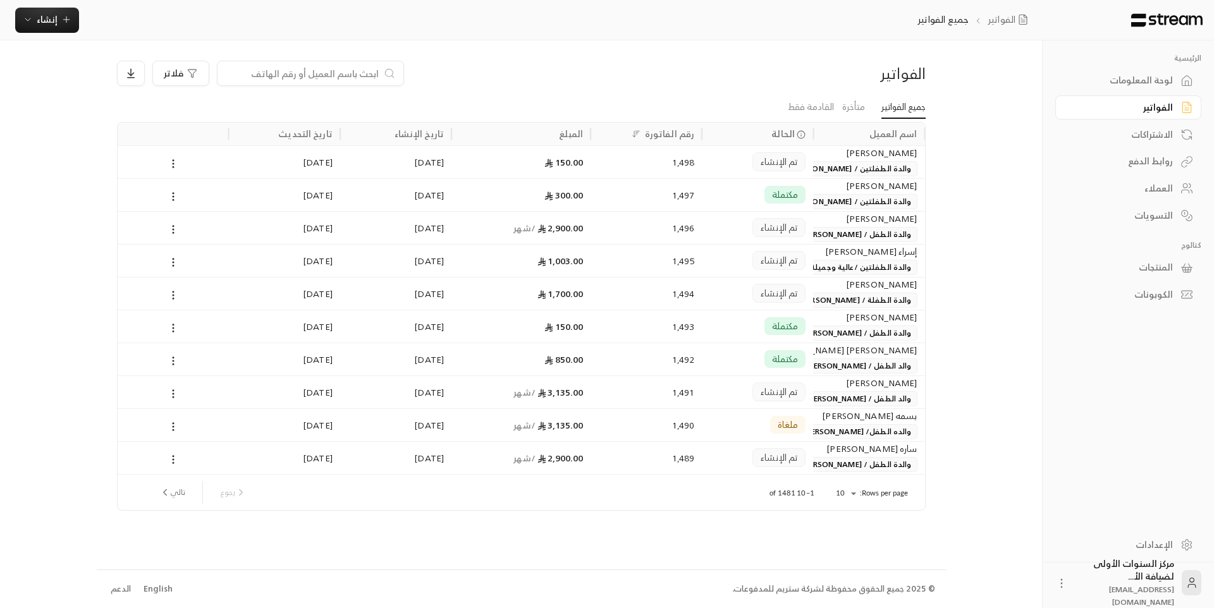
click at [1146, 74] on div "لوحة المعلومات" at bounding box center [1123, 80] width 102 height 13
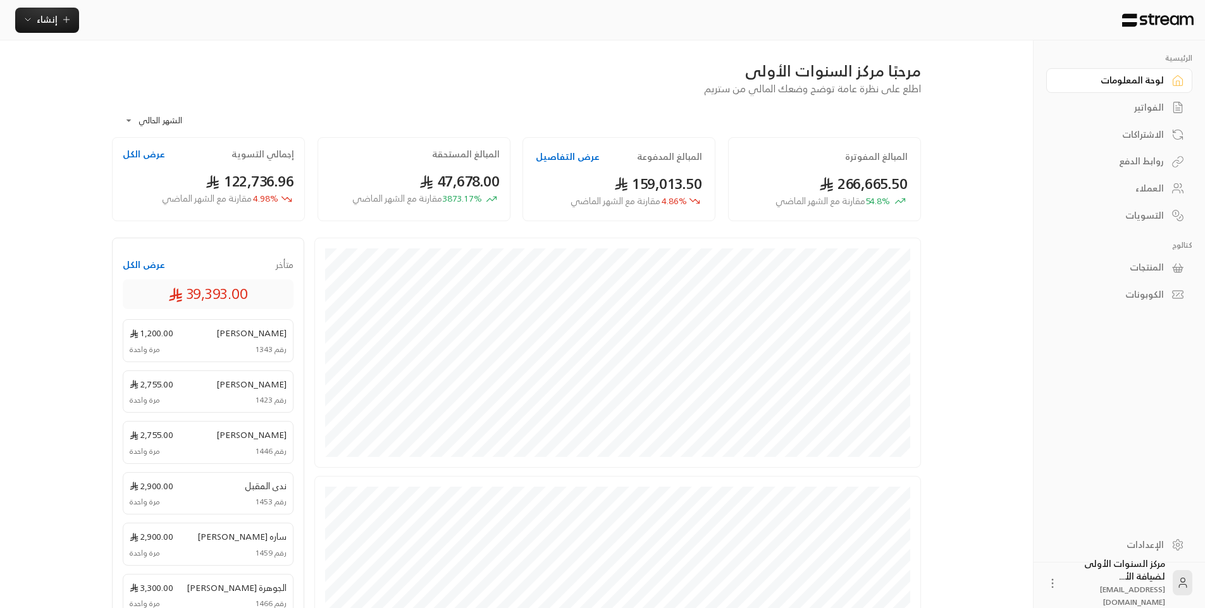
click at [1138, 106] on div "الفواتير" at bounding box center [1113, 107] width 102 height 13
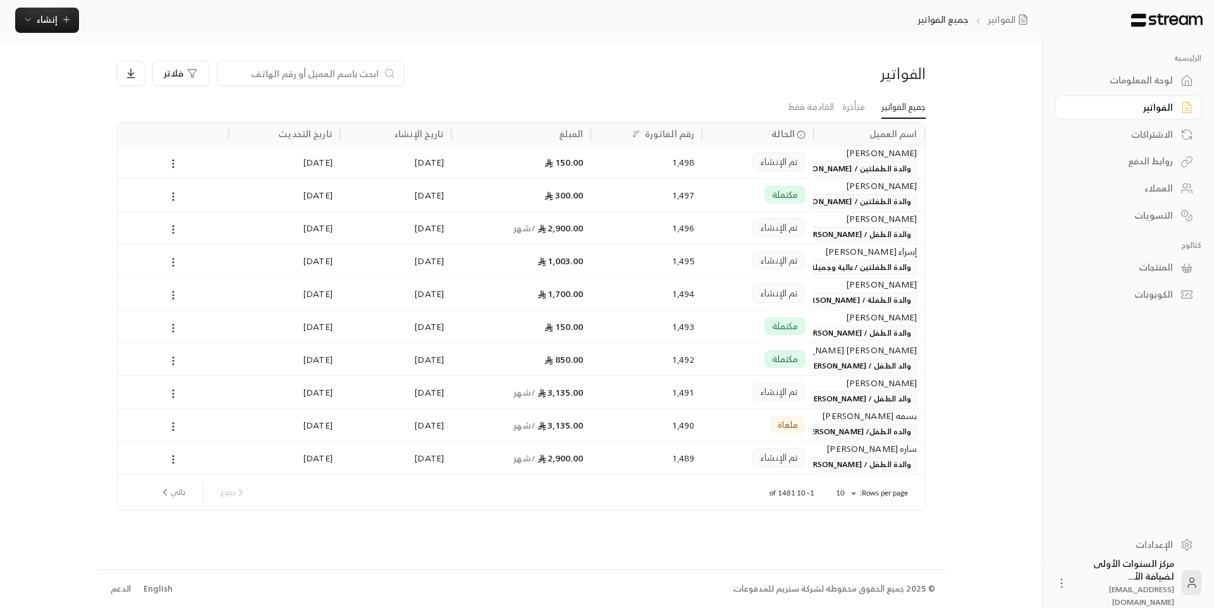
click at [576, 87] on div "الفواتير فلاتر" at bounding box center [522, 78] width 822 height 35
click at [366, 71] on input at bounding box center [302, 73] width 154 height 14
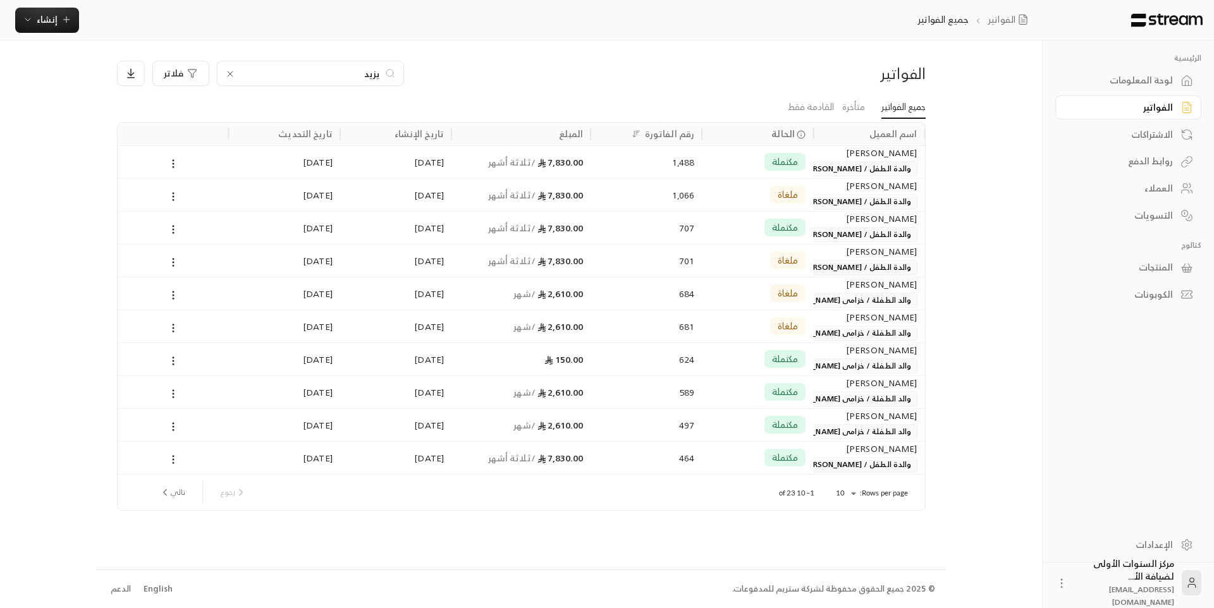
type input "يزيد"
click at [804, 164] on div "مكتملة" at bounding box center [786, 162] width 42 height 18
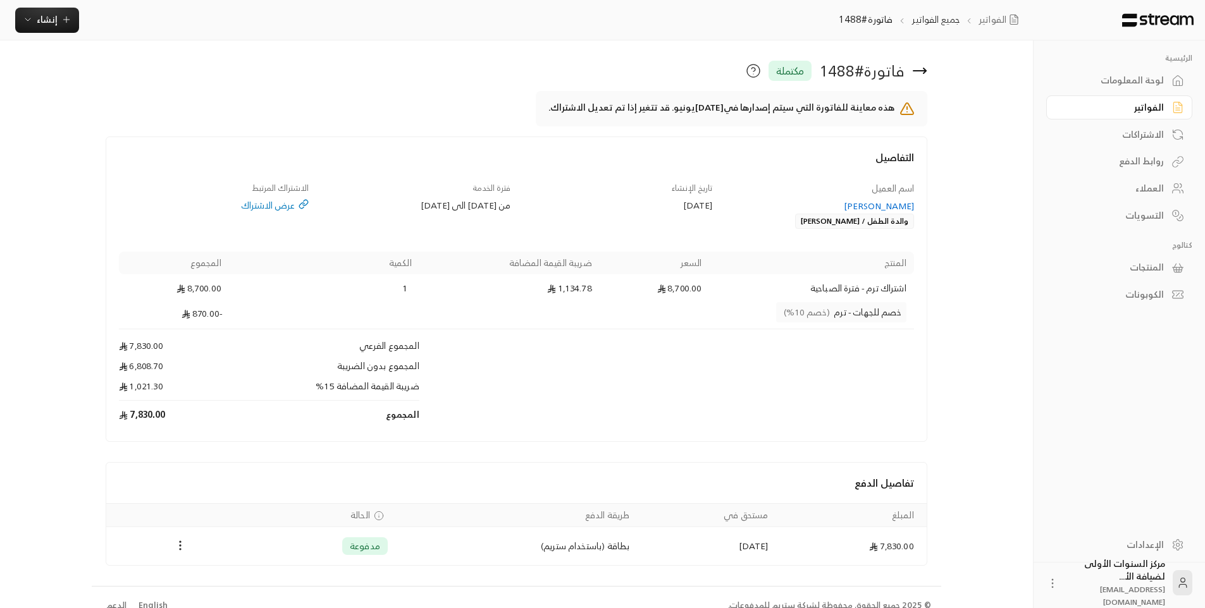
click at [483, 385] on td "Products" at bounding box center [666, 390] width 495 height 21
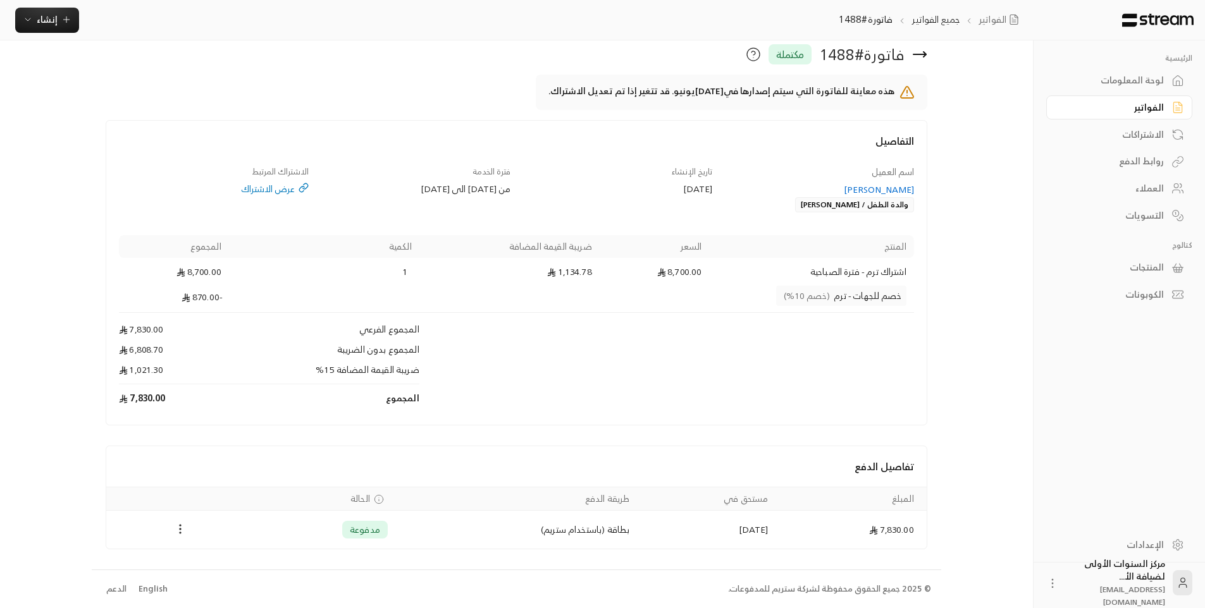
click at [1135, 108] on div "الفواتير" at bounding box center [1113, 107] width 102 height 13
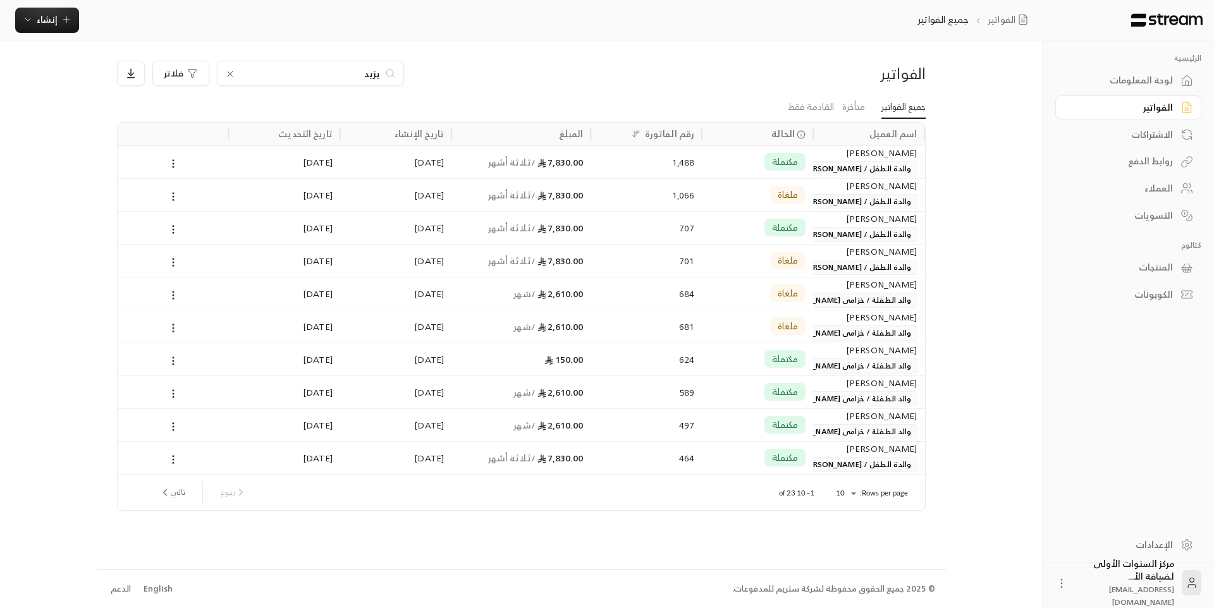
click at [225, 75] on icon at bounding box center [230, 74] width 10 height 10
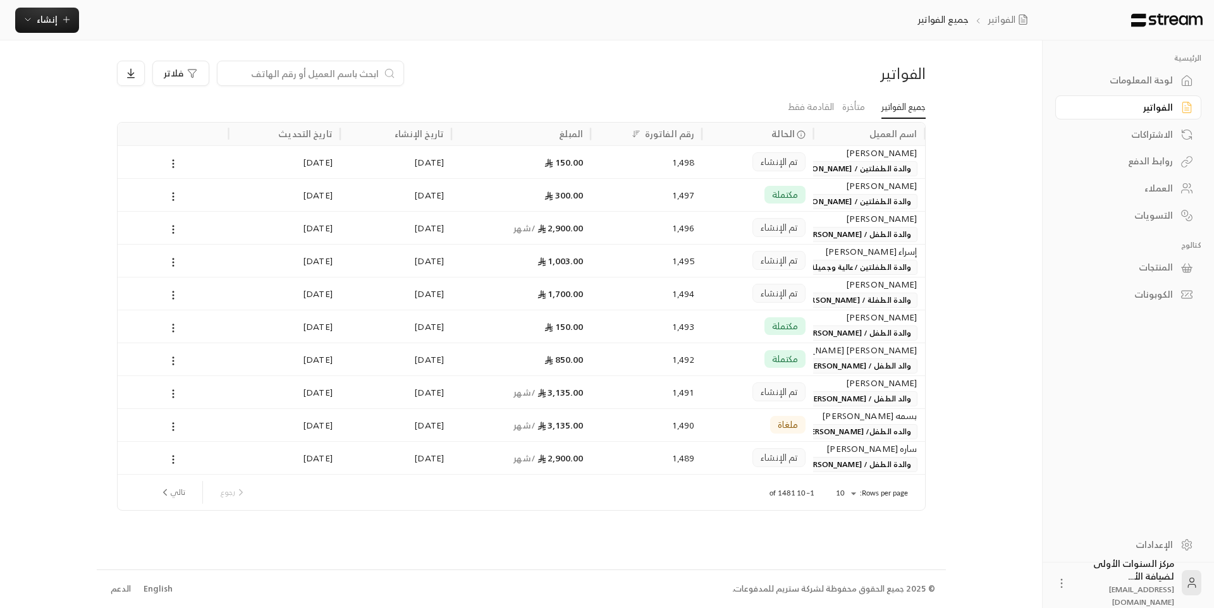
click at [874, 161] on span "والدة الطفلتين / [PERSON_NAME]" at bounding box center [852, 168] width 131 height 15
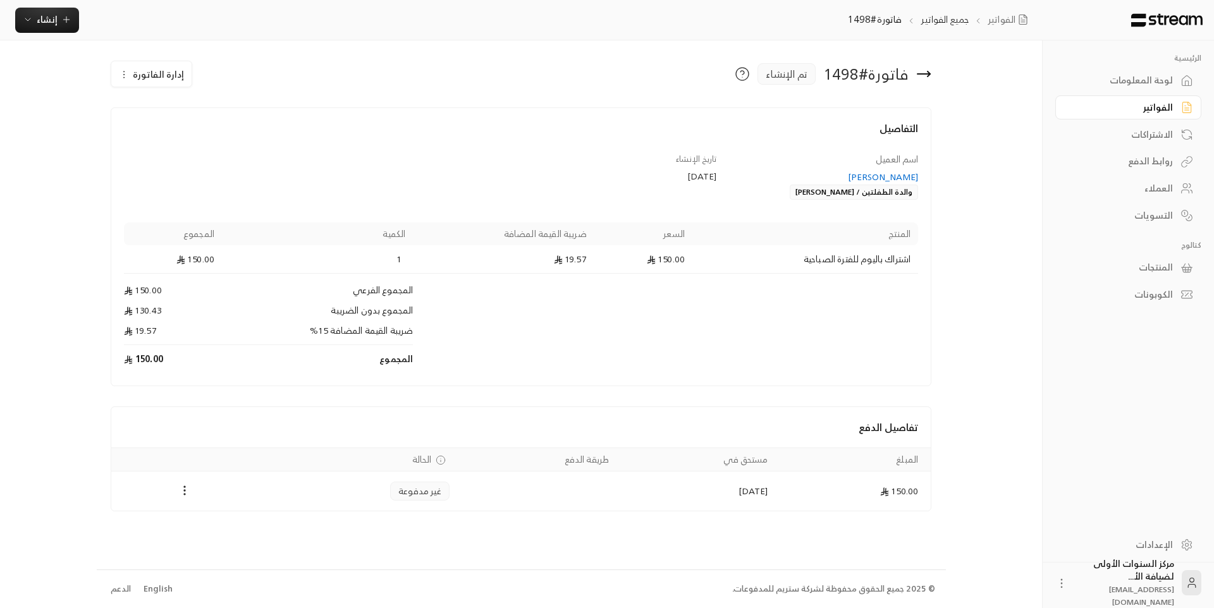
click at [157, 79] on span "إدارة الفاتورة" at bounding box center [158, 74] width 51 height 16
click at [186, 129] on span "إلغاء" at bounding box center [185, 133] width 14 height 10
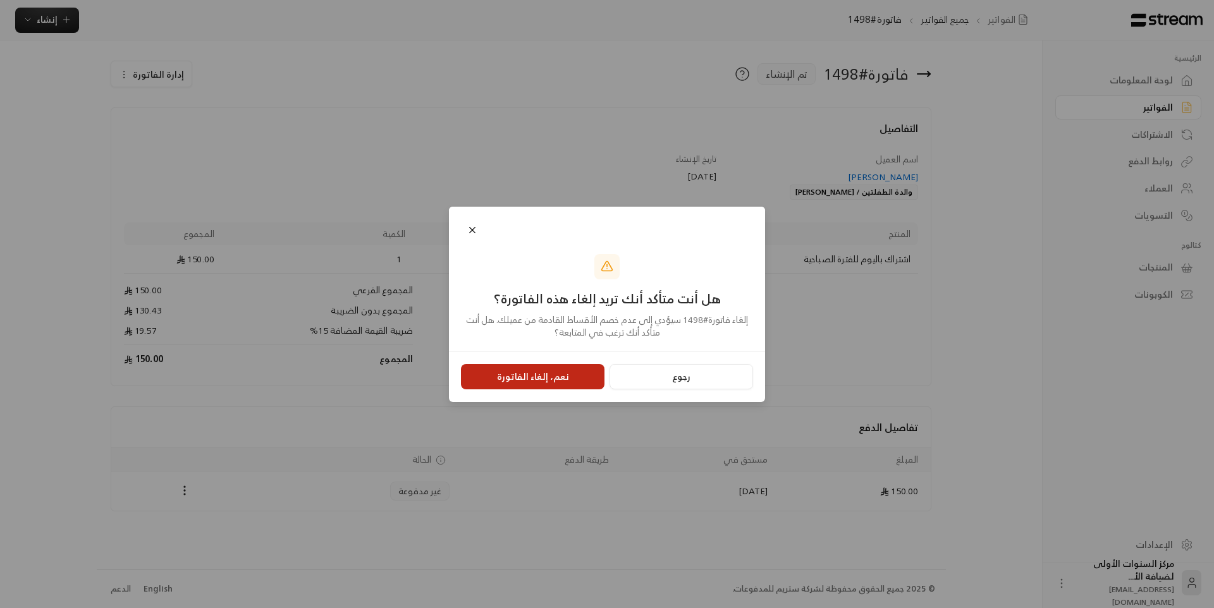
click at [543, 369] on button "نعم، إلغاء الفاتورة" at bounding box center [533, 376] width 144 height 25
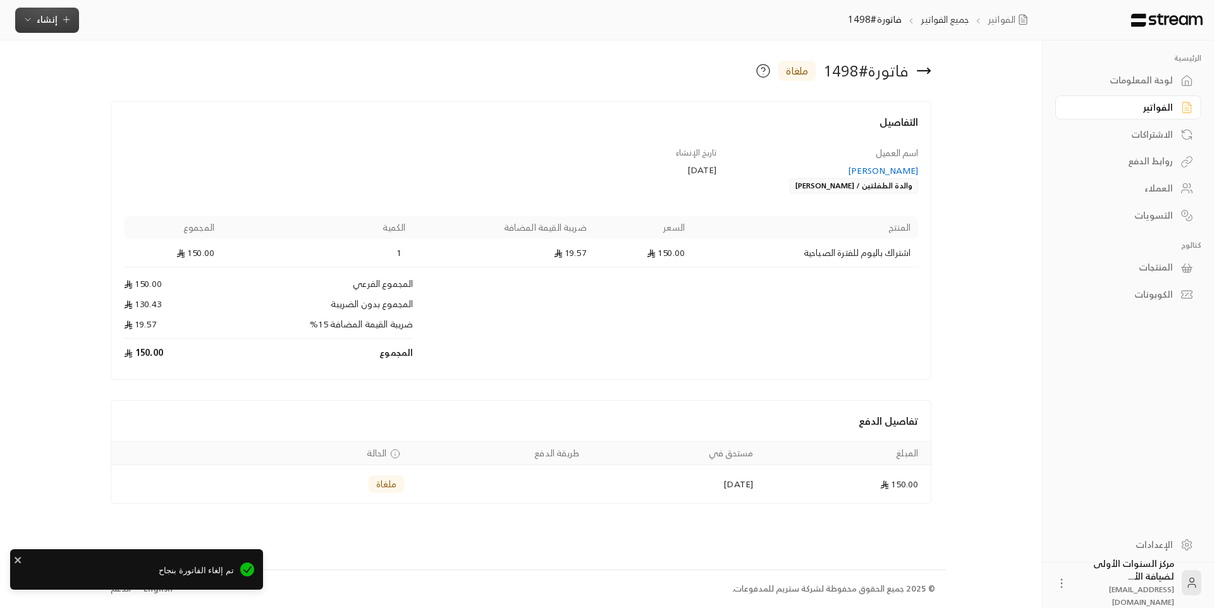
click at [58, 23] on span "إنشاء" at bounding box center [47, 19] width 49 height 16
click at [155, 80] on div "إنشاء فاتورة مرة واحدة بسهولة للمعاملات السريعة." at bounding box center [109, 78] width 159 height 25
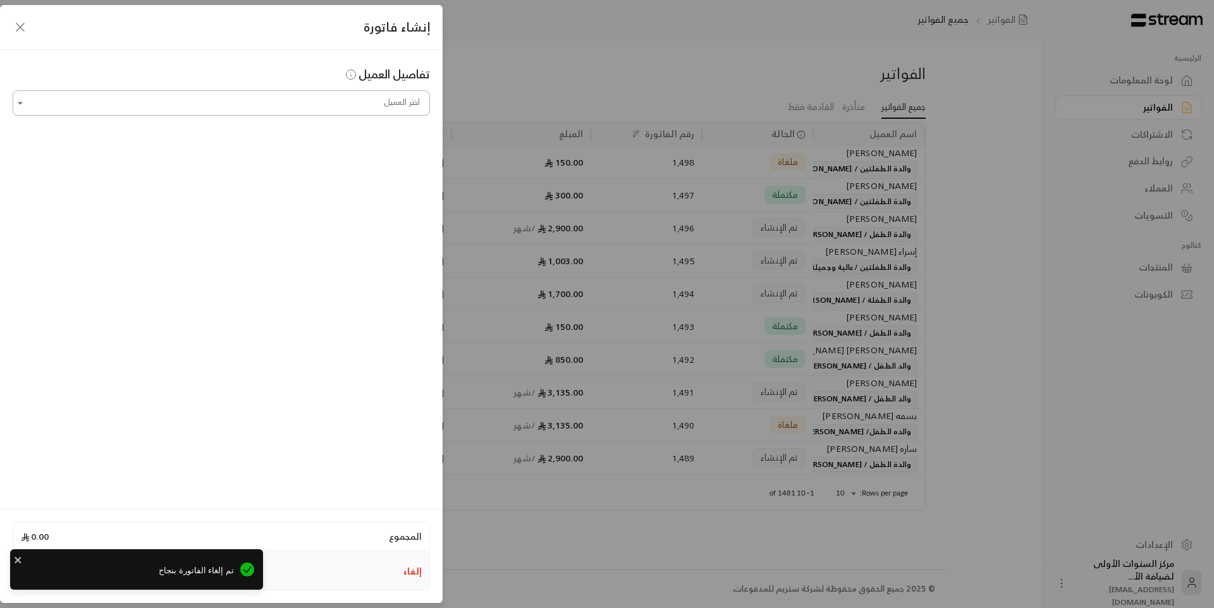
click at [318, 108] on input "اختر العميل" at bounding box center [221, 103] width 417 height 22
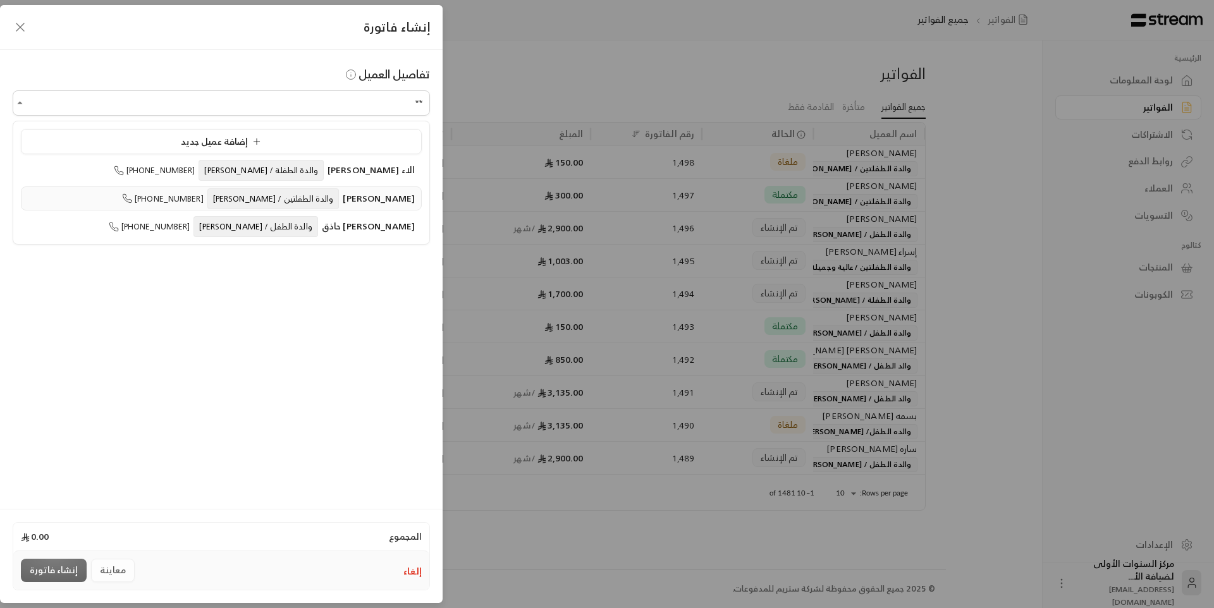
click at [282, 205] on span "والدة الطفلتين / [PERSON_NAME]" at bounding box center [273, 198] width 132 height 21
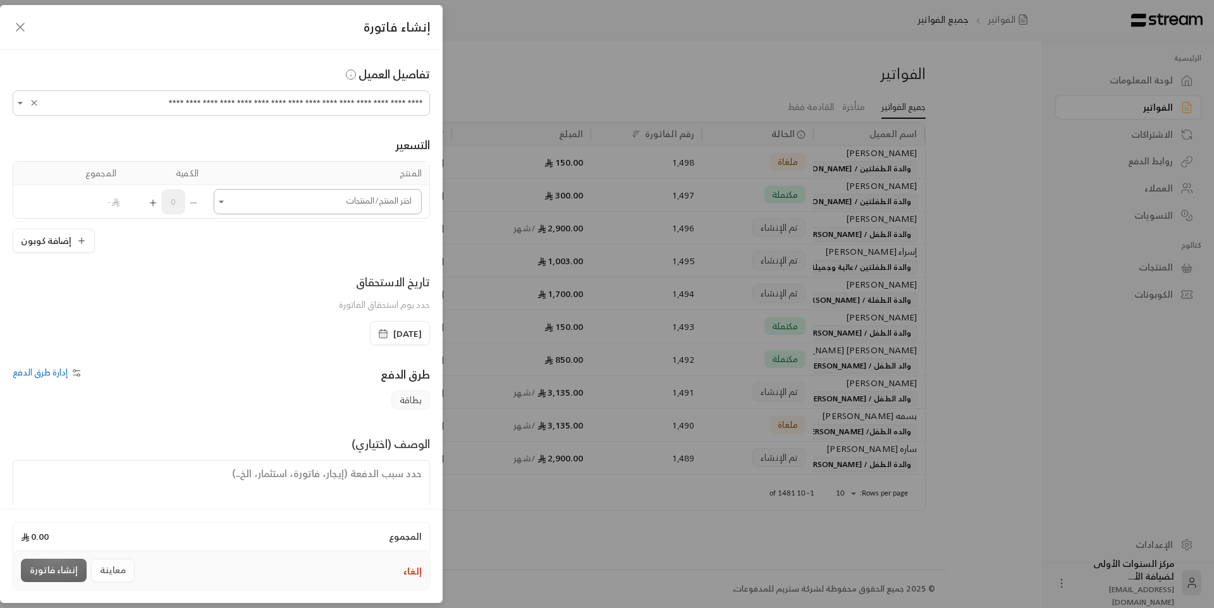
type input "**********"
click at [280, 195] on input "اختر العميل" at bounding box center [318, 202] width 208 height 22
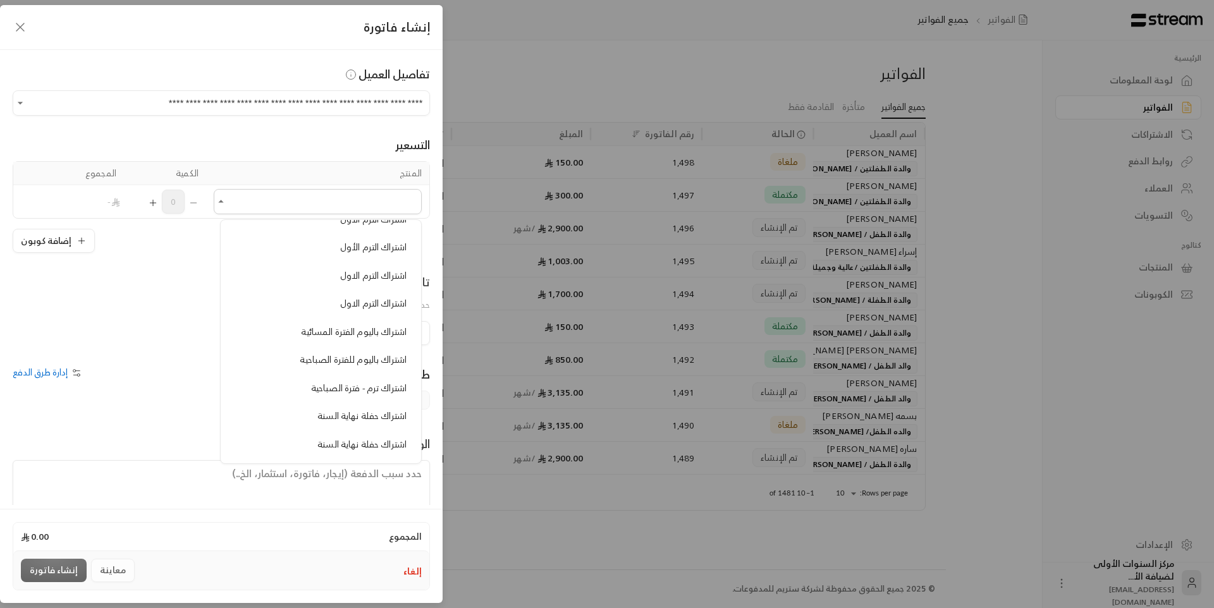
scroll to position [380, 0]
click at [349, 364] on span "اشتراك باليوم للفترة الصباحية" at bounding box center [353, 358] width 107 height 16
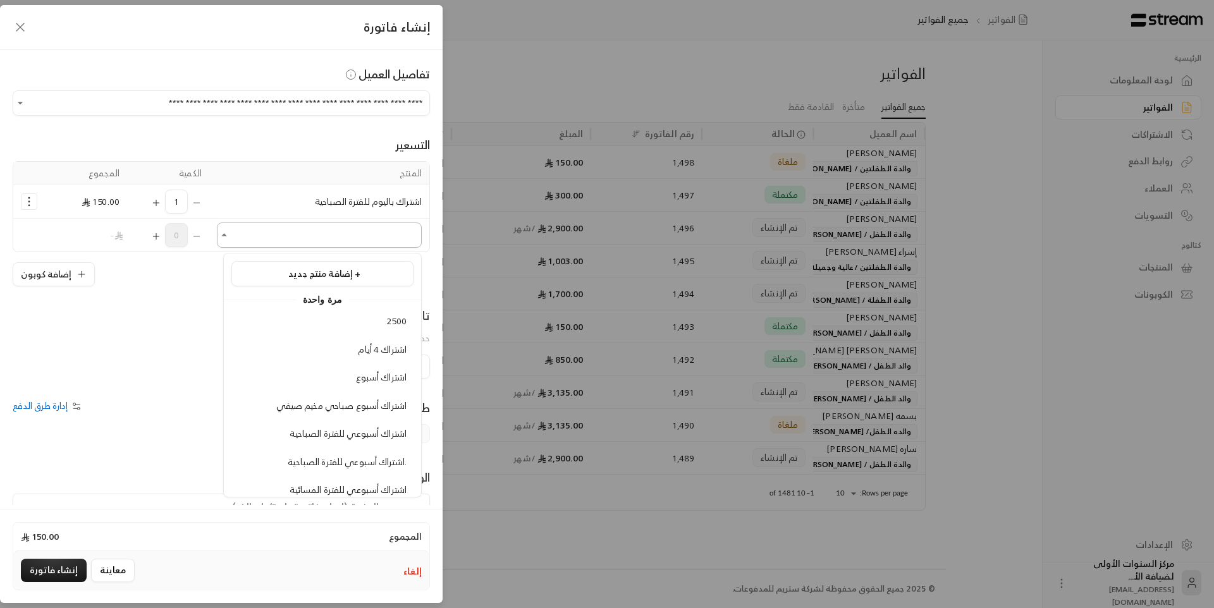
click at [262, 235] on input "اختر العميل" at bounding box center [319, 236] width 205 height 22
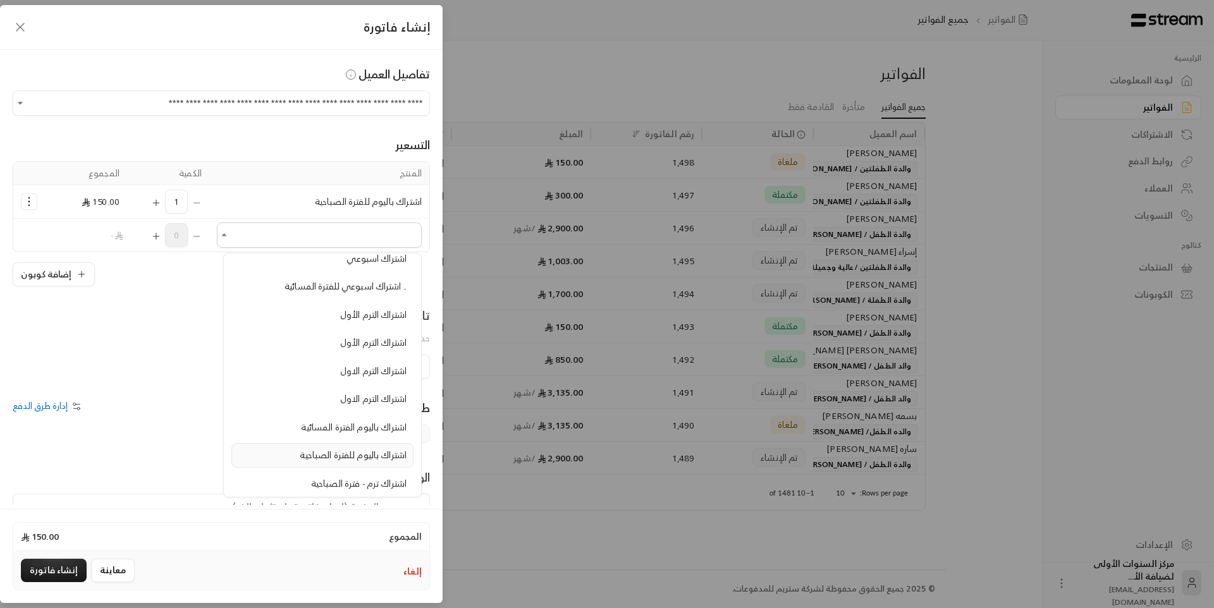
click at [335, 446] on li "اشتراك باليوم للفترة الصباحية" at bounding box center [323, 455] width 182 height 25
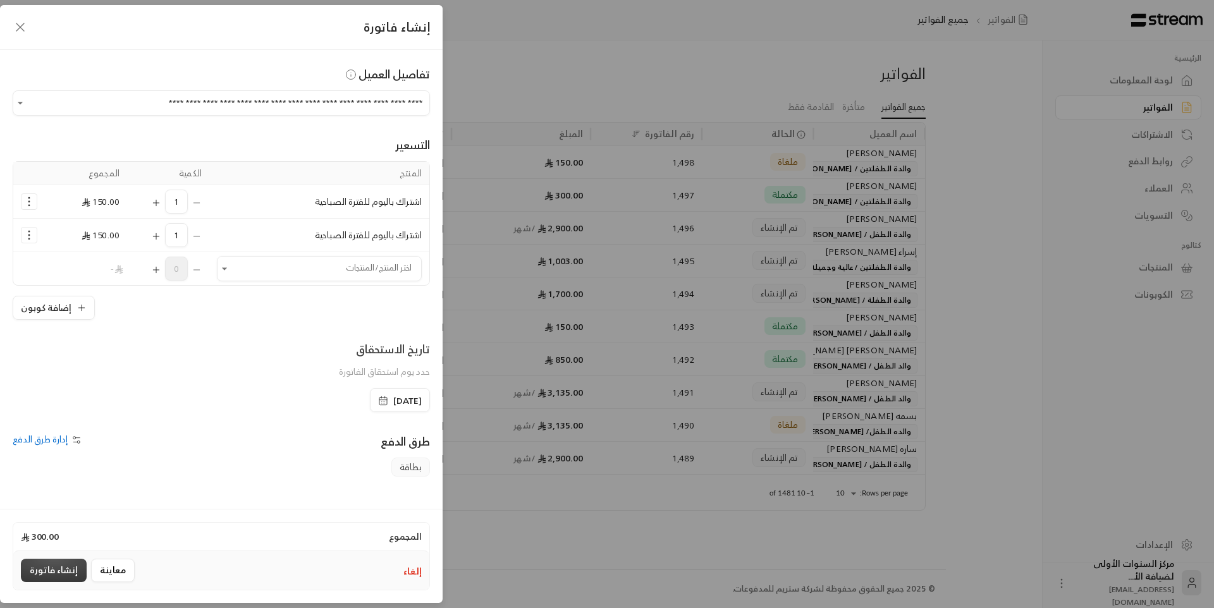
click at [71, 569] on button "إنشاء فاتورة" at bounding box center [54, 570] width 66 height 23
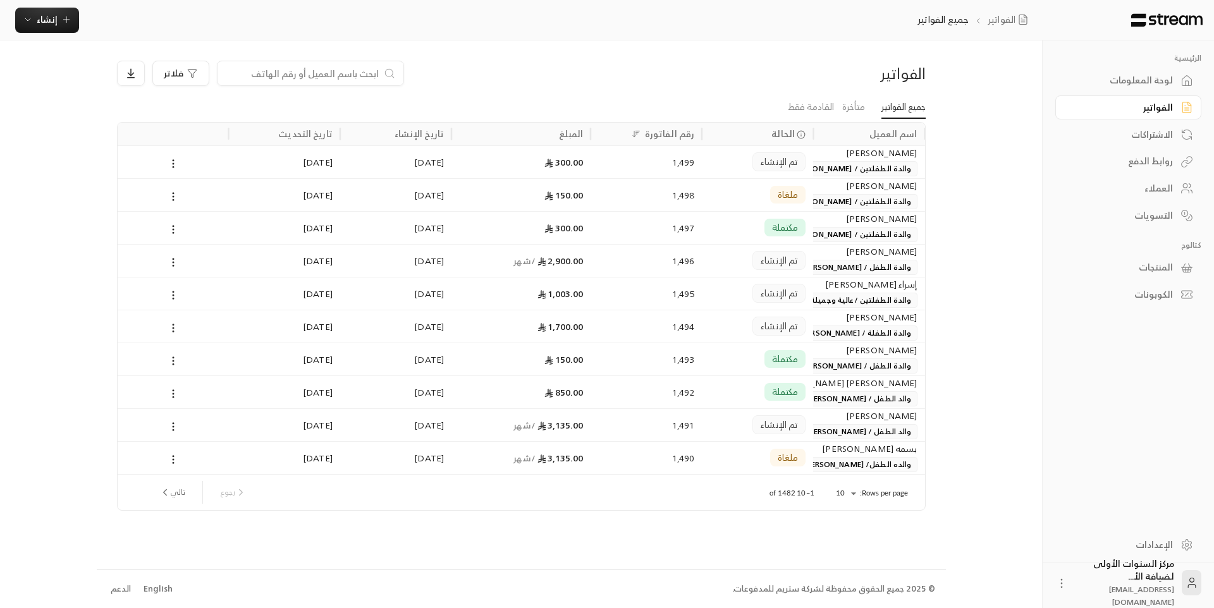
click at [643, 83] on div "فلاتر" at bounding box center [418, 73] width 603 height 25
